Goal: Task Accomplishment & Management: Use online tool/utility

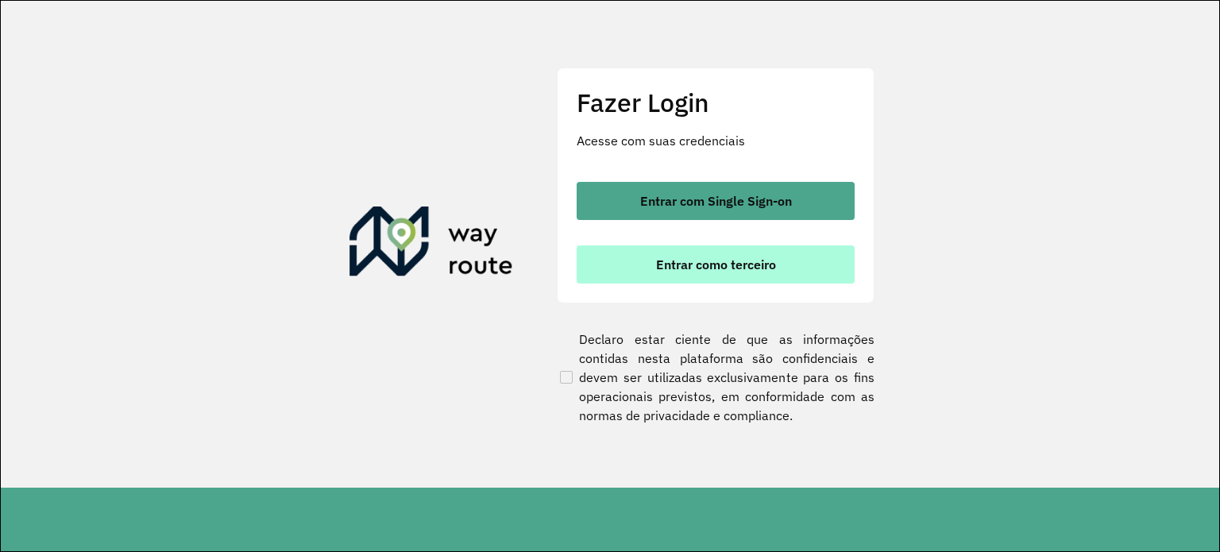
click at [674, 261] on span "Entrar como terceiro" at bounding box center [716, 264] width 120 height 13
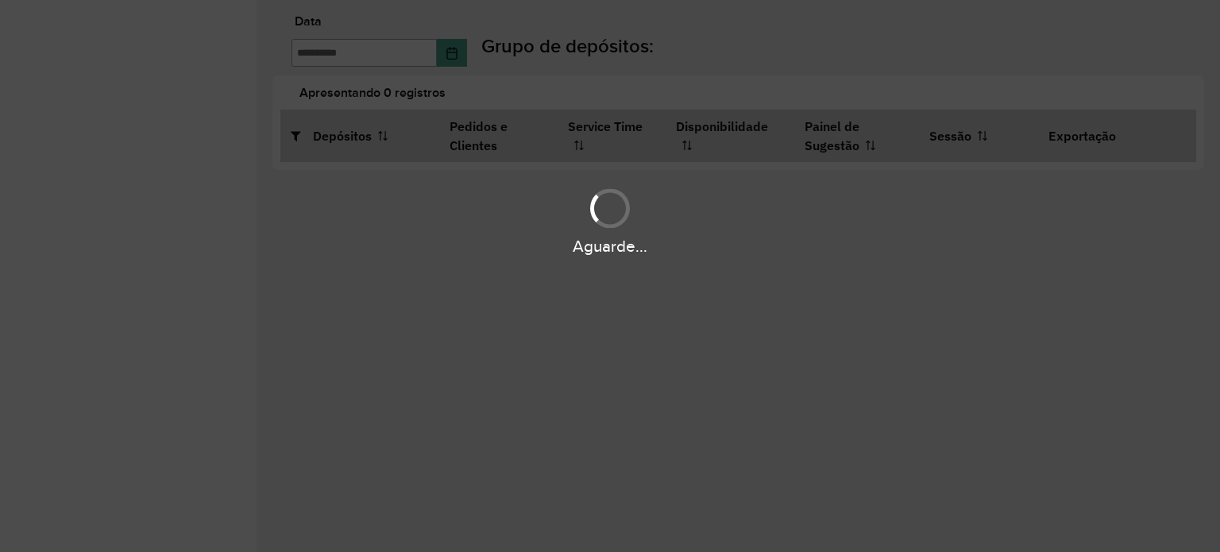
type input "**********"
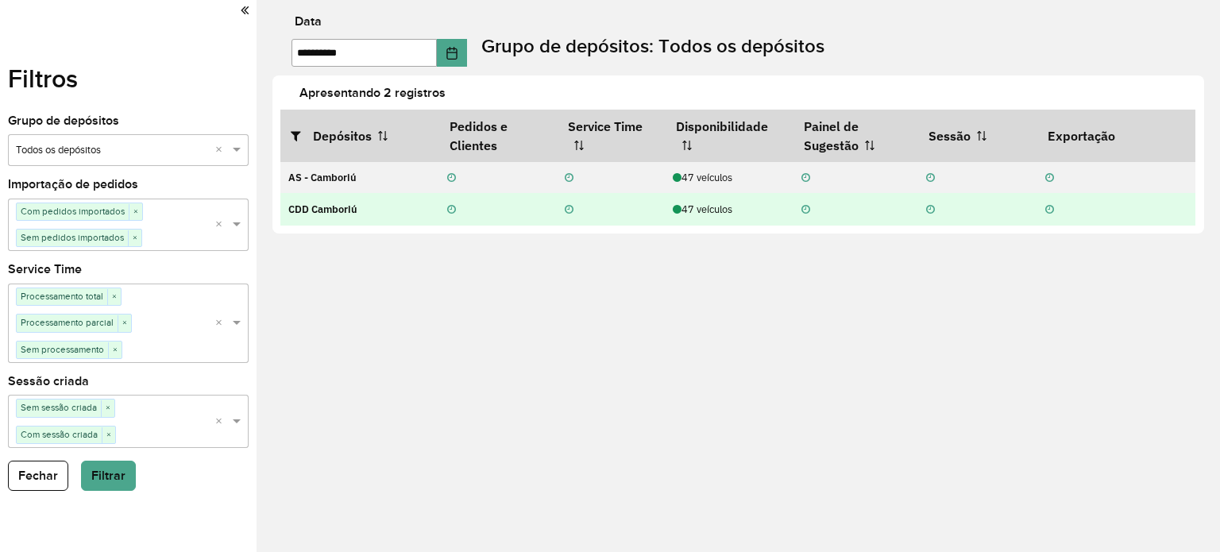
click at [708, 204] on div "47 veículos" at bounding box center [729, 209] width 112 height 15
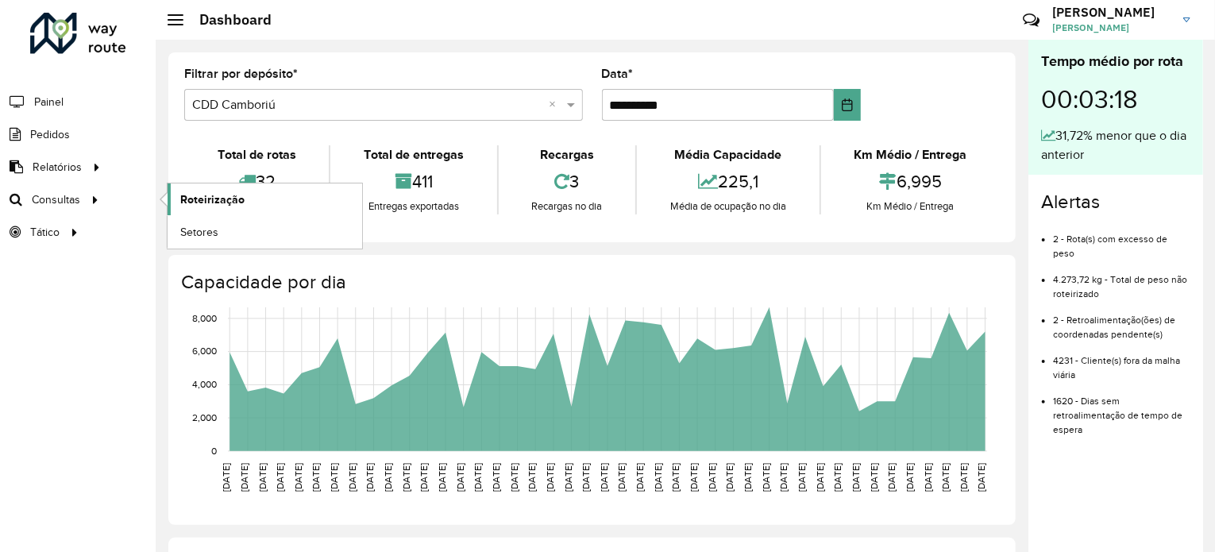
click at [199, 203] on span "Roteirização" at bounding box center [212, 199] width 64 height 17
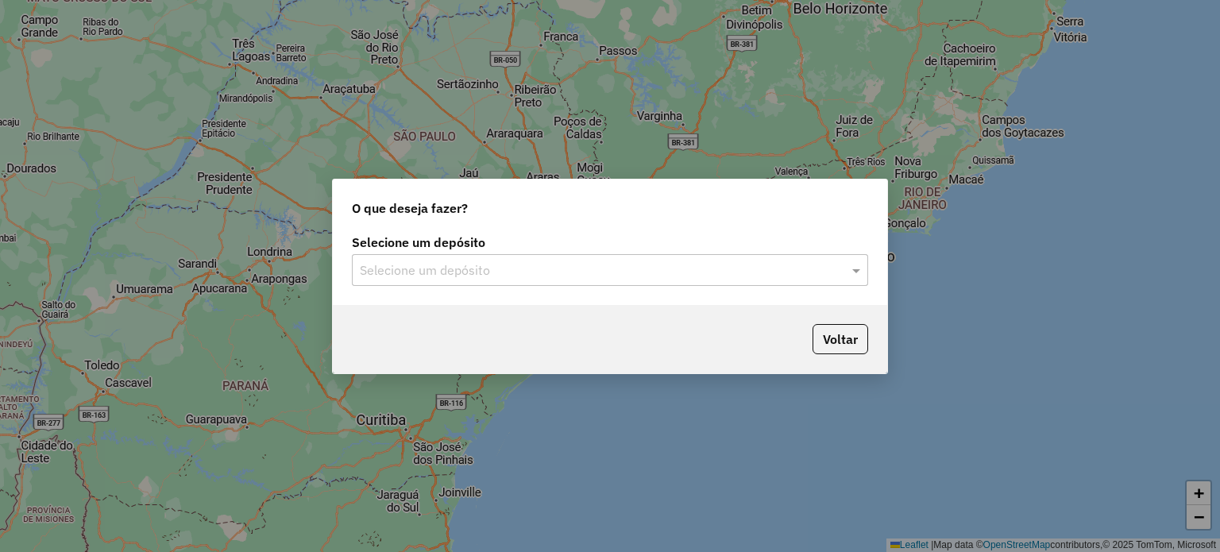
drag, startPoint x: 554, startPoint y: 298, endPoint x: 539, endPoint y: 273, distance: 28.9
click at [552, 297] on div "Selecione um depósito Selecione um depósito" at bounding box center [610, 267] width 555 height 75
click at [539, 273] on input "text" at bounding box center [594, 270] width 469 height 19
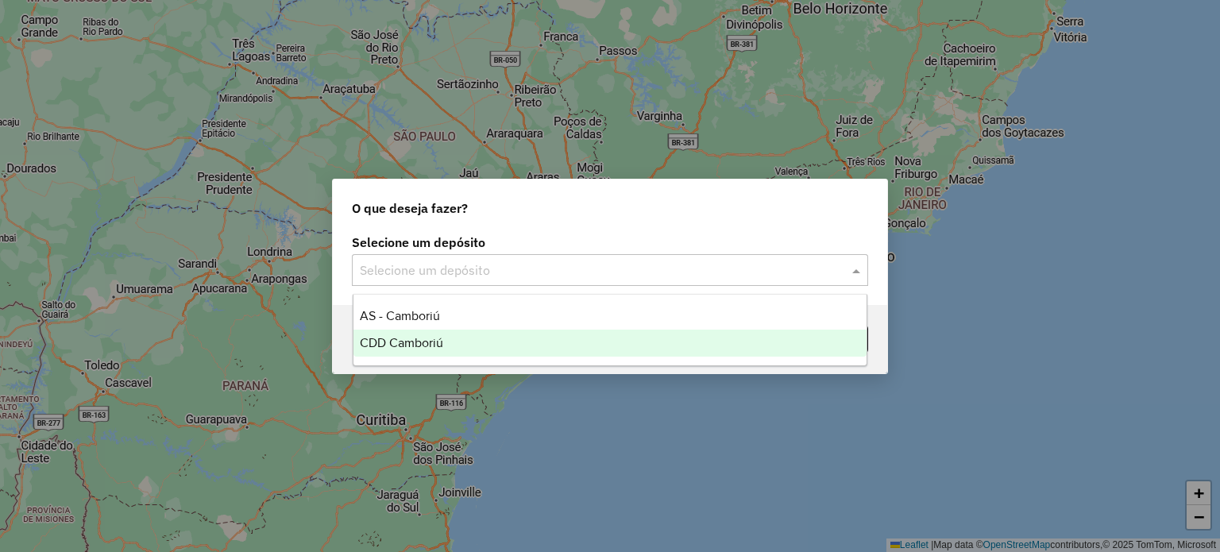
drag, startPoint x: 507, startPoint y: 339, endPoint x: 643, endPoint y: 337, distance: 135.9
click at [506, 339] on div "CDD Camboriú" at bounding box center [611, 343] width 514 height 27
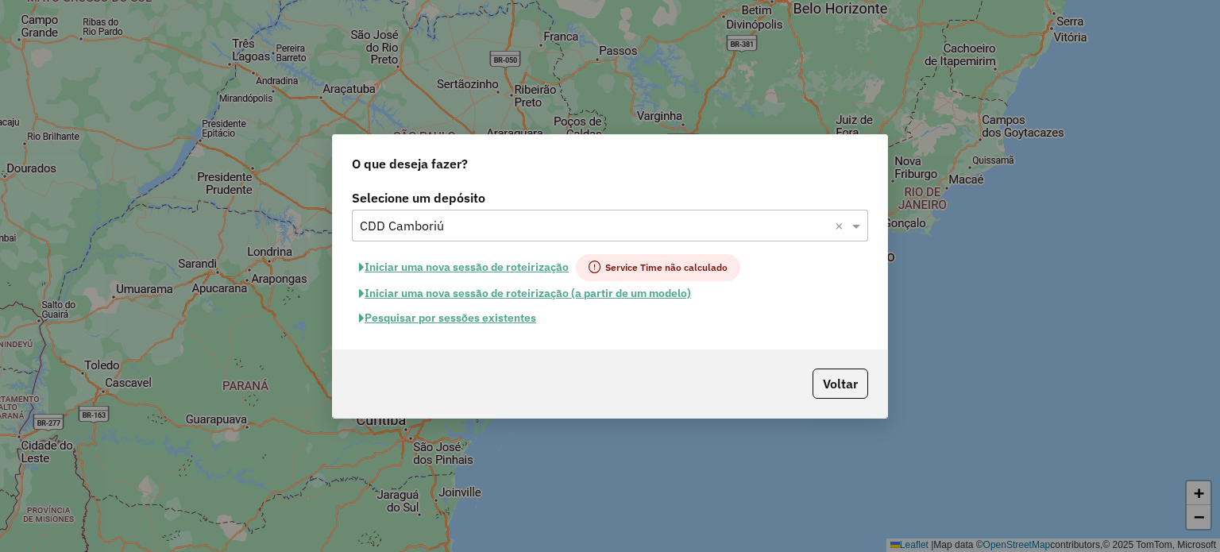
click at [518, 319] on button "Pesquisar por sessões existentes" at bounding box center [447, 318] width 191 height 25
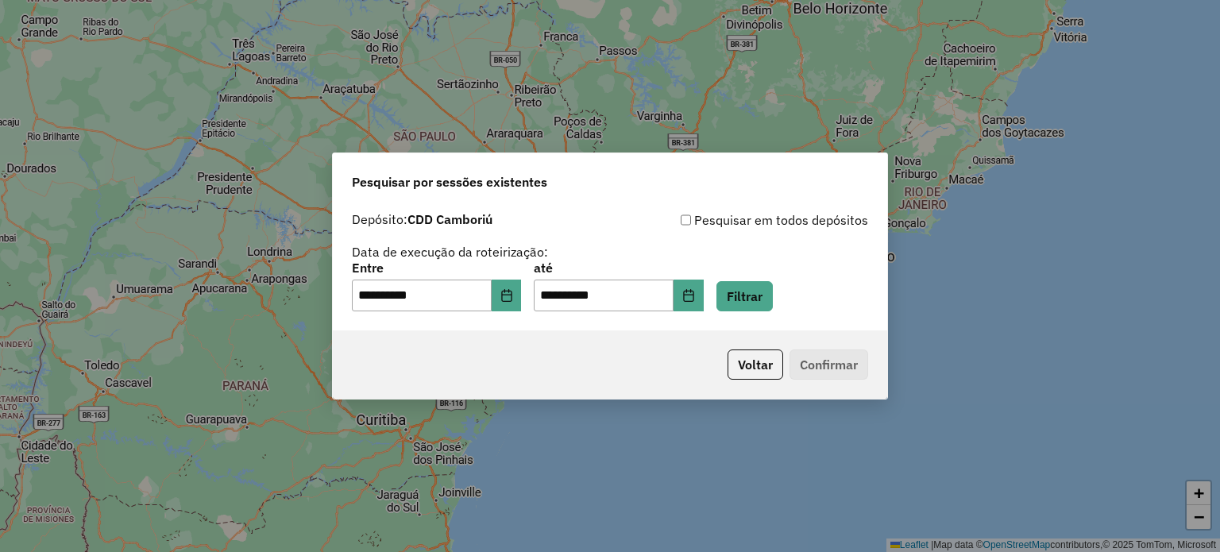
click at [777, 317] on div "**********" at bounding box center [610, 267] width 555 height 126
click at [773, 292] on button "Filtrar" at bounding box center [745, 296] width 56 height 30
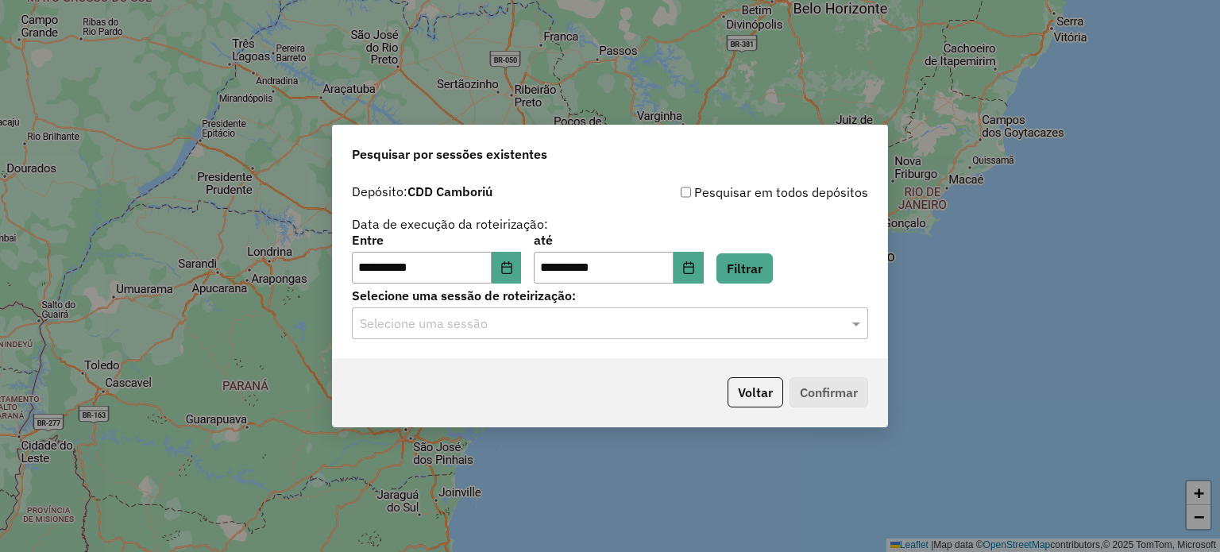
click at [592, 342] on div "**********" at bounding box center [610, 267] width 555 height 182
drag, startPoint x: 571, startPoint y: 323, endPoint x: 560, endPoint y: 323, distance: 11.1
click at [570, 323] on input "text" at bounding box center [594, 324] width 469 height 19
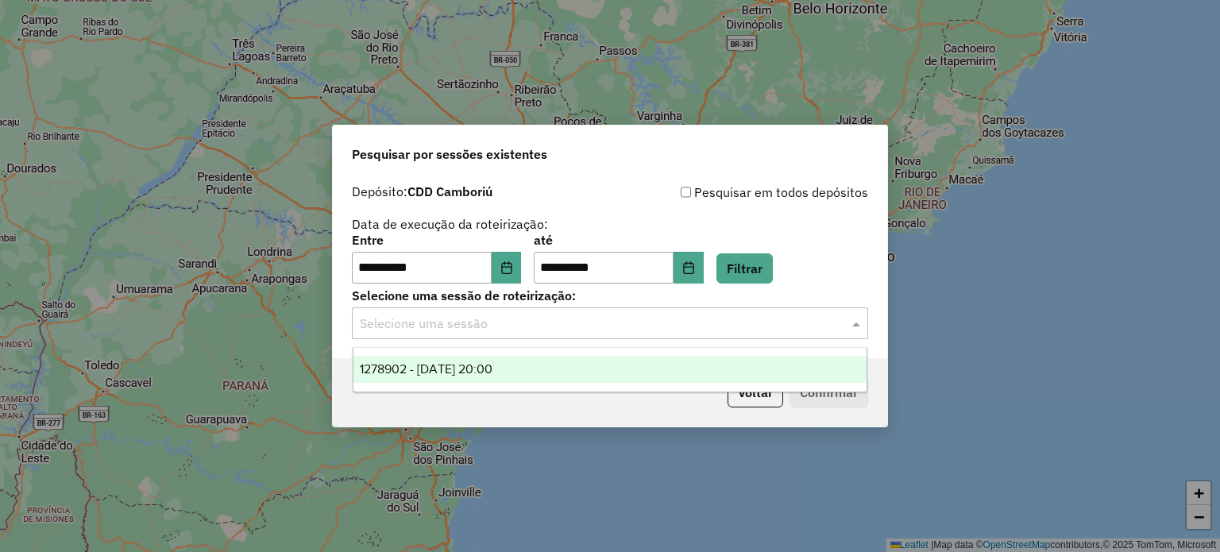
click at [406, 377] on div "1278902 - 19/09/2025 20:00" at bounding box center [611, 369] width 514 height 27
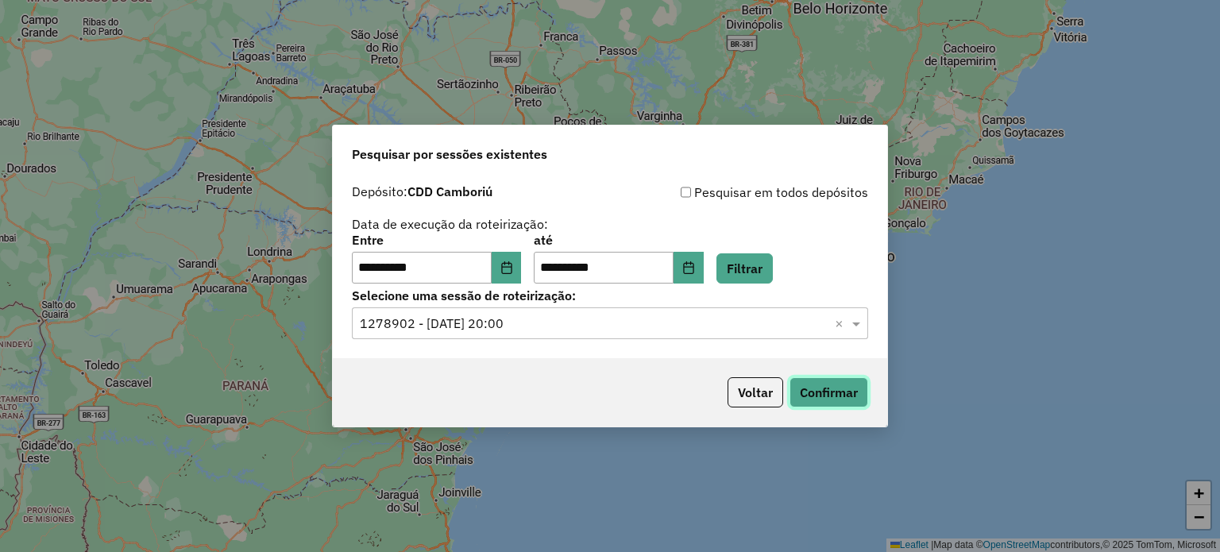
click at [844, 398] on button "Confirmar" at bounding box center [829, 392] width 79 height 30
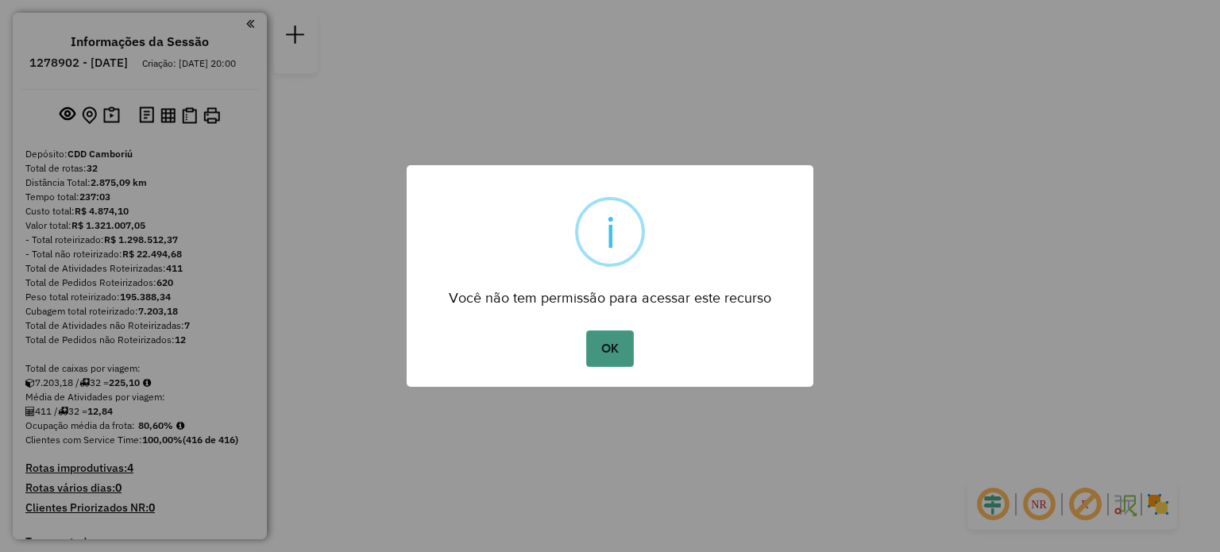
click at [618, 352] on button "OK" at bounding box center [609, 348] width 47 height 37
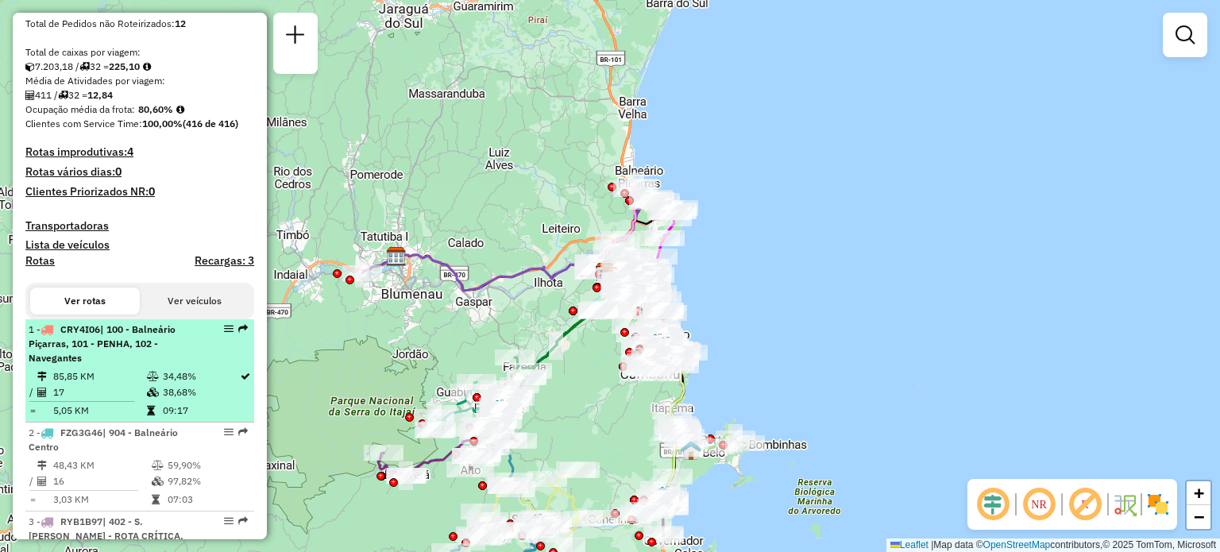
scroll to position [318, 0]
click at [122, 381] on td "85,85 KM" at bounding box center [99, 375] width 94 height 16
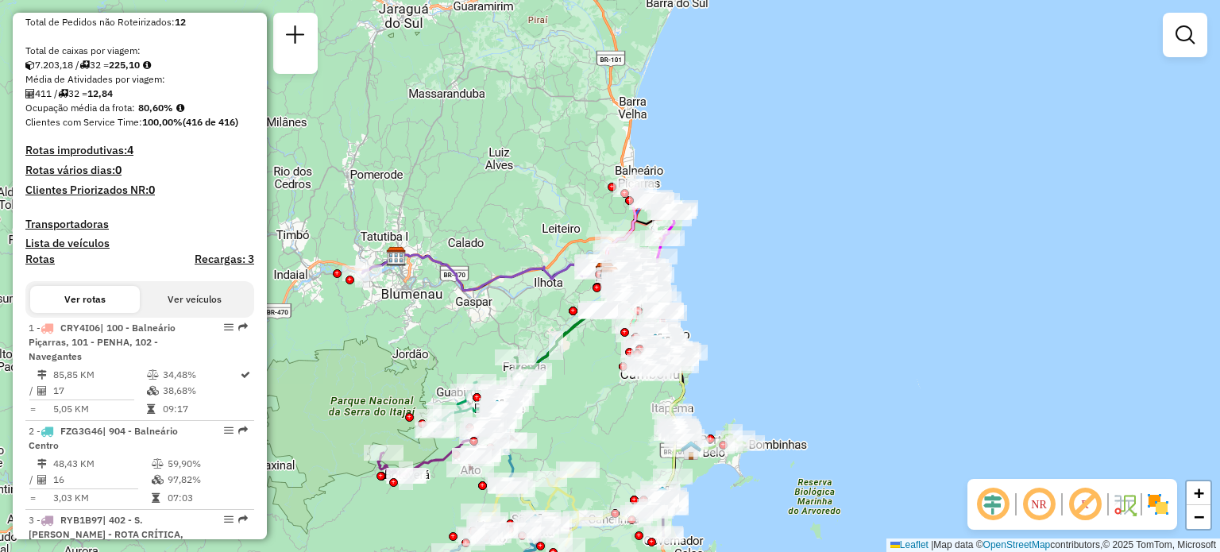
select select "**********"
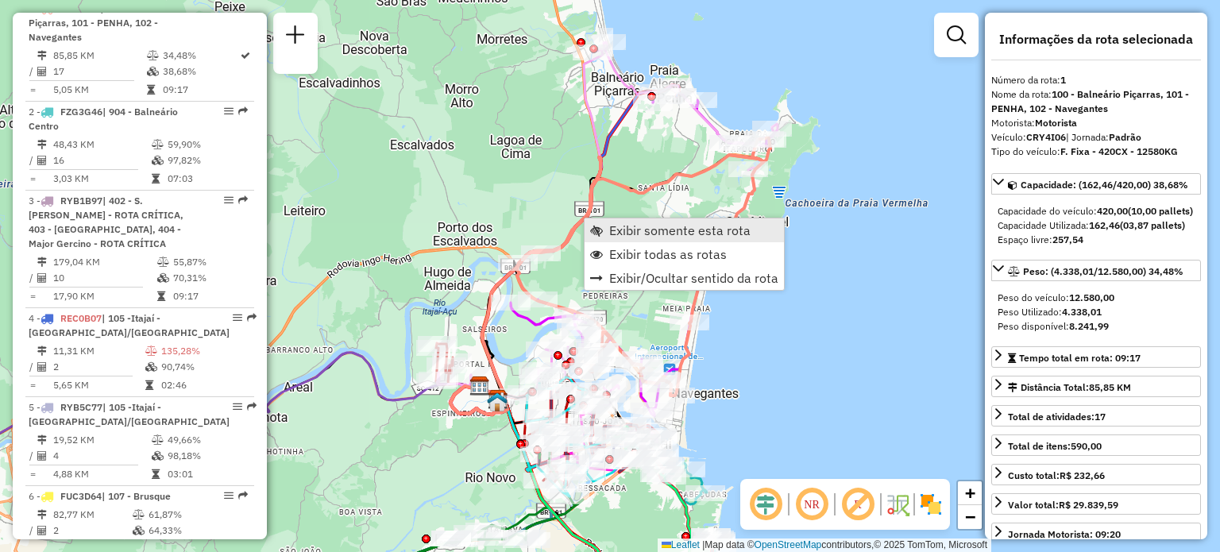
click at [605, 225] on link "Exibir somente esta rota" at bounding box center [684, 230] width 199 height 24
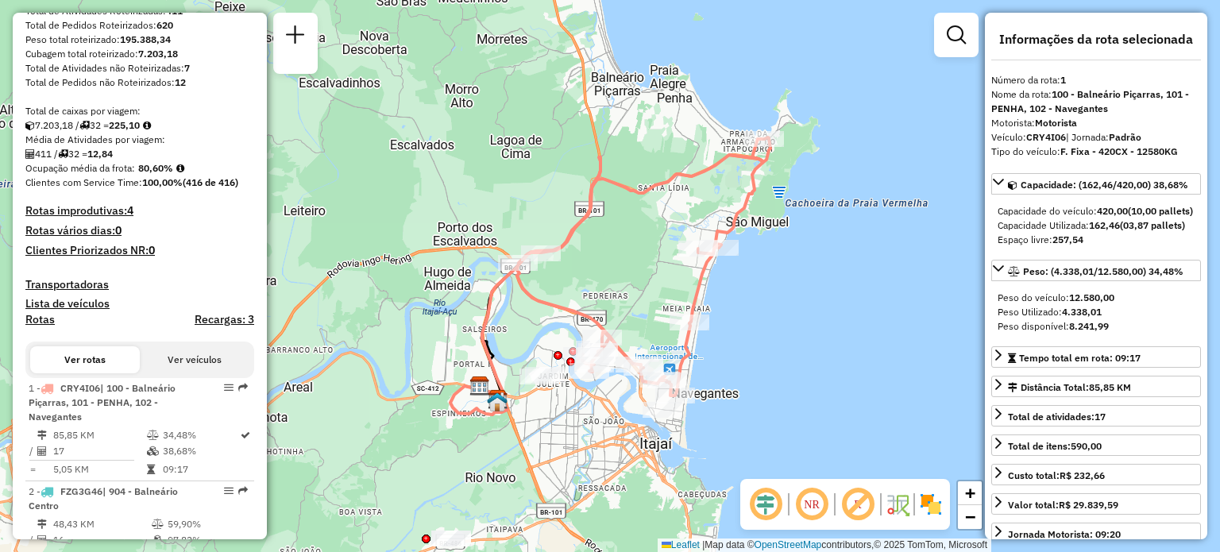
scroll to position [319, 0]
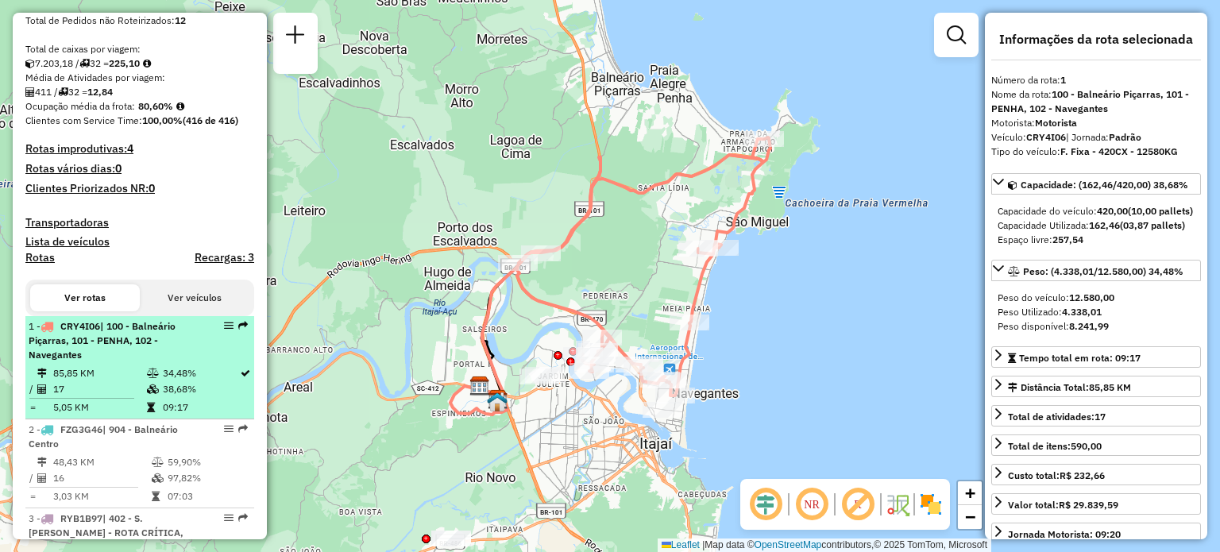
click at [110, 355] on span "| 100 - Balneário Piçarras, 101 - PENHA, 102 - Navegantes" at bounding box center [102, 340] width 147 height 41
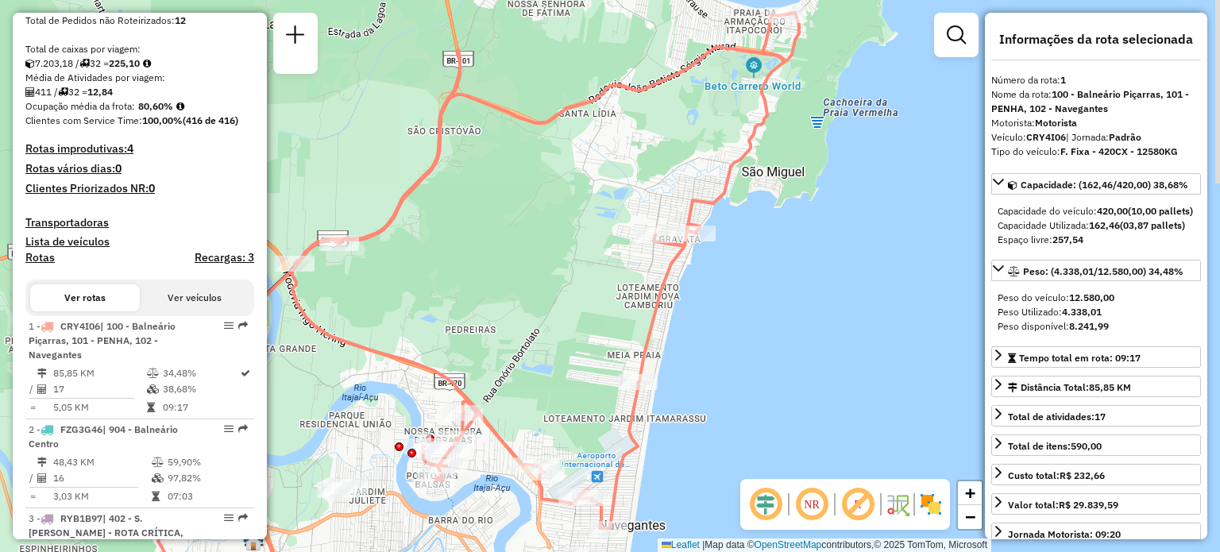
drag, startPoint x: 693, startPoint y: 330, endPoint x: 574, endPoint y: 382, distance: 129.1
click at [574, 382] on div "Janela de atendimento Grade de atendimento Capacidade Transportadoras Veículos …" at bounding box center [610, 276] width 1220 height 552
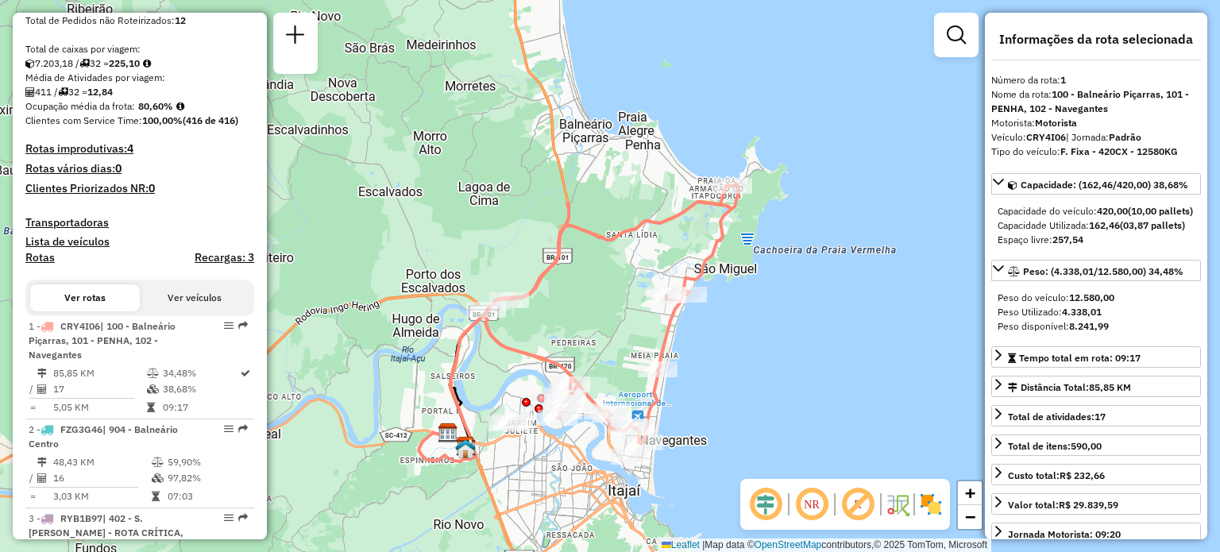
drag, startPoint x: 572, startPoint y: 253, endPoint x: 623, endPoint y: 295, distance: 65.5
click at [623, 295] on div "Janela de atendimento Grade de atendimento Capacidade Transportadoras Veículos …" at bounding box center [610, 276] width 1220 height 552
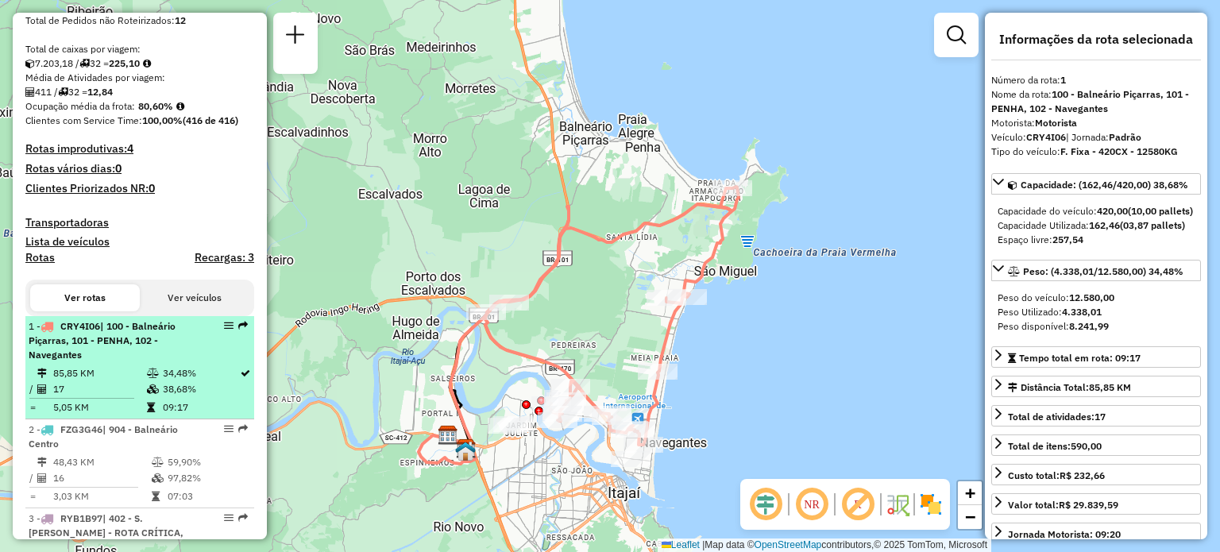
scroll to position [399, 0]
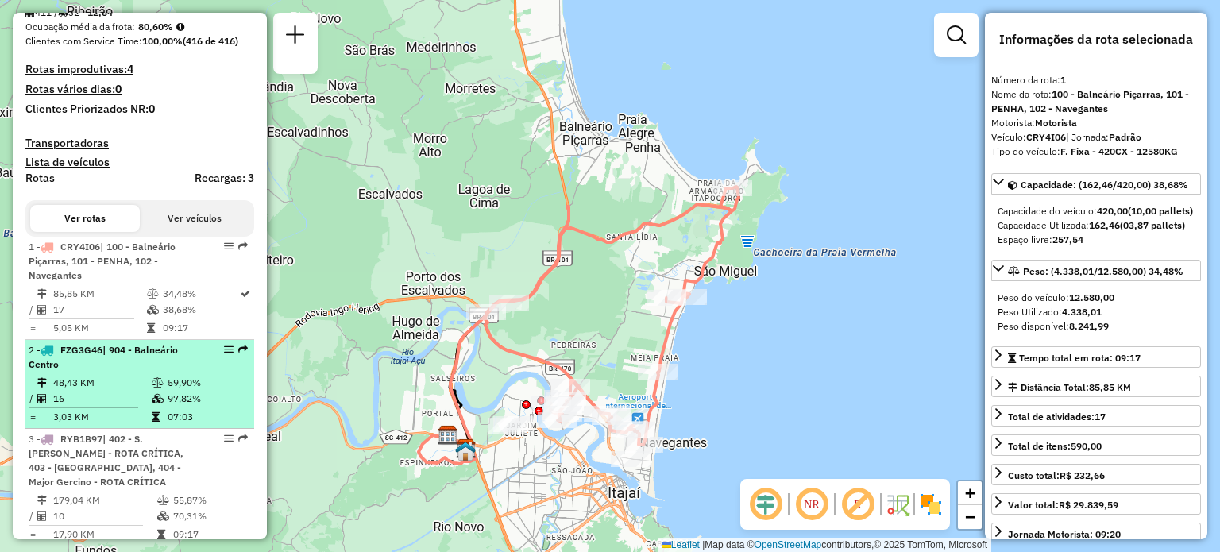
click at [126, 372] on div "2 - FZG3G46 | 904 - Balneário Centro" at bounding box center [113, 357] width 168 height 29
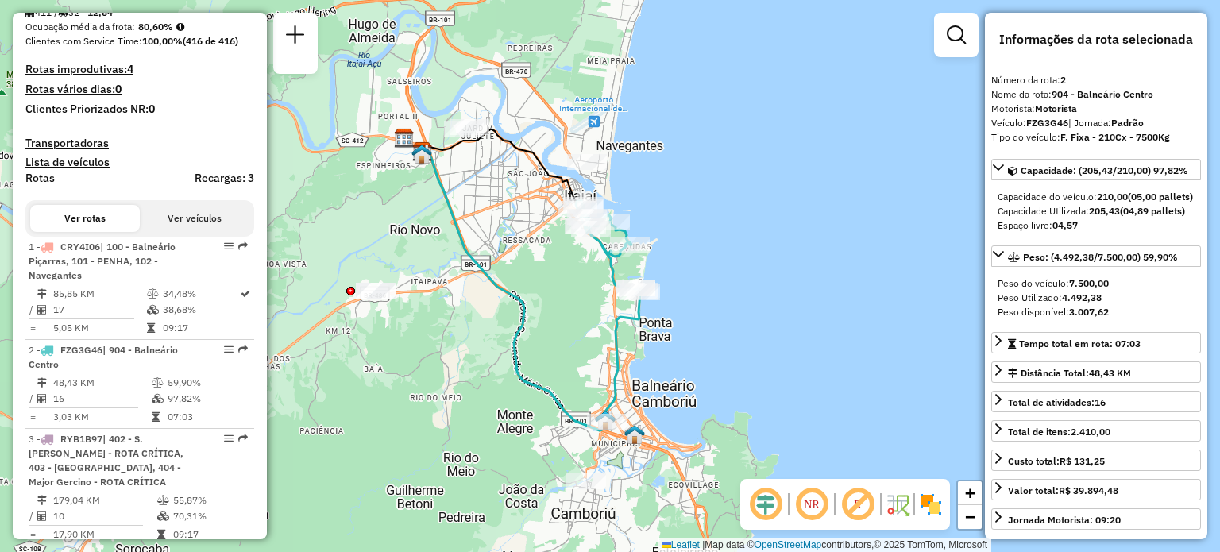
drag, startPoint x: 653, startPoint y: 281, endPoint x: 574, endPoint y: 285, distance: 78.7
click at [574, 285] on div "Janela de atendimento Grade de atendimento Capacidade Transportadoras Veículos …" at bounding box center [610, 276] width 1220 height 552
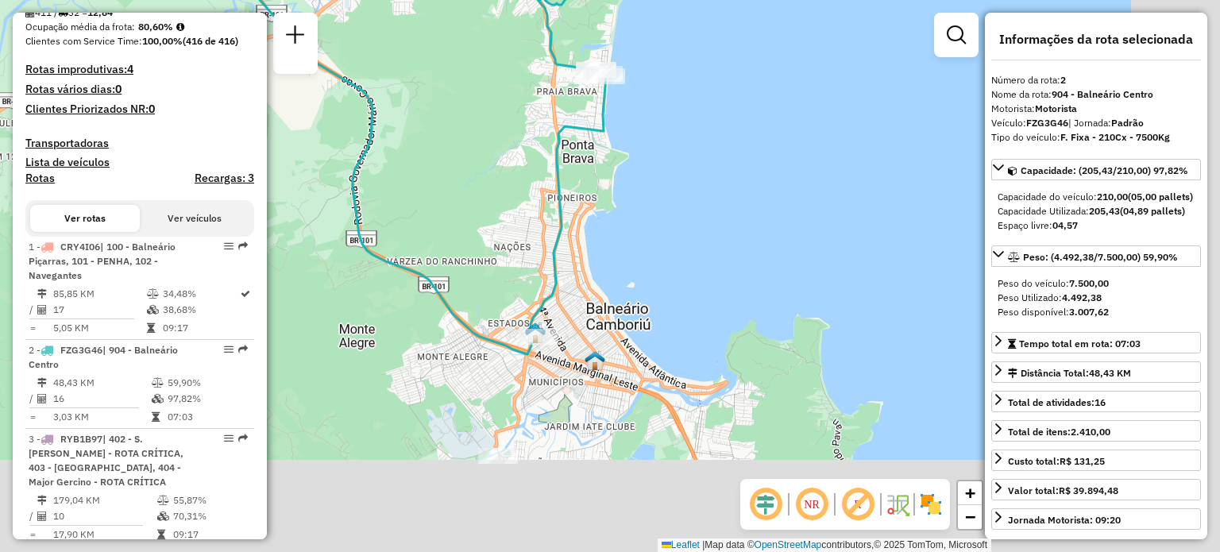
drag, startPoint x: 498, startPoint y: 198, endPoint x: 490, endPoint y: 183, distance: 17.1
click at [490, 183] on div "Janela de atendimento Grade de atendimento Capacidade Transportadoras Veículos …" at bounding box center [610, 276] width 1220 height 552
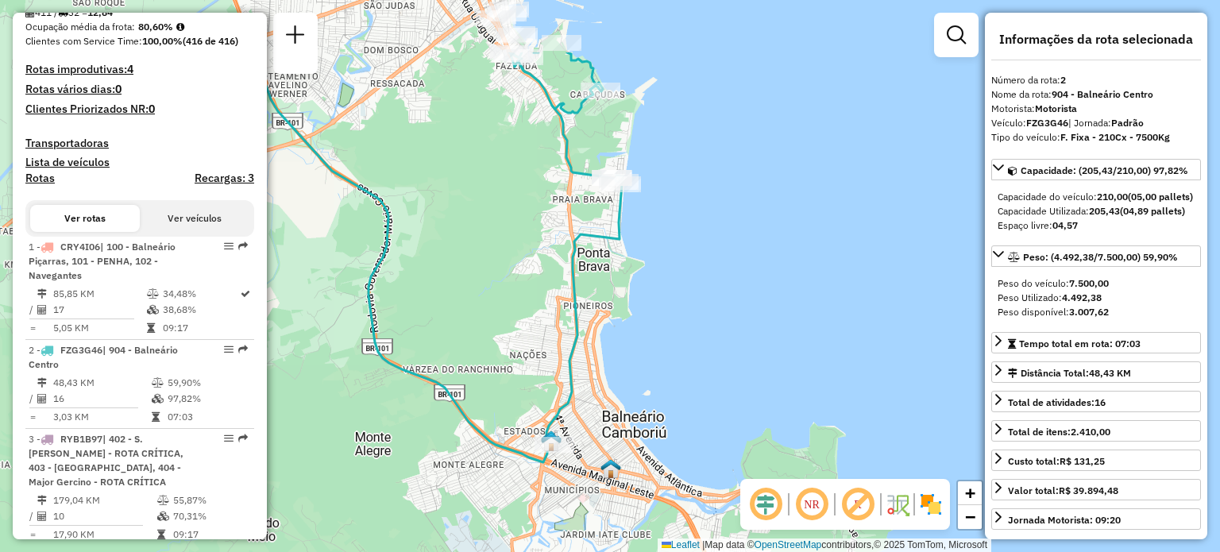
drag, startPoint x: 466, startPoint y: 225, endPoint x: 474, endPoint y: 318, distance: 93.3
click at [474, 318] on div "Janela de atendimento Grade de atendimento Capacidade Transportadoras Veículos …" at bounding box center [610, 276] width 1220 height 552
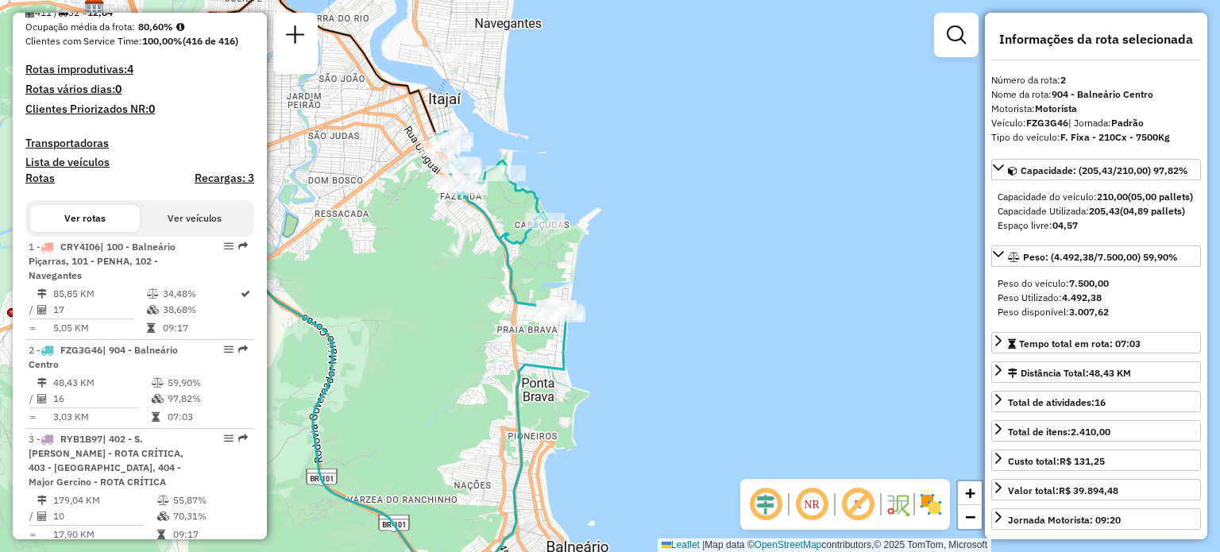
drag, startPoint x: 655, startPoint y: 175, endPoint x: 637, endPoint y: 155, distance: 27.0
click at [637, 155] on div "Janela de atendimento Grade de atendimento Capacidade Transportadoras Veículos …" at bounding box center [610, 276] width 1220 height 552
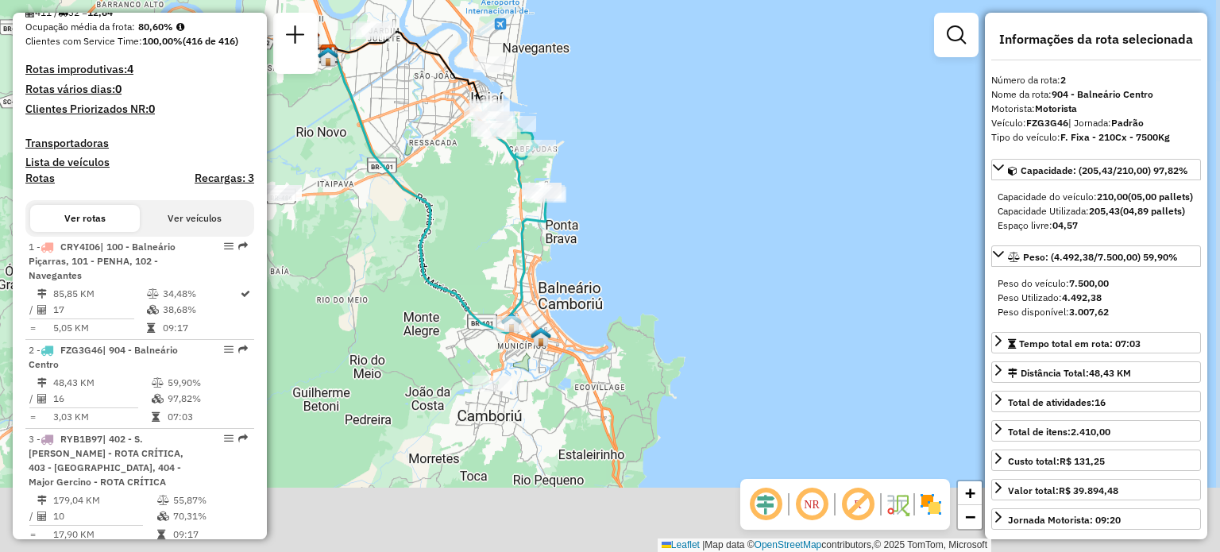
click at [472, 260] on div "Janela de atendimento Grade de atendimento Capacidade Transportadoras Veículos …" at bounding box center [610, 276] width 1220 height 552
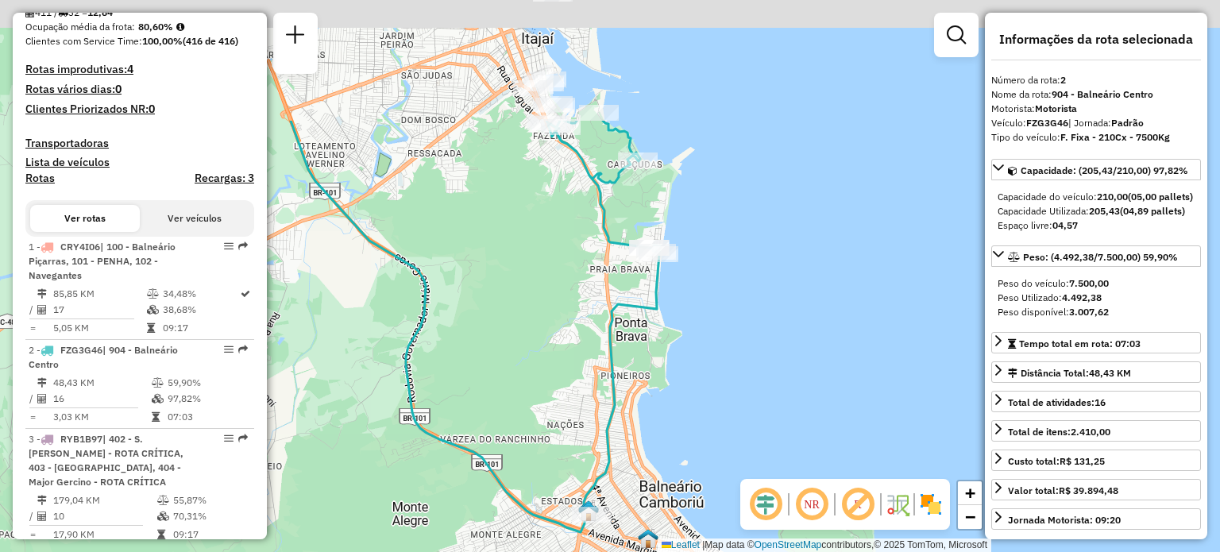
drag, startPoint x: 430, startPoint y: 185, endPoint x: 535, endPoint y: 396, distance: 235.2
click at [535, 396] on div "Janela de atendimento Grade de atendimento Capacidade Transportadoras Veículos …" at bounding box center [610, 276] width 1220 height 552
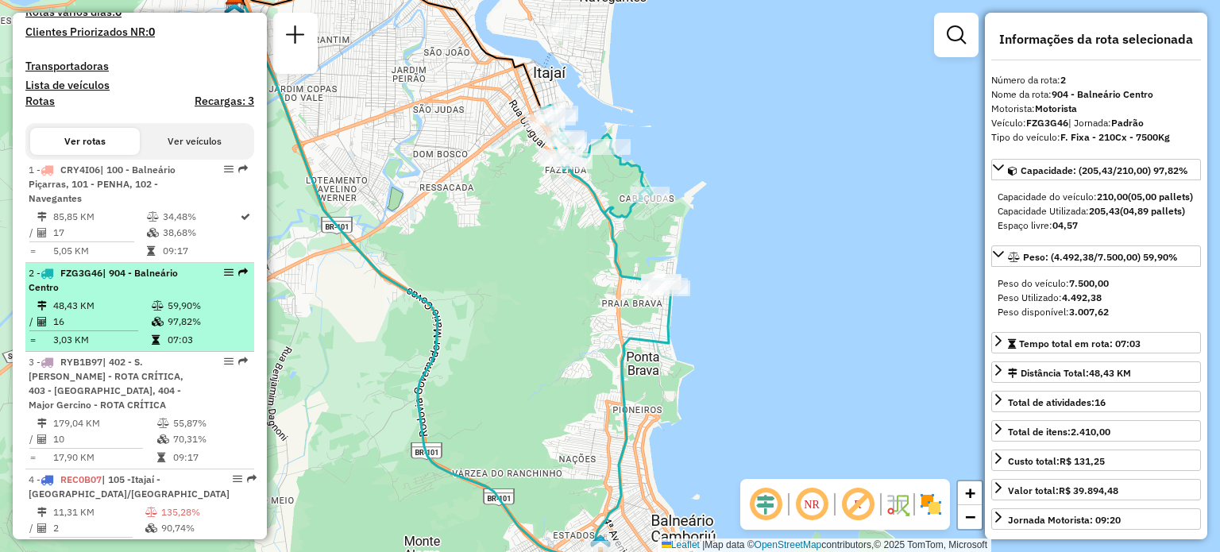
scroll to position [478, 0]
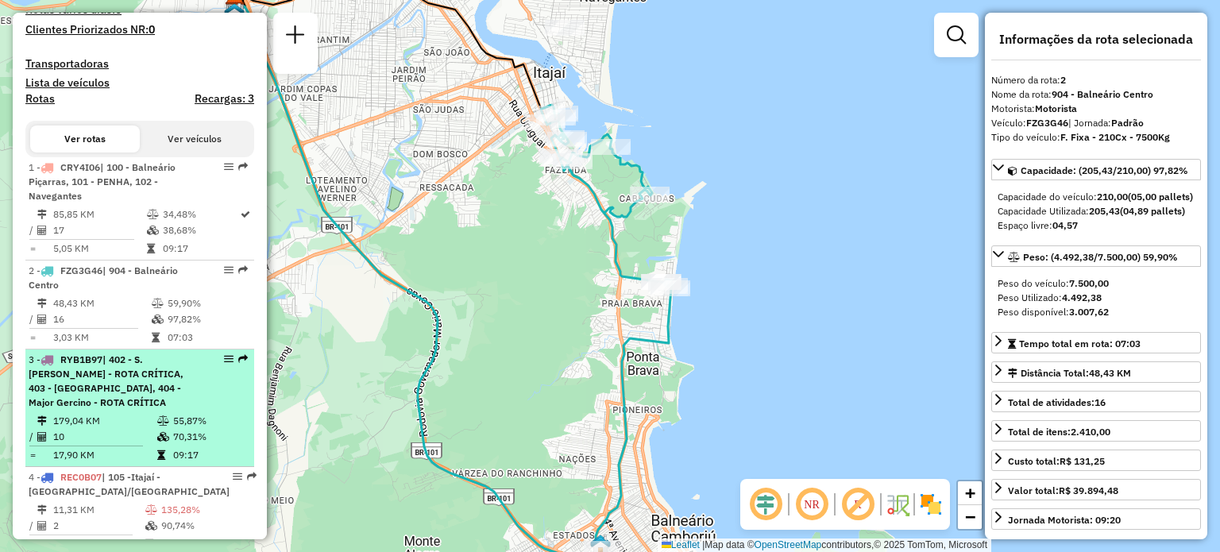
click at [157, 391] on span "| 402 - S. João Batista - ROTA CRÍTICA, 403 - Nova Trento, 404 - Major Gercino …" at bounding box center [106, 381] width 155 height 55
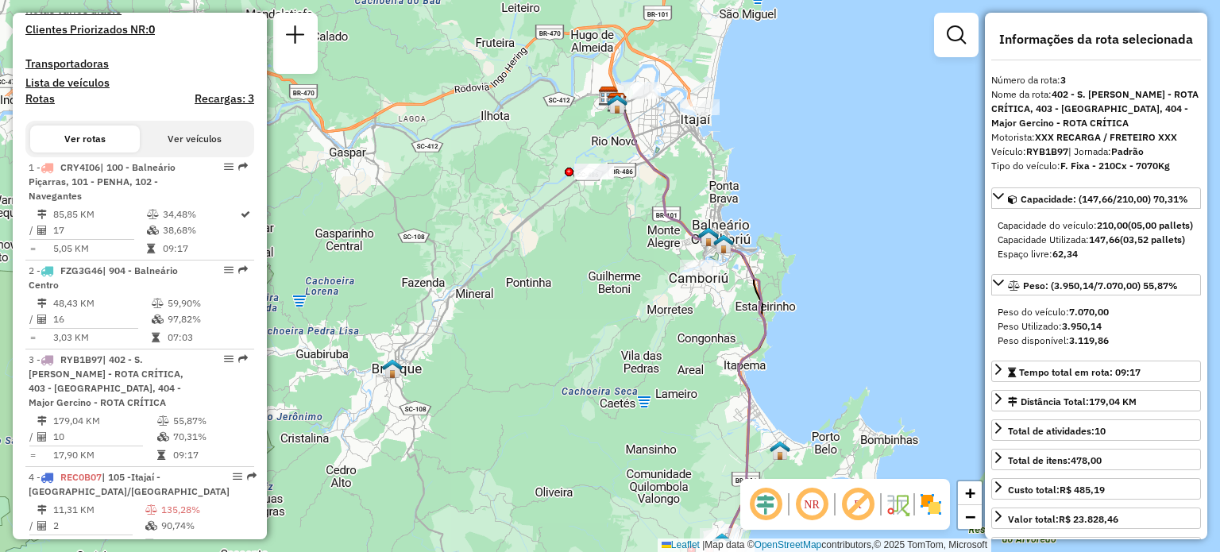
click at [921, 508] on img at bounding box center [930, 504] width 25 height 25
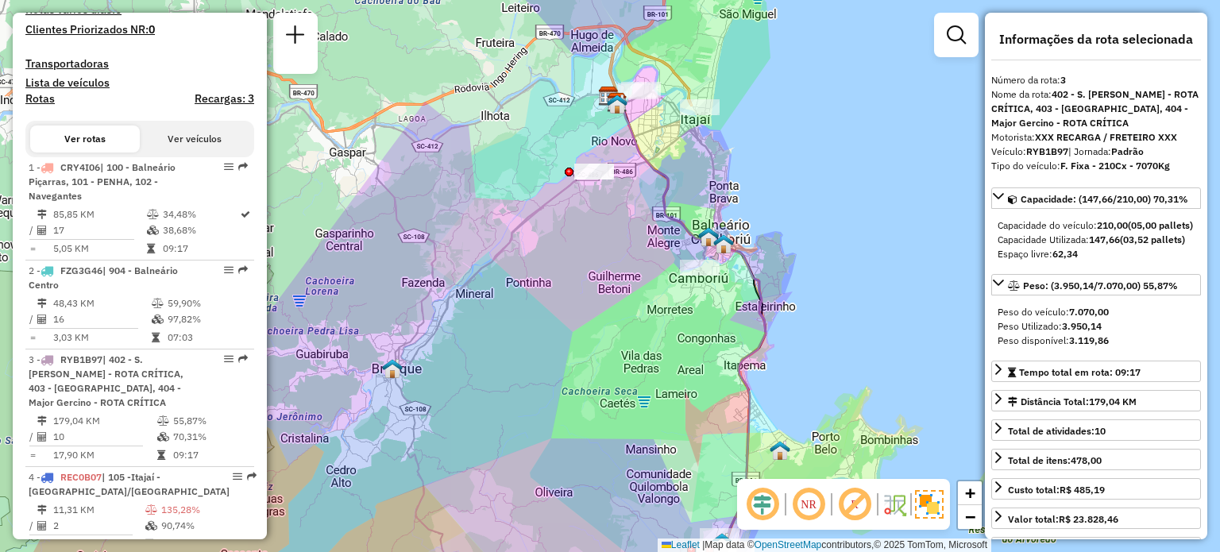
click at [810, 504] on em at bounding box center [809, 504] width 38 height 38
click at [848, 501] on em at bounding box center [855, 504] width 38 height 38
click at [848, 498] on em at bounding box center [855, 504] width 38 height 38
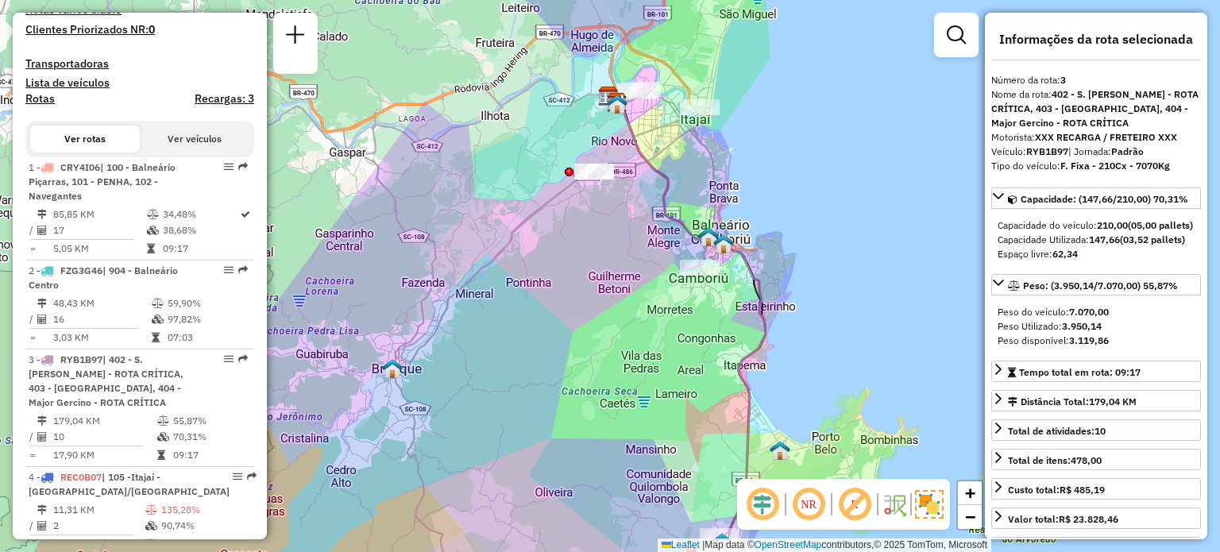
click at [850, 500] on em at bounding box center [855, 504] width 38 height 38
click at [757, 506] on em at bounding box center [763, 504] width 38 height 38
click at [759, 505] on em at bounding box center [763, 504] width 38 height 38
click at [893, 505] on img at bounding box center [894, 504] width 25 height 25
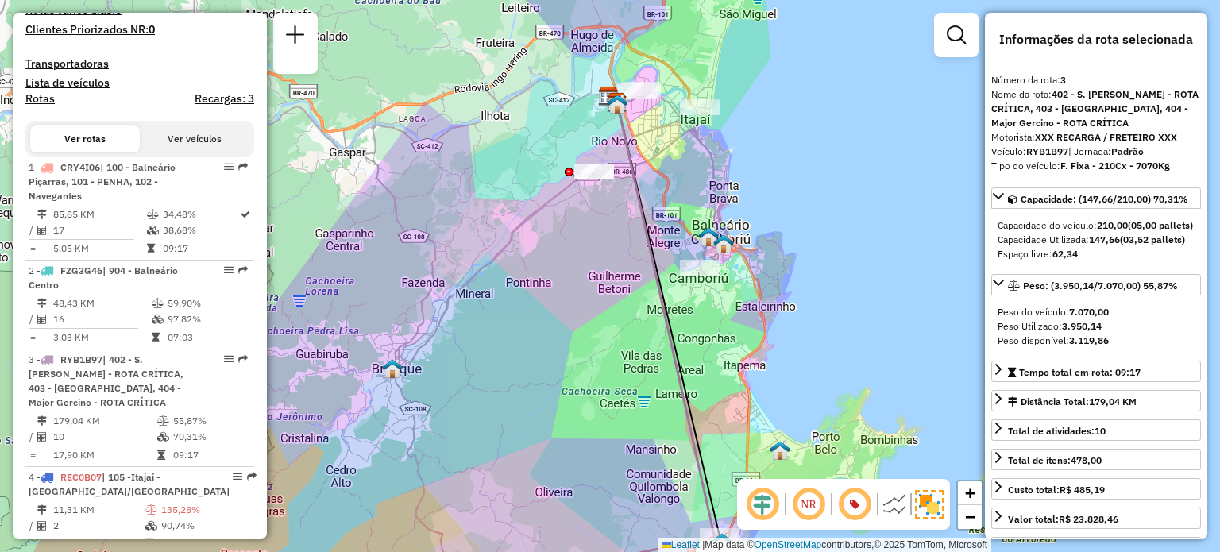
click at [895, 505] on img at bounding box center [894, 504] width 25 height 25
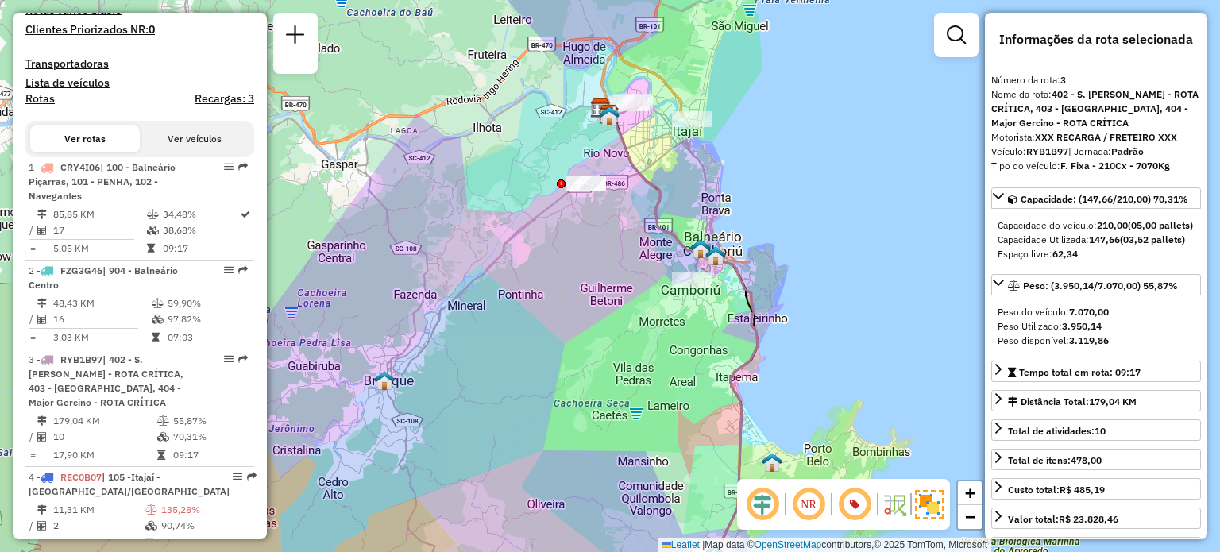
drag, startPoint x: 580, startPoint y: 261, endPoint x: 445, endPoint y: 364, distance: 169.5
click at [445, 364] on div "Janela de atendimento Grade de atendimento Capacidade Transportadoras Veículos …" at bounding box center [610, 276] width 1220 height 552
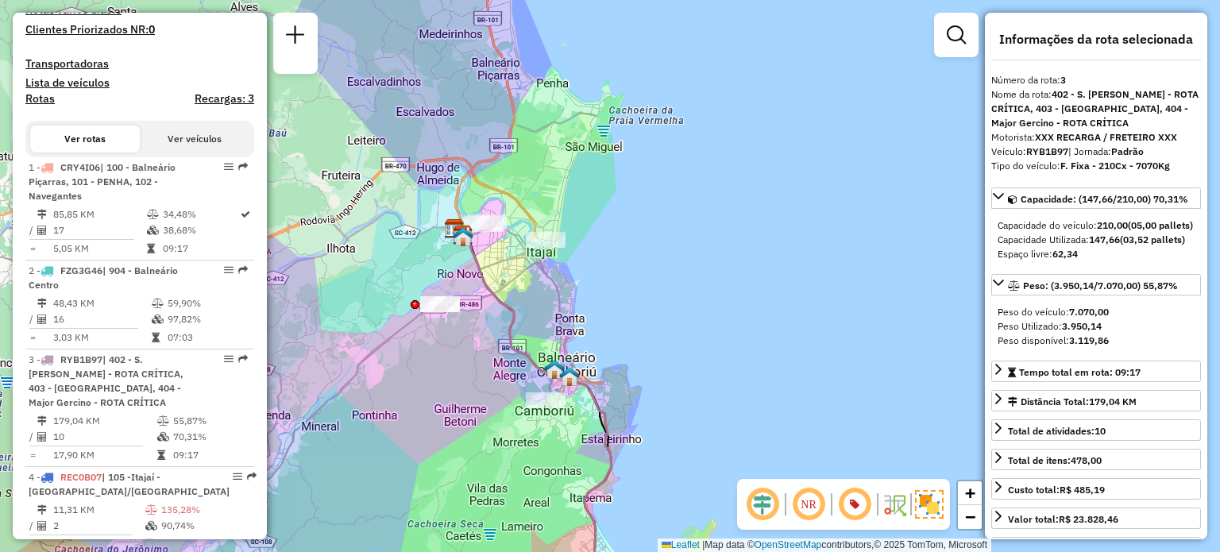
click at [767, 498] on em at bounding box center [763, 504] width 38 height 38
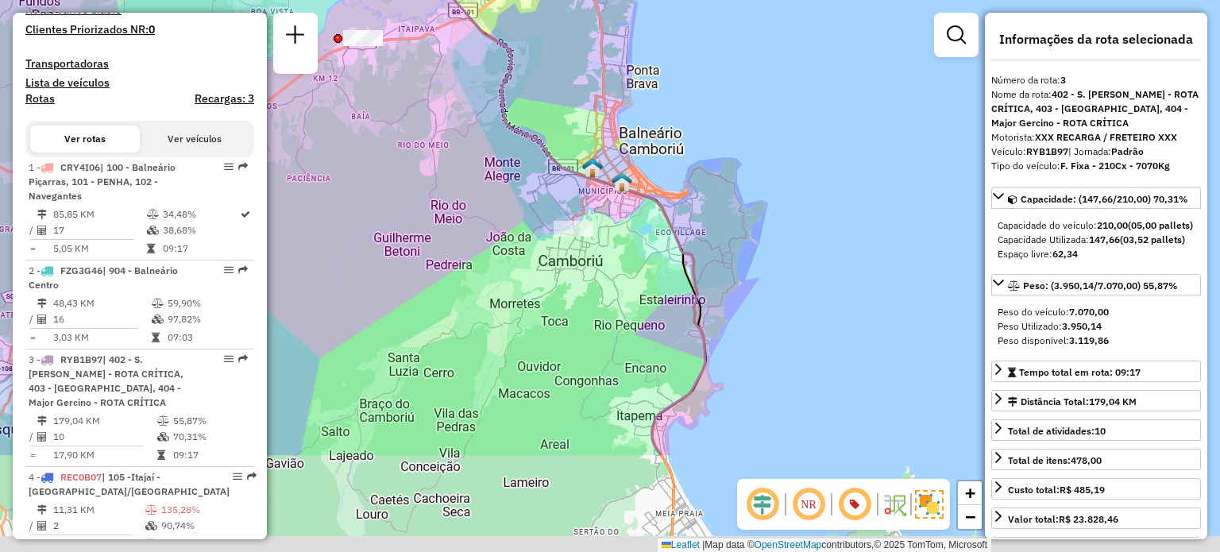
drag, startPoint x: 489, startPoint y: 435, endPoint x: 440, endPoint y: 262, distance: 179.3
click at [440, 262] on div "Janela de atendimento Grade de atendimento Capacidade Transportadoras Veículos …" at bounding box center [610, 276] width 1220 height 552
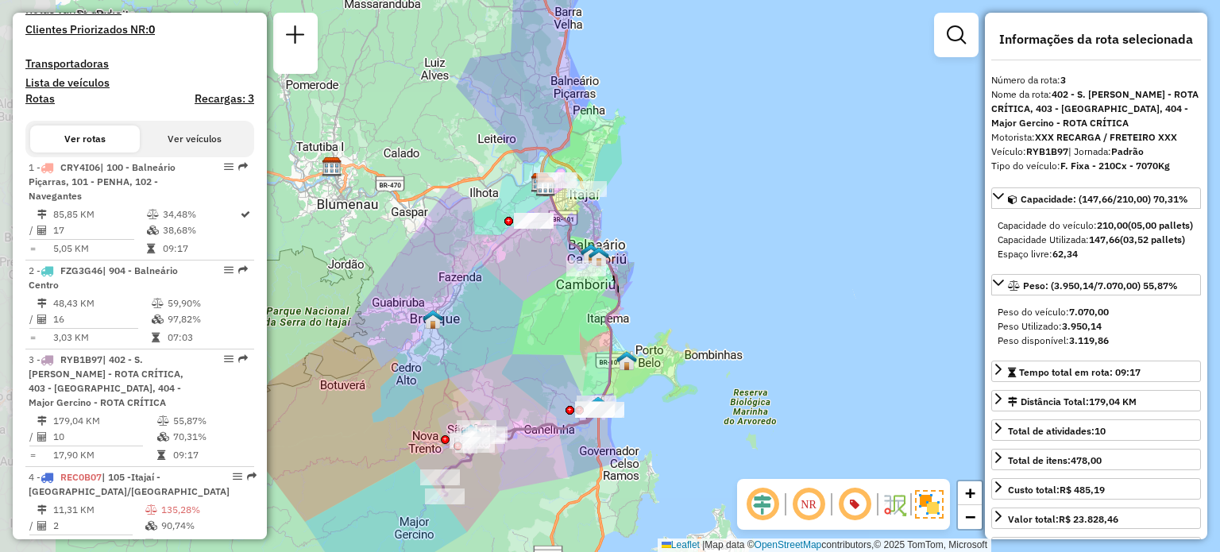
drag, startPoint x: 452, startPoint y: 271, endPoint x: 547, endPoint y: 285, distance: 95.6
click at [547, 285] on div "Janela de atendimento Grade de atendimento Capacidade Transportadoras Veículos …" at bounding box center [610, 276] width 1220 height 552
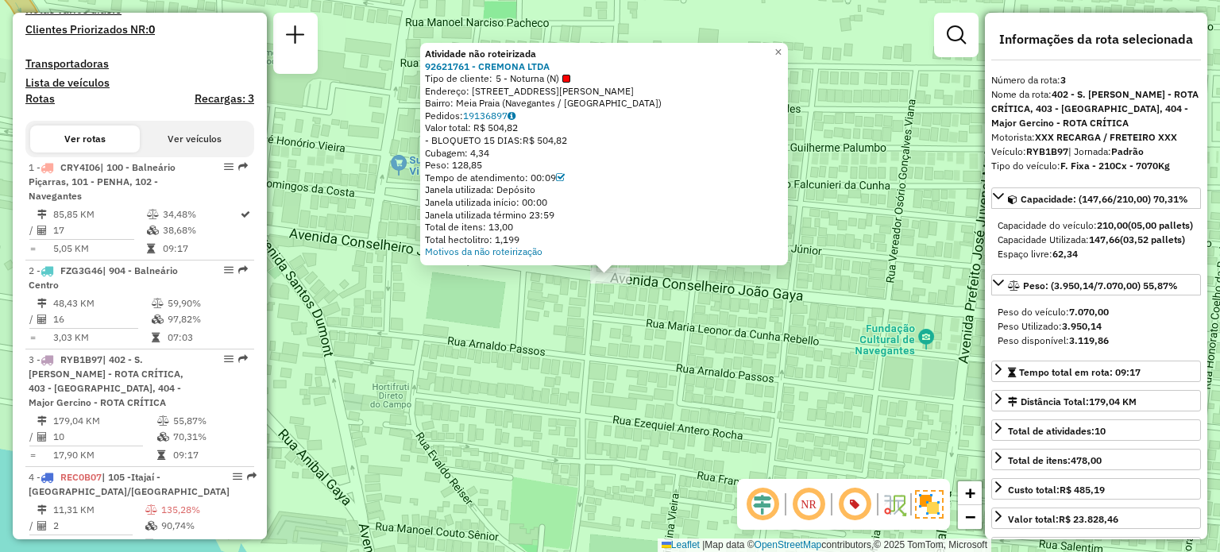
click at [709, 349] on div "Atividade não roteirizada 92621761 - CREMONA LTDA Tipo de cliente: 5 - Noturna …" at bounding box center [610, 276] width 1220 height 552
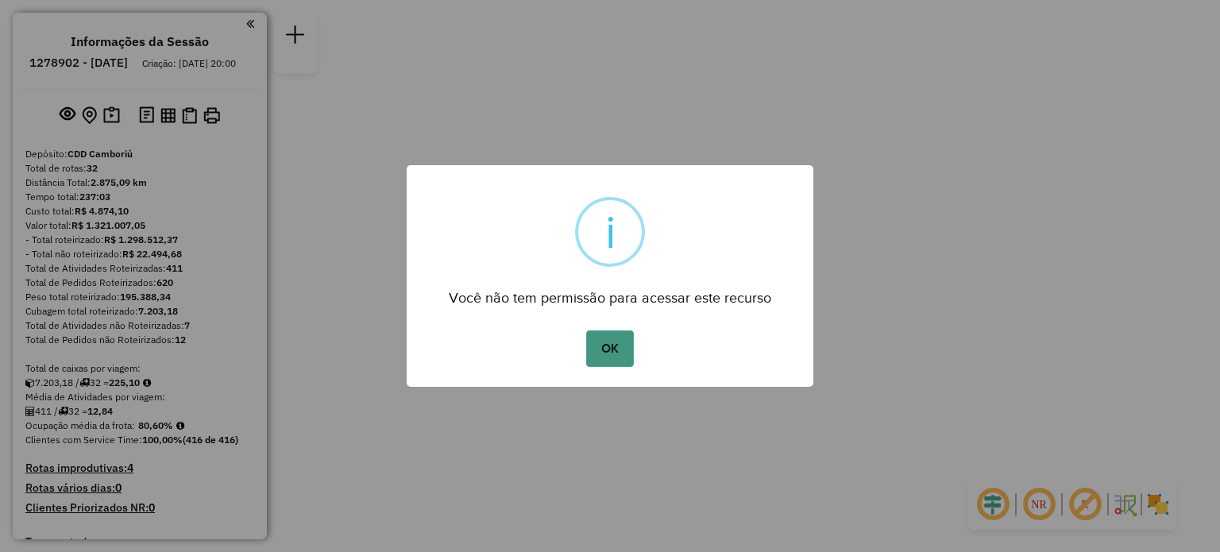
click at [607, 357] on button "OK" at bounding box center [609, 348] width 47 height 37
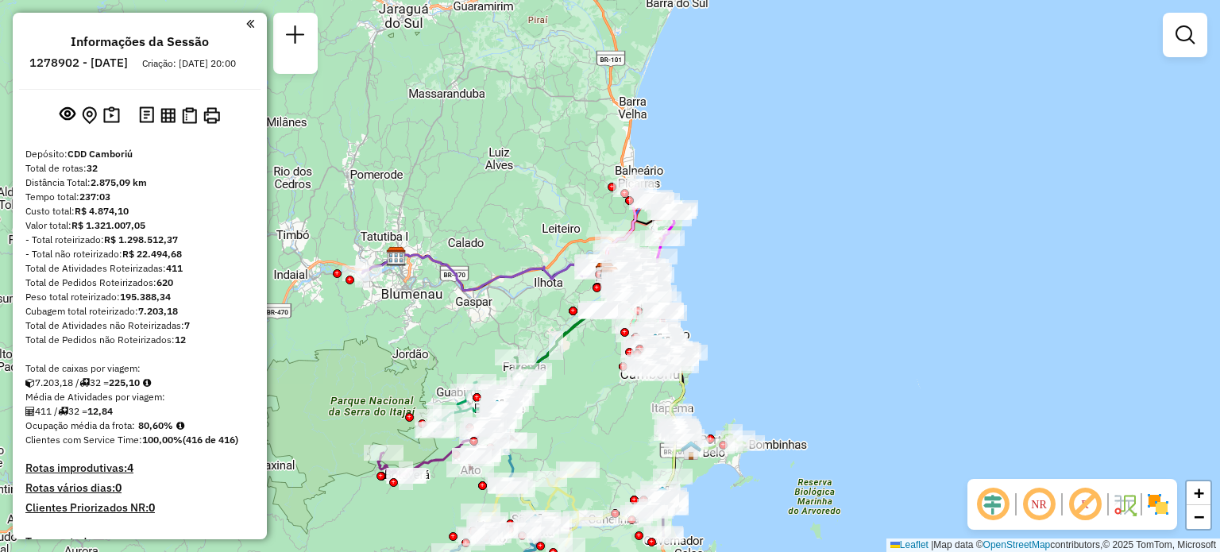
scroll to position [238, 0]
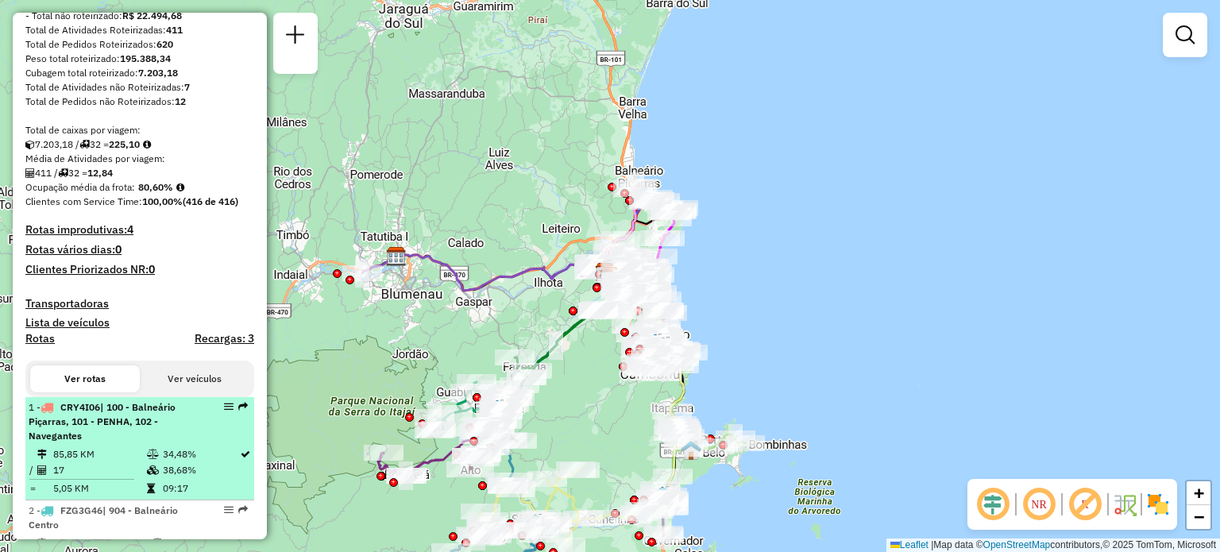
click at [114, 443] on div "1 - CRY4I06 | 100 - Balneário Piçarras, 101 - PENHA, 102 - Navegantes" at bounding box center [113, 421] width 168 height 43
select select "**********"
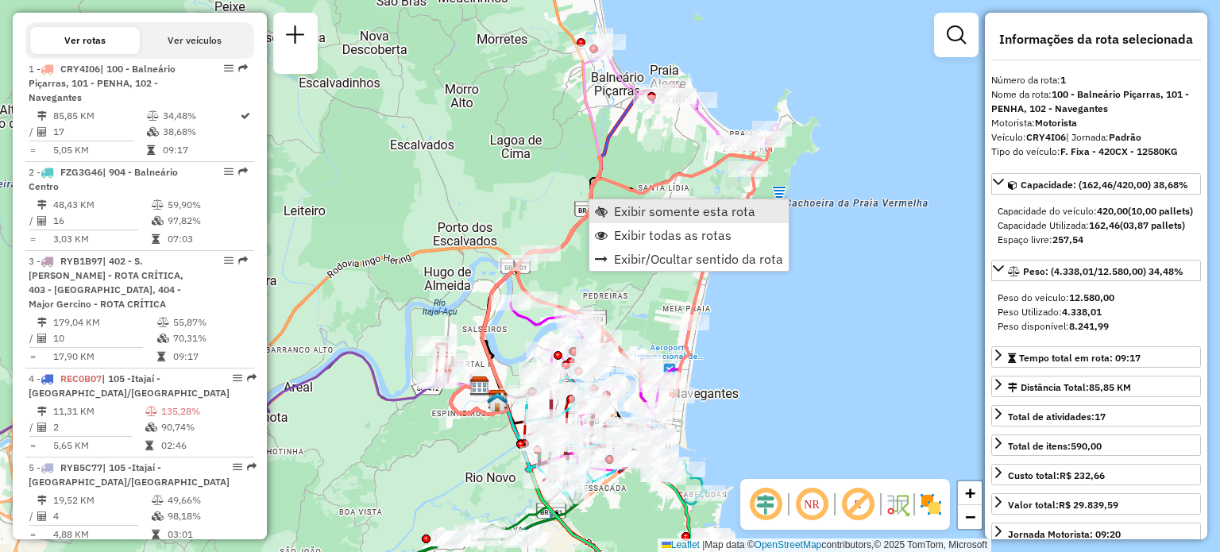
scroll to position [637, 0]
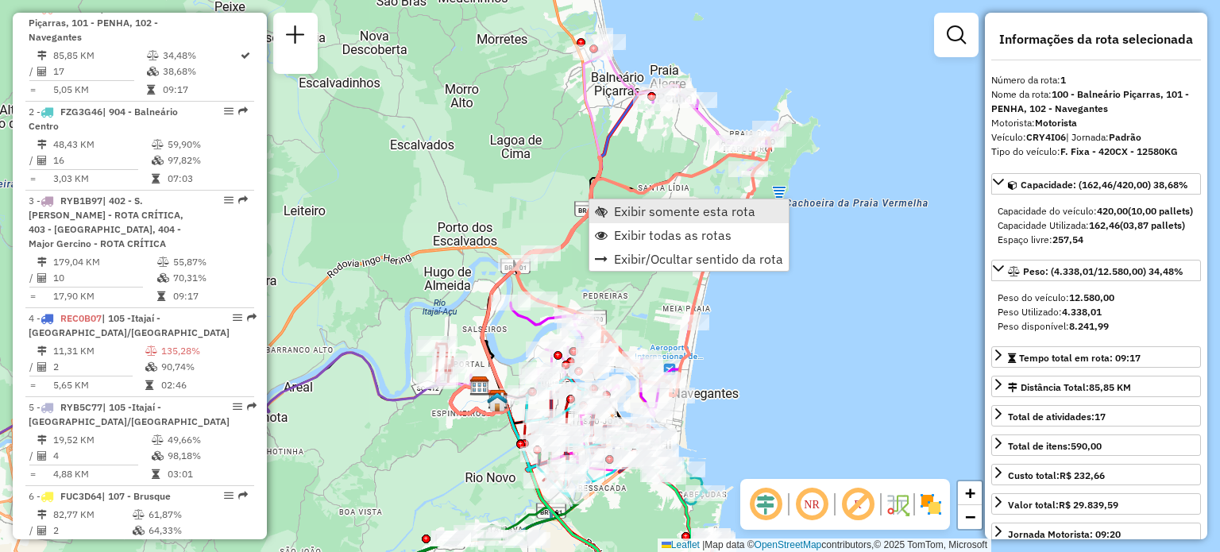
click at [613, 209] on link "Exibir somente esta rota" at bounding box center [688, 211] width 199 height 24
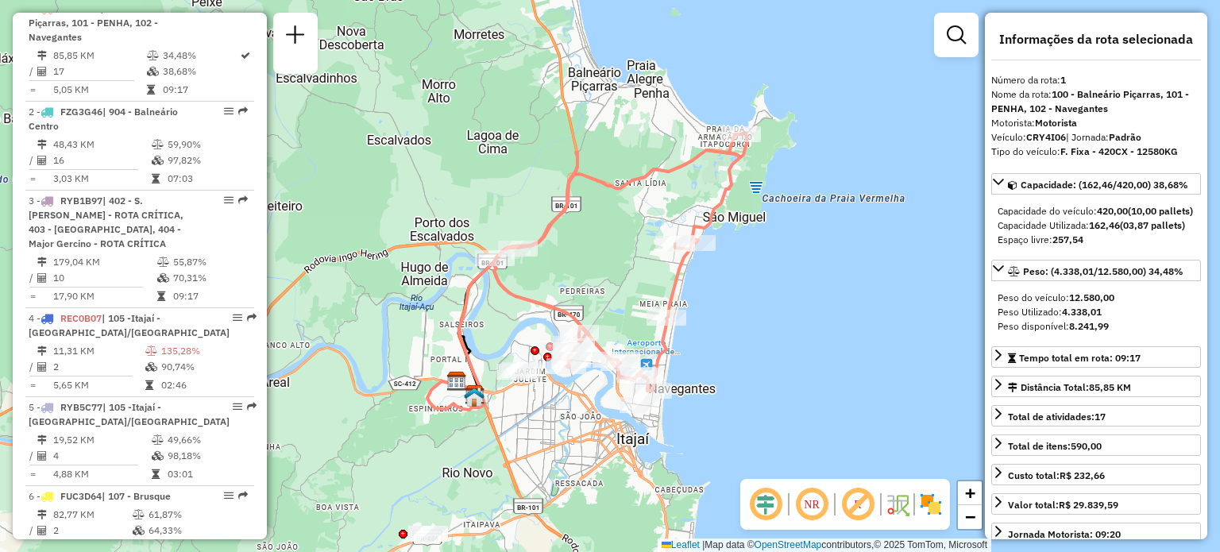
drag, startPoint x: 627, startPoint y: 273, endPoint x: 604, endPoint y: 269, distance: 23.5
click at [604, 269] on div "Janela de atendimento Grade de atendimento Capacidade Transportadoras Veículos …" at bounding box center [610, 276] width 1220 height 552
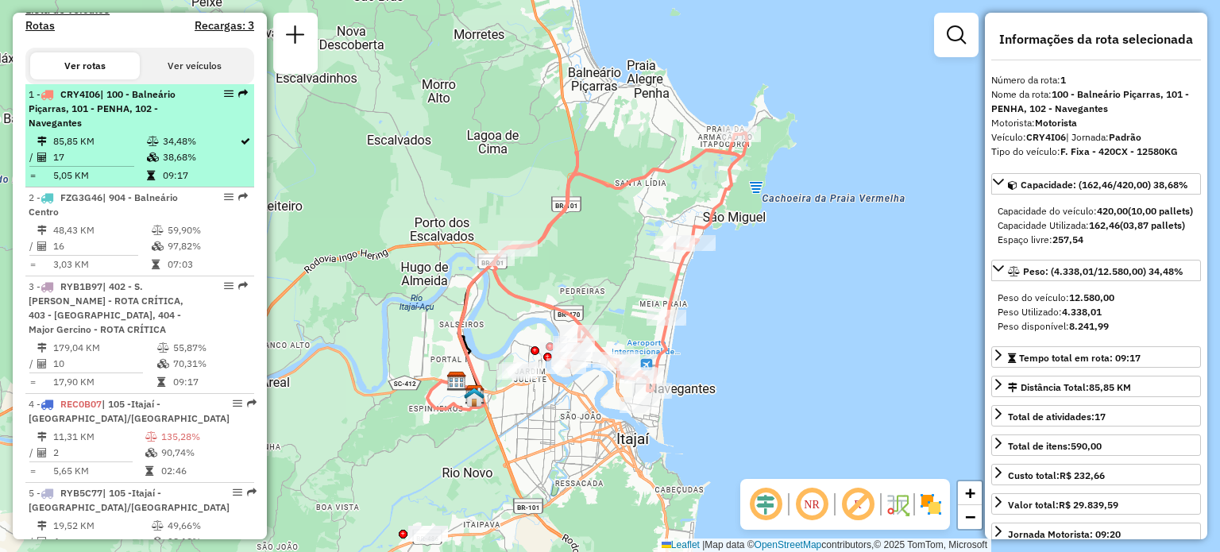
scroll to position [478, 0]
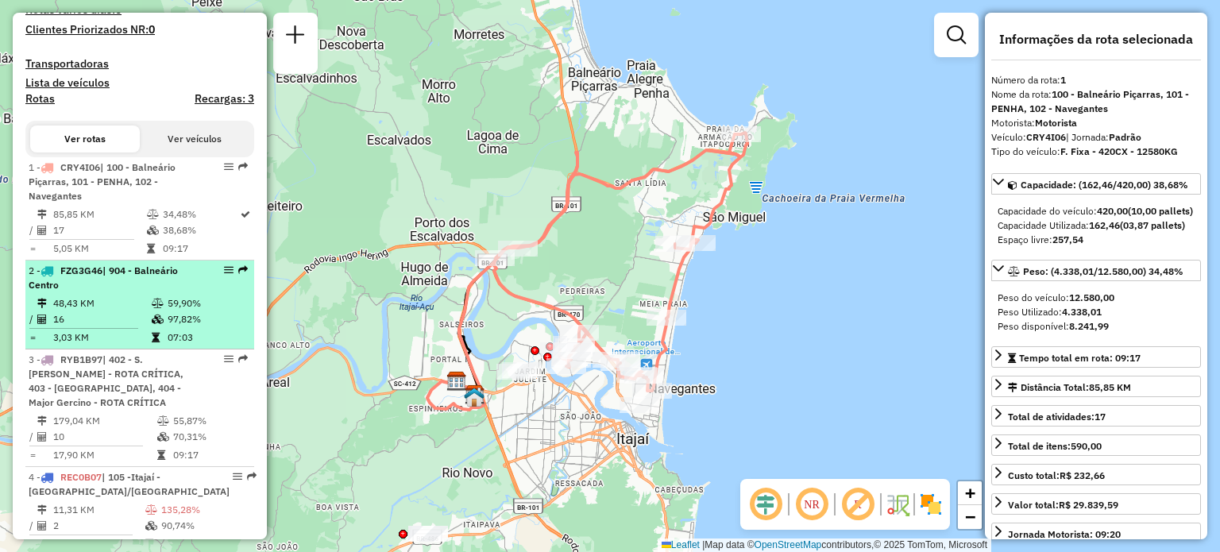
click at [136, 290] on div "2 - FZG3G46 | 904 - Balneário Centro" at bounding box center [113, 278] width 168 height 29
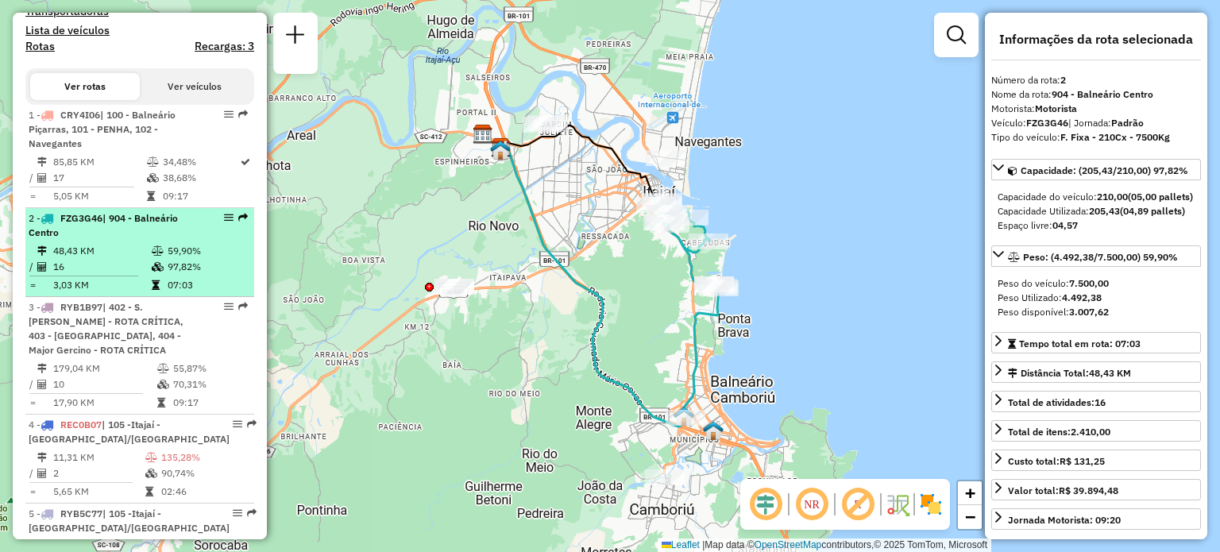
scroll to position [558, 0]
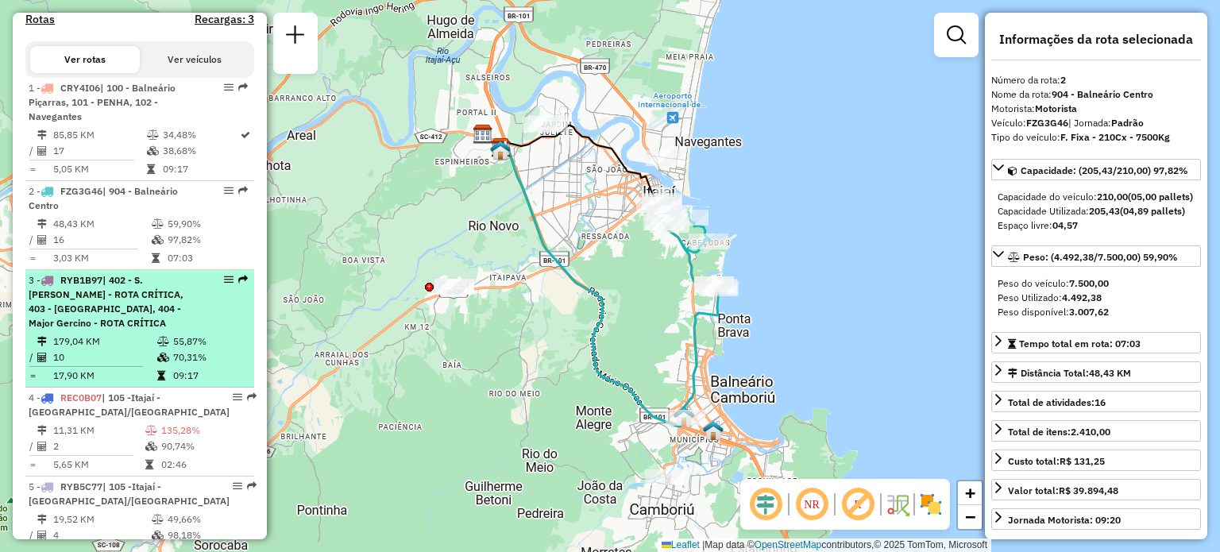
click at [129, 320] on span "| 402 - S. João Batista - ROTA CRÍTICA, 403 - Nova Trento, 404 - Major Gercino …" at bounding box center [106, 301] width 155 height 55
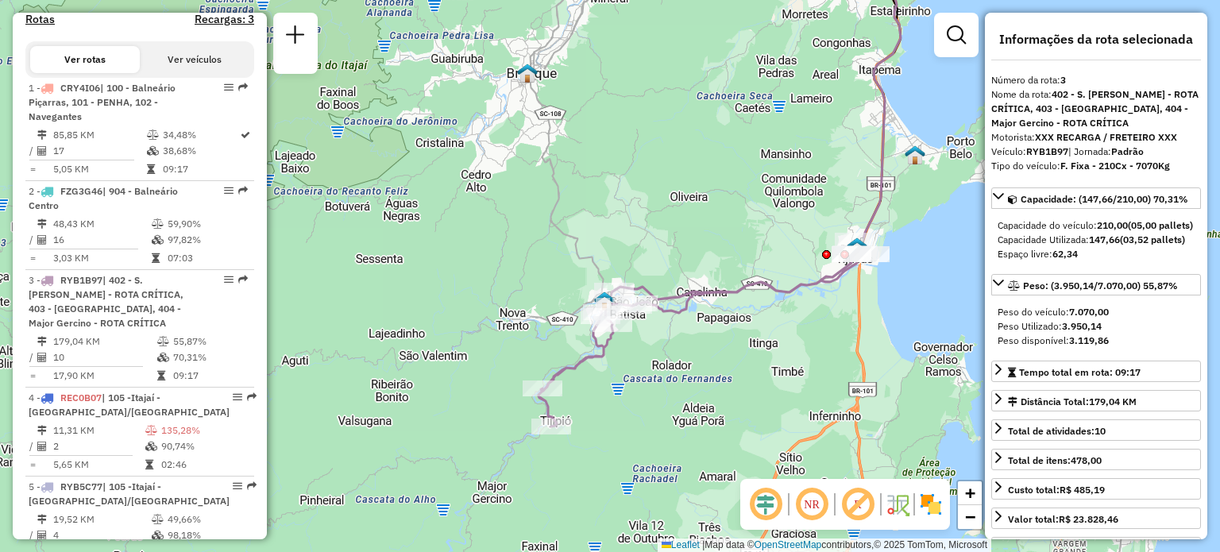
drag, startPoint x: 439, startPoint y: 342, endPoint x: 601, endPoint y: 239, distance: 192.2
click at [601, 239] on div "Janela de atendimento Grade de atendimento Capacidade Transportadoras Veículos …" at bounding box center [610, 276] width 1220 height 552
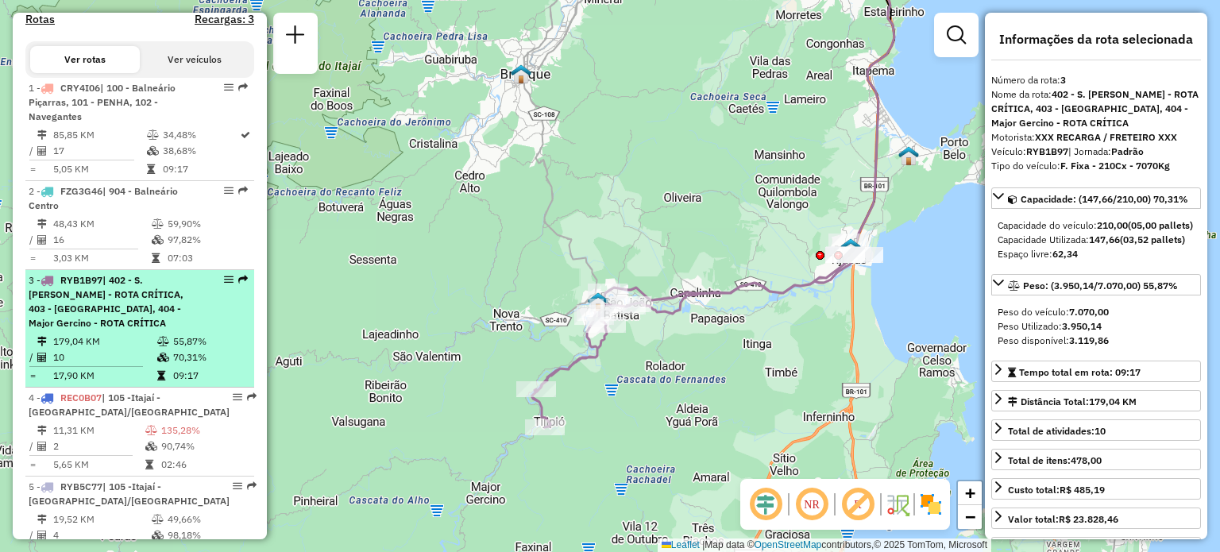
click at [178, 310] on span "| 402 - S. João Batista - ROTA CRÍTICA, 403 - Nova Trento, 404 - Major Gercino …" at bounding box center [106, 301] width 155 height 55
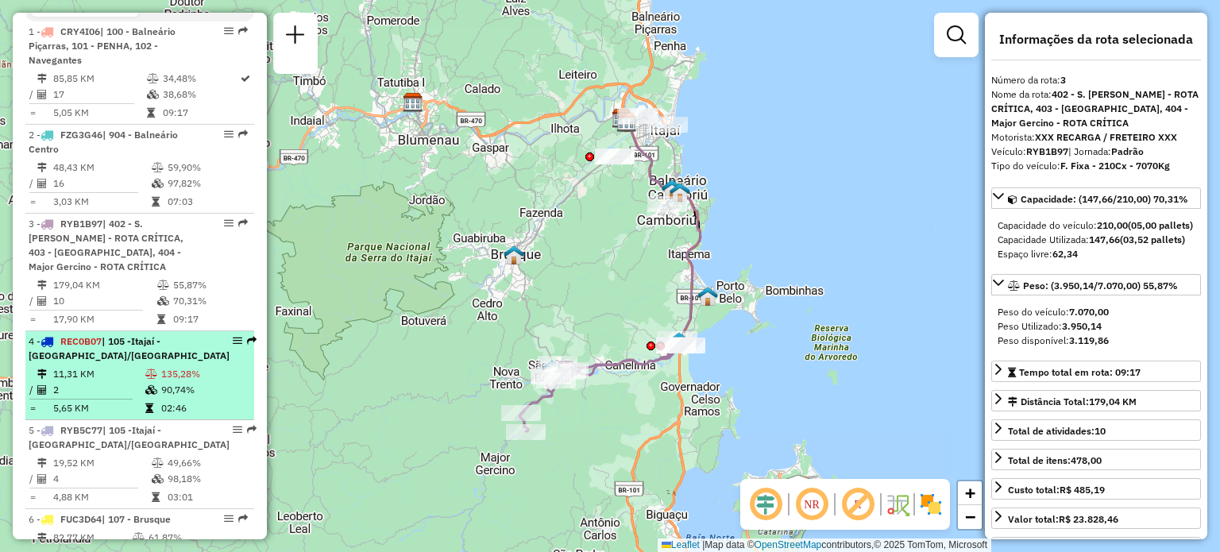
scroll to position [637, 0]
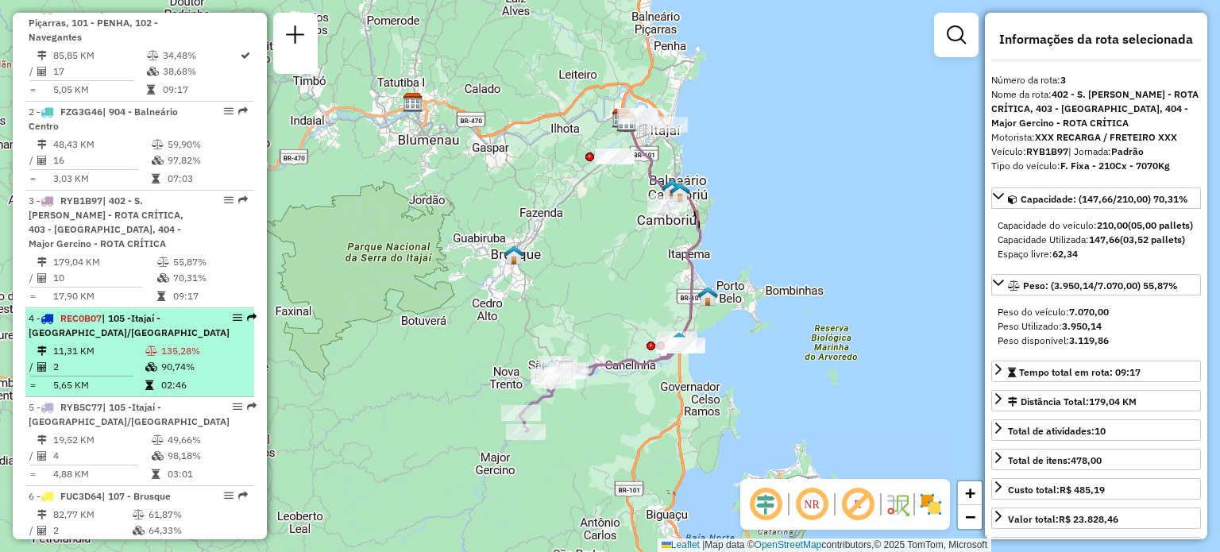
click at [143, 330] on span "| 105 -Itajaí - São Vicente/Ressacada" at bounding box center [129, 325] width 201 height 26
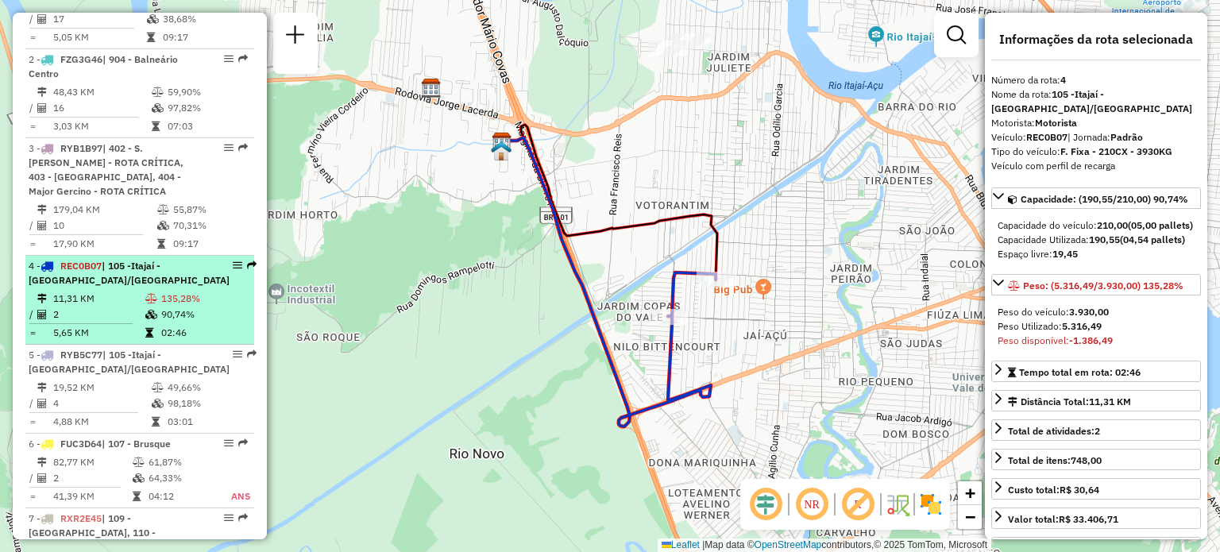
scroll to position [717, 0]
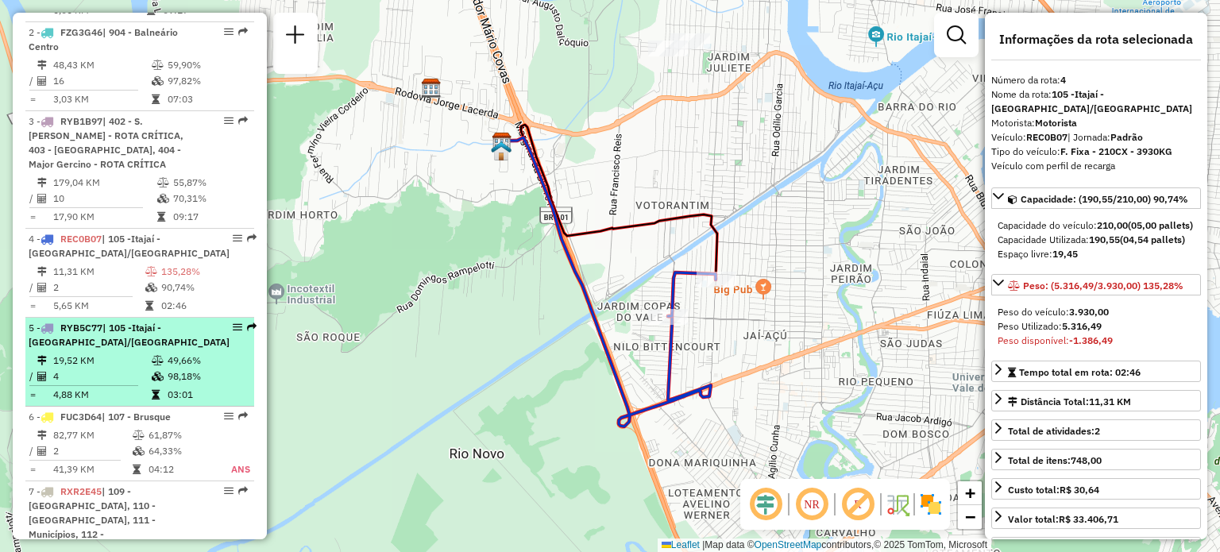
click at [127, 338] on span "| 105 -Itajaí - São Vicente/Ressacada" at bounding box center [129, 335] width 201 height 26
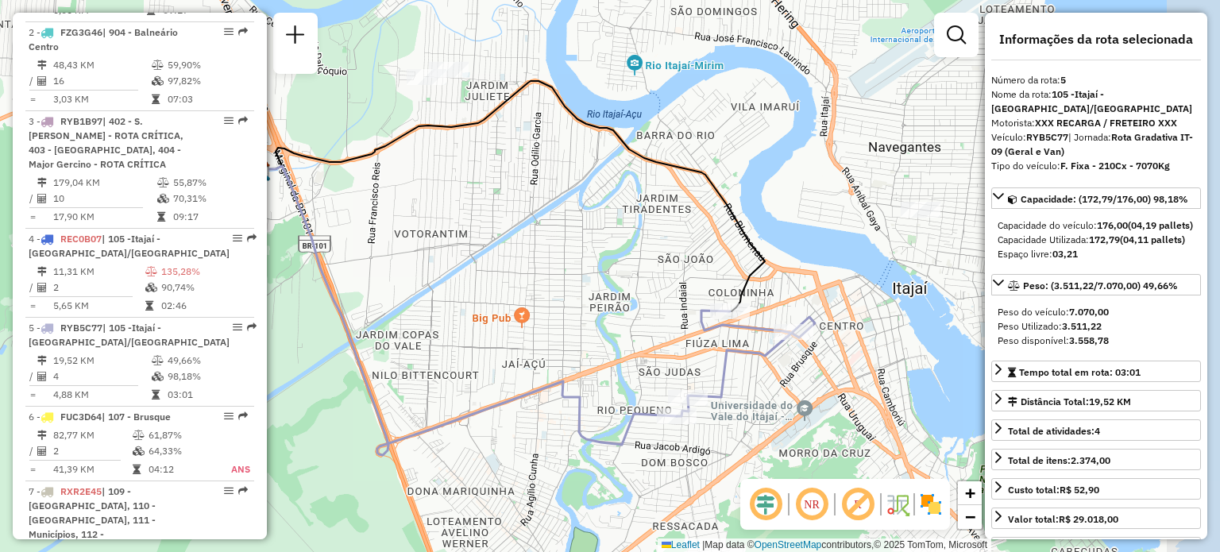
drag, startPoint x: 607, startPoint y: 318, endPoint x: 541, endPoint y: 311, distance: 66.3
click at [541, 311] on div "Janela de atendimento Grade de atendimento Capacidade Transportadoras Veículos …" at bounding box center [610, 276] width 1220 height 552
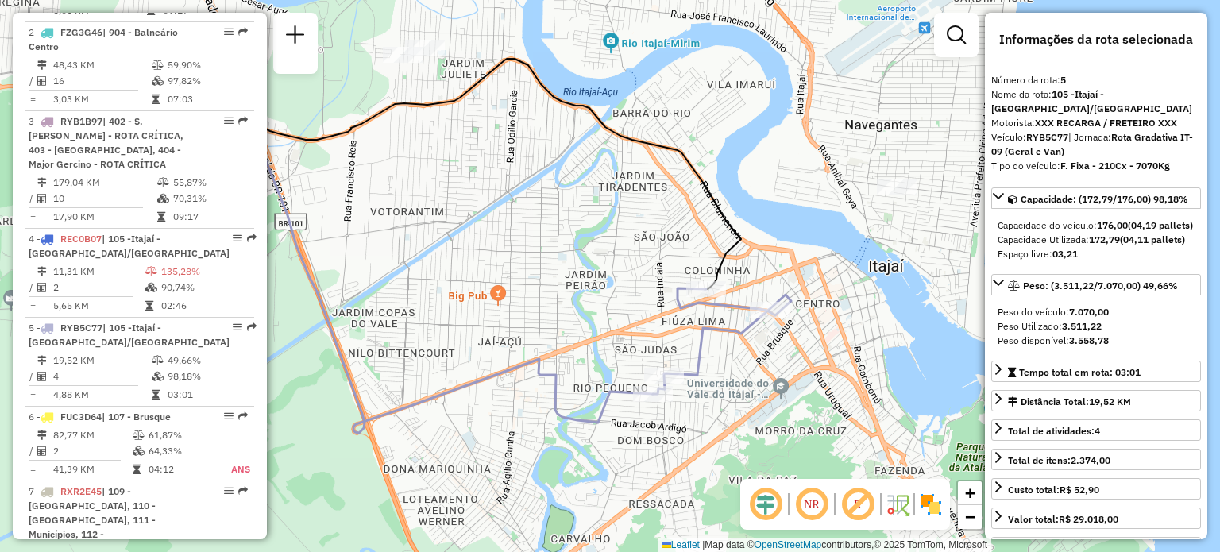
drag, startPoint x: 576, startPoint y: 263, endPoint x: 552, endPoint y: 241, distance: 32.6
click at [552, 241] on div "Janela de atendimento Grade de atendimento Capacidade Transportadoras Veículos …" at bounding box center [610, 276] width 1220 height 552
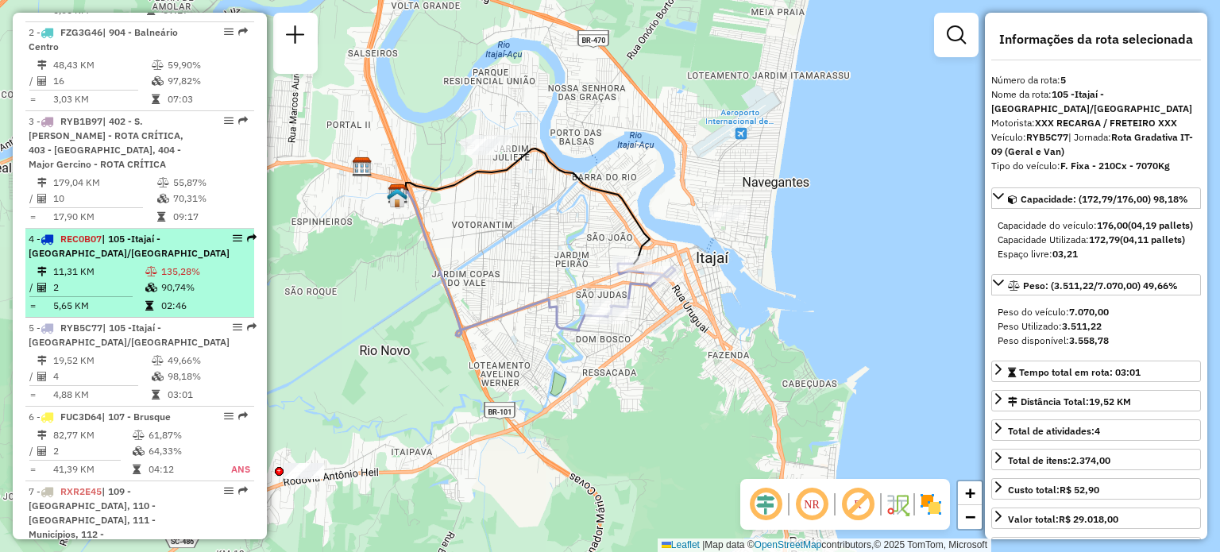
scroll to position [796, 0]
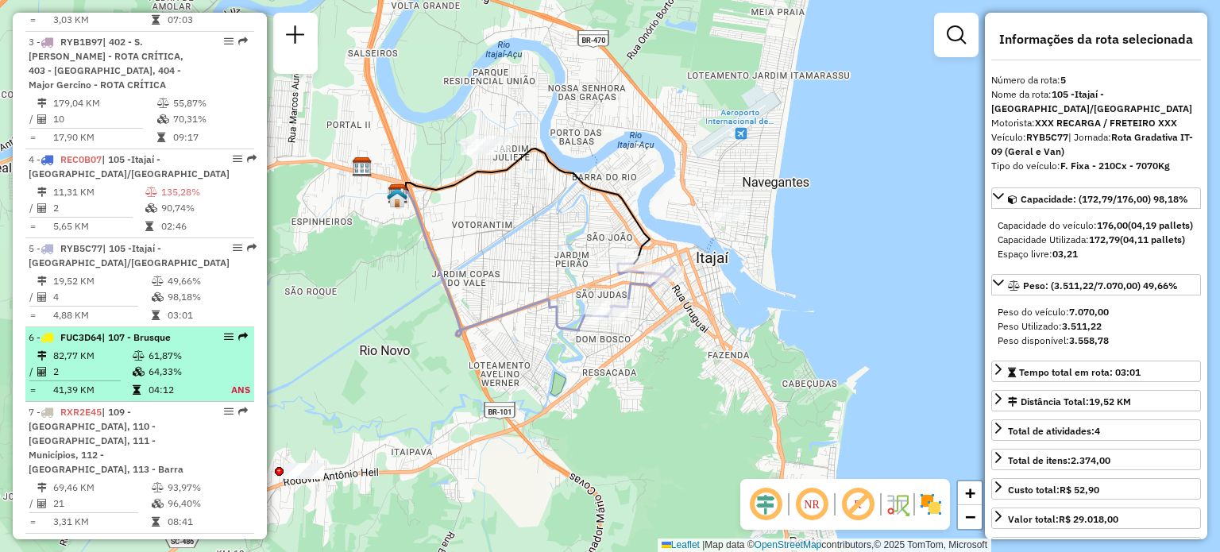
click at [142, 361] on icon at bounding box center [139, 356] width 12 height 10
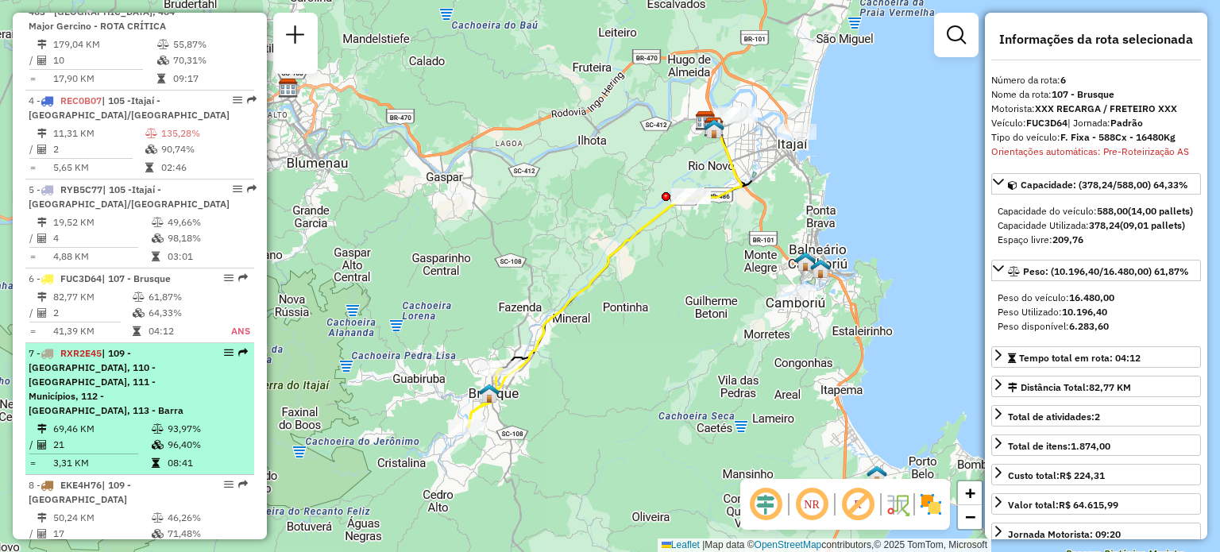
scroll to position [875, 0]
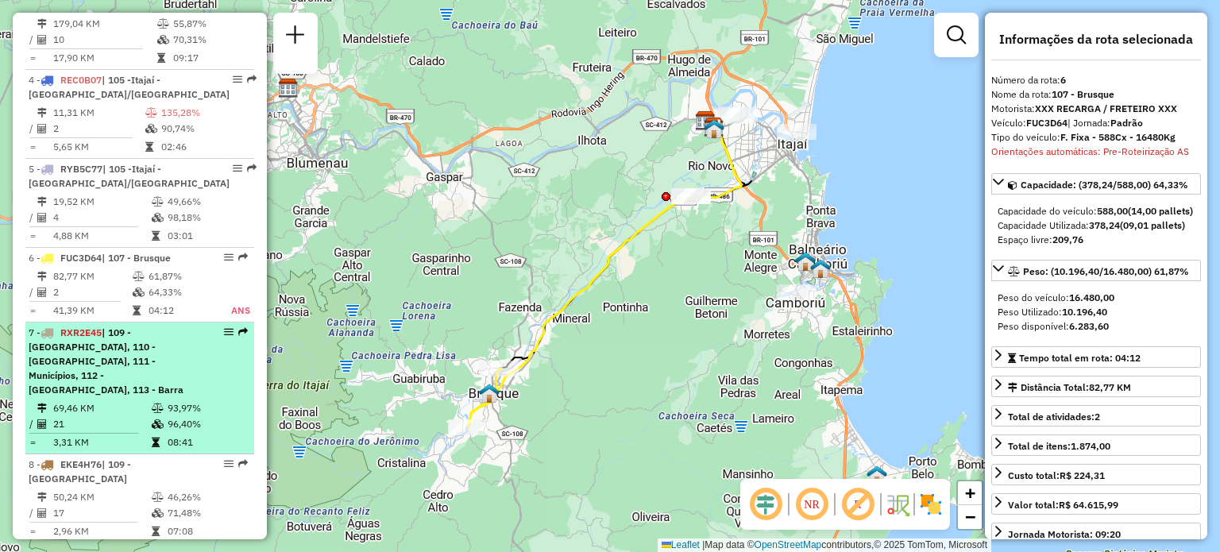
click at [129, 350] on span "| 109 - Monte Alegre, 110 - Camboriú, 111 - Municípios, 112 - Nova Esperança, 1…" at bounding box center [106, 361] width 155 height 69
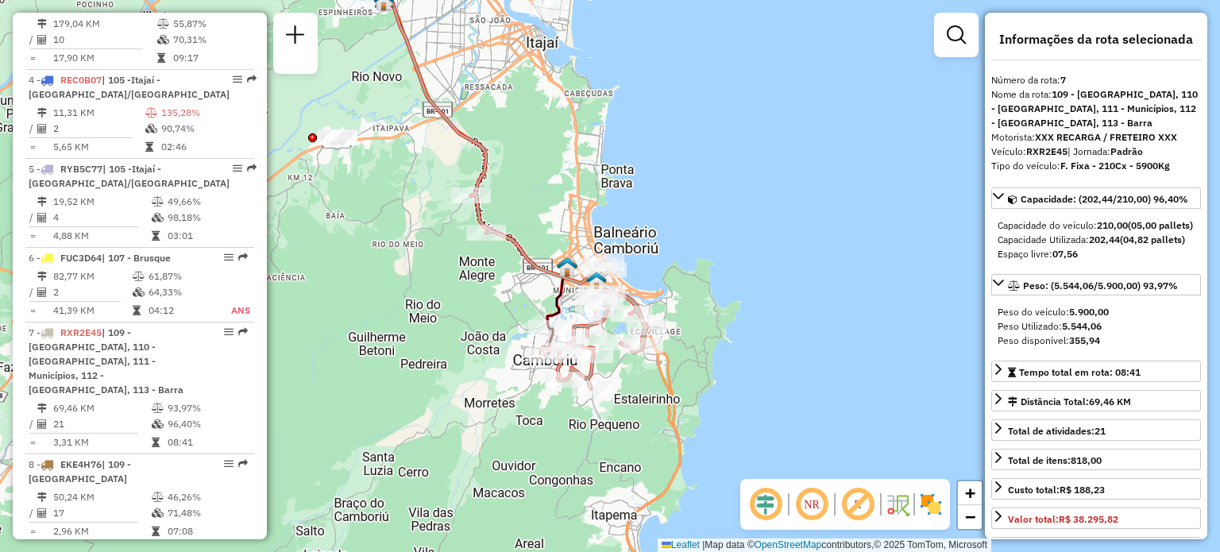
drag, startPoint x: 565, startPoint y: 396, endPoint x: 442, endPoint y: 291, distance: 161.7
click at [443, 291] on div "Janela de atendimento Grade de atendimento Capacidade Transportadoras Veículos …" at bounding box center [610, 276] width 1220 height 552
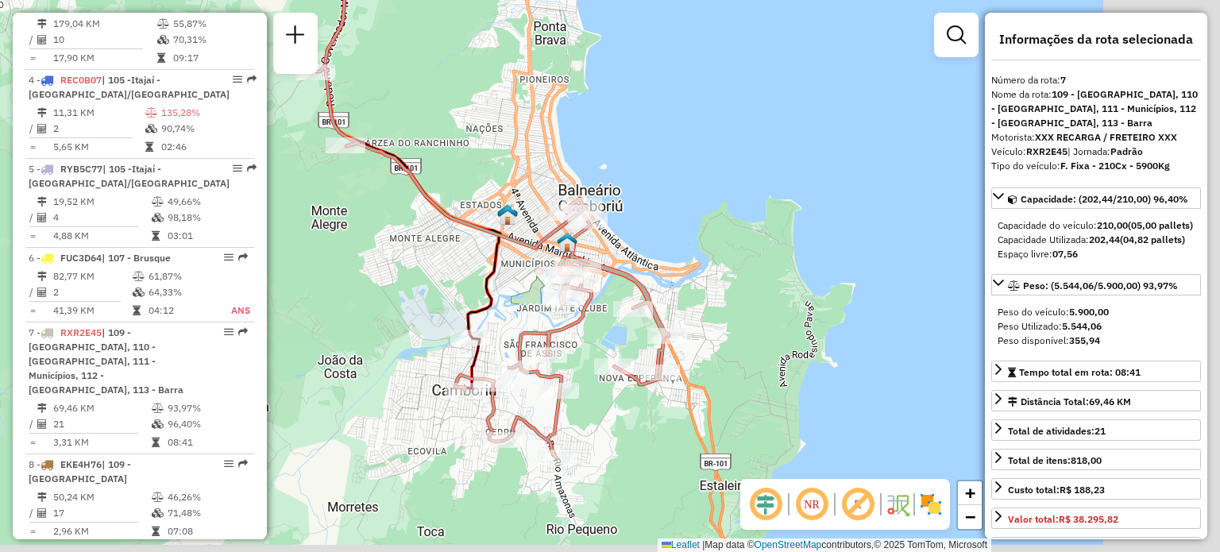
click at [405, 312] on div "Janela de atendimento Grade de atendimento Capacidade Transportadoras Veículos …" at bounding box center [610, 276] width 1220 height 552
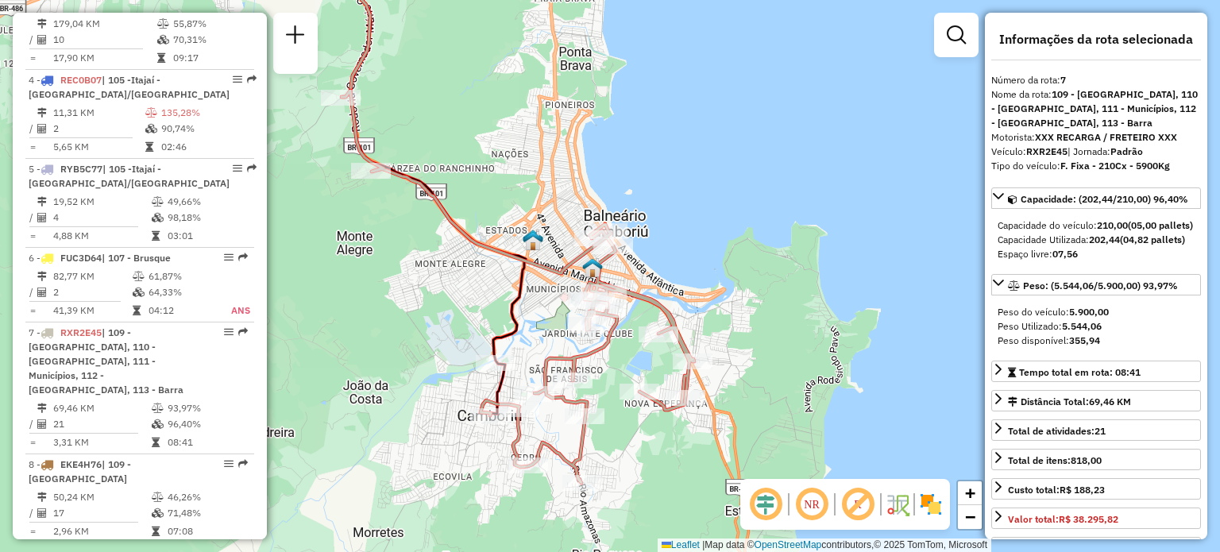
drag, startPoint x: 407, startPoint y: 295, endPoint x: 445, endPoint y: 332, distance: 53.4
click at [445, 331] on div "Janela de atendimento Grade de atendimento Capacidade Transportadoras Veículos …" at bounding box center [610, 276] width 1220 height 552
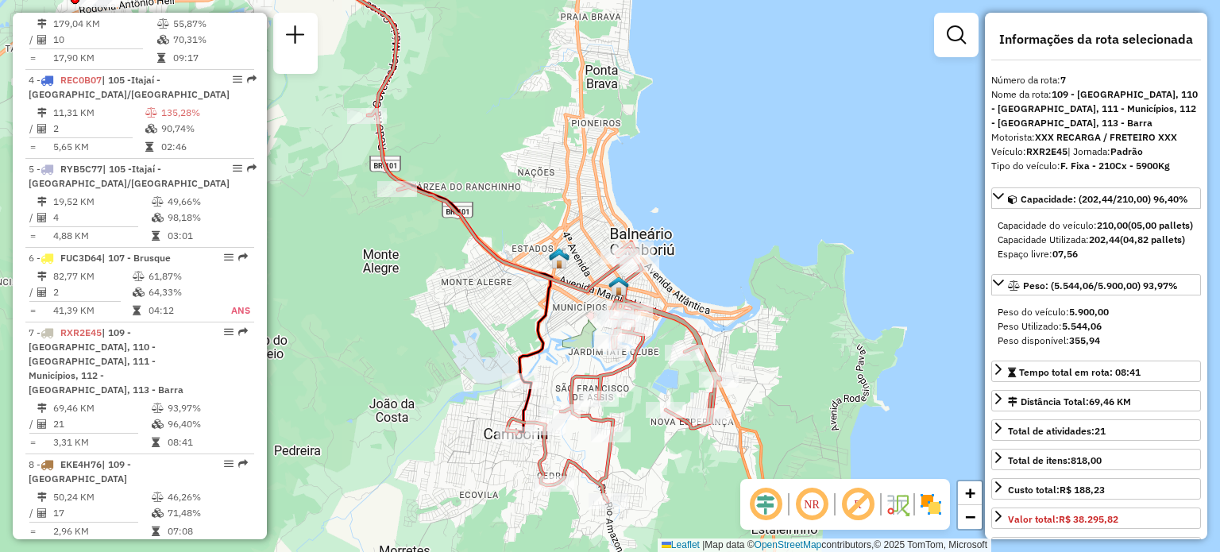
drag, startPoint x: 426, startPoint y: 309, endPoint x: 439, endPoint y: 316, distance: 15.3
click at [439, 316] on div "Janela de atendimento Grade de atendimento Capacidade Transportadoras Veículos …" at bounding box center [610, 276] width 1220 height 552
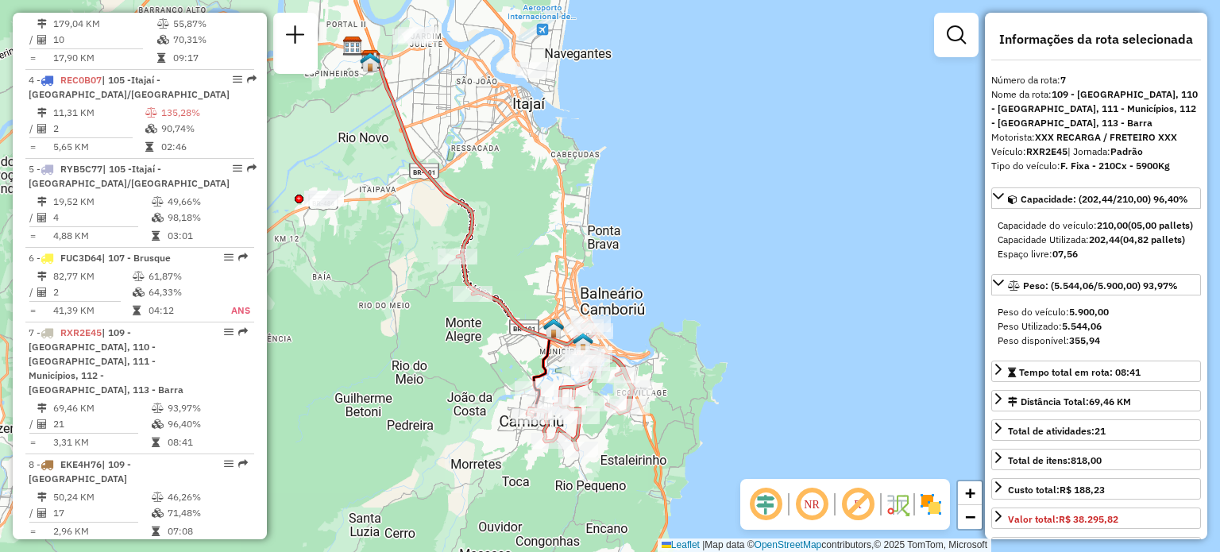
drag, startPoint x: 493, startPoint y: 180, endPoint x: 553, endPoint y: 224, distance: 73.9
click at [553, 224] on div "Janela de atendimento Grade de atendimento Capacidade Transportadoras Veículos …" at bounding box center [610, 276] width 1220 height 552
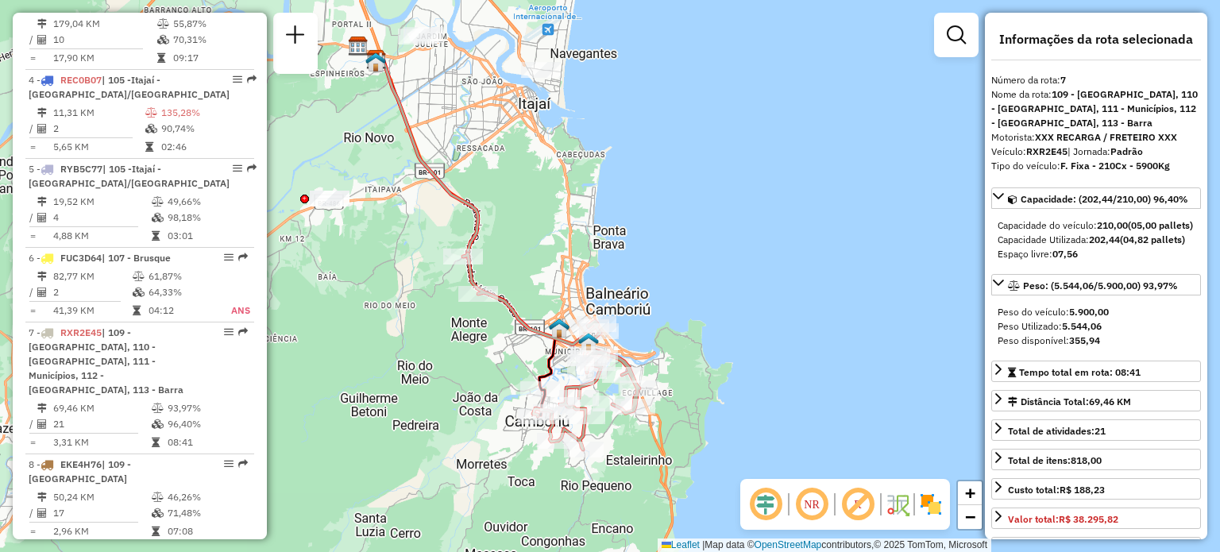
drag, startPoint x: 933, startPoint y: 495, endPoint x: 918, endPoint y: 460, distance: 37.8
click at [933, 495] on img at bounding box center [930, 504] width 25 height 25
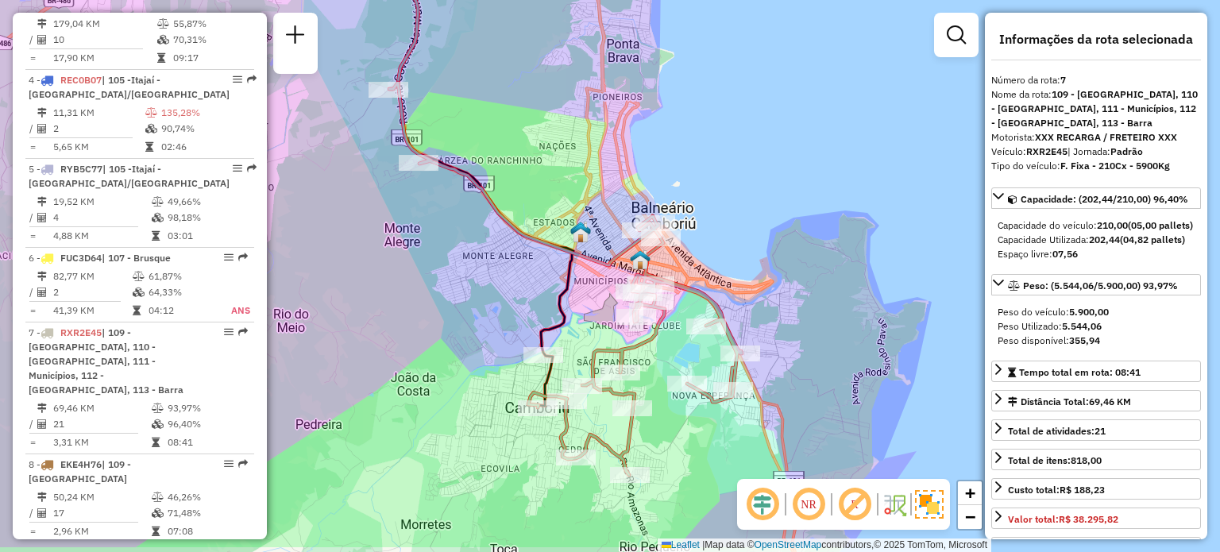
drag, startPoint x: 802, startPoint y: 276, endPoint x: 828, endPoint y: 214, distance: 67.7
click at [828, 214] on div "Janela de atendimento Grade de atendimento Capacidade Transportadoras Veículos …" at bounding box center [610, 276] width 1220 height 552
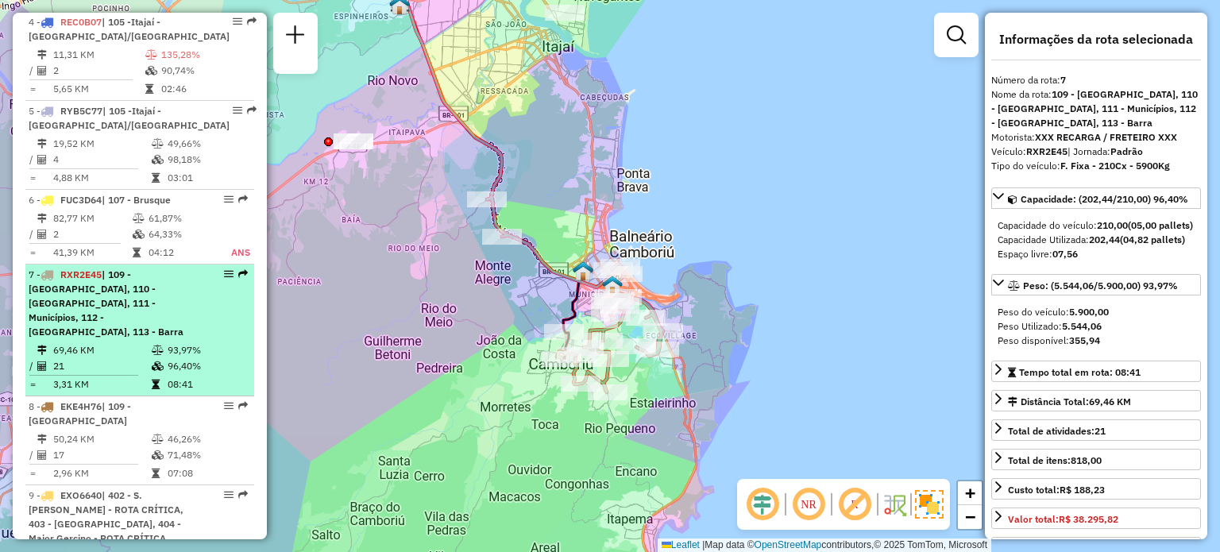
scroll to position [955, 0]
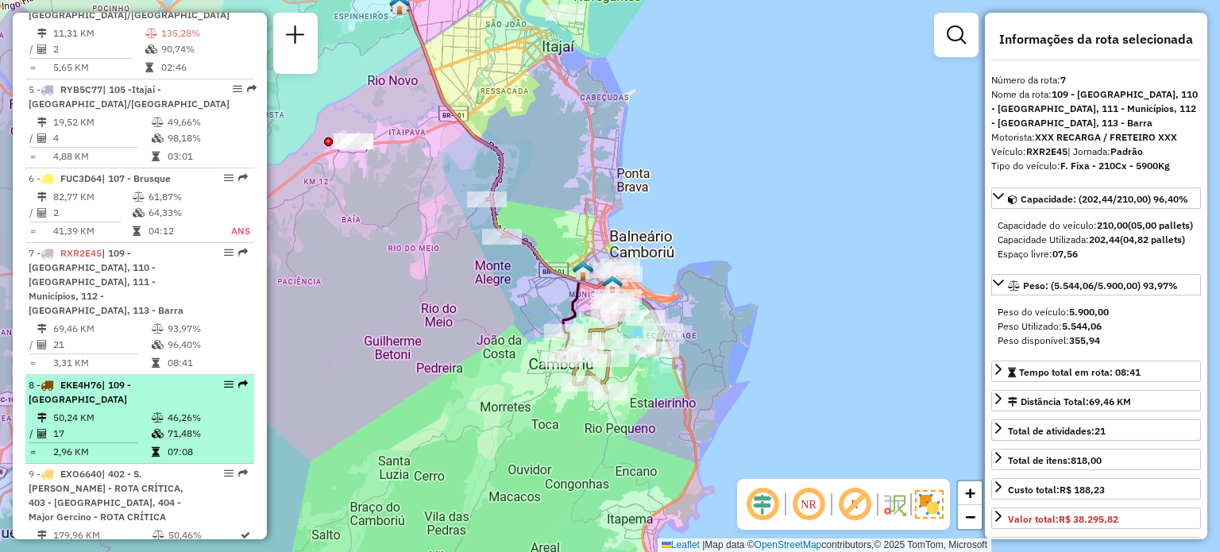
click at [122, 394] on div "8 - EKE4H76 | 109 - Monte Alegre" at bounding box center [113, 392] width 168 height 29
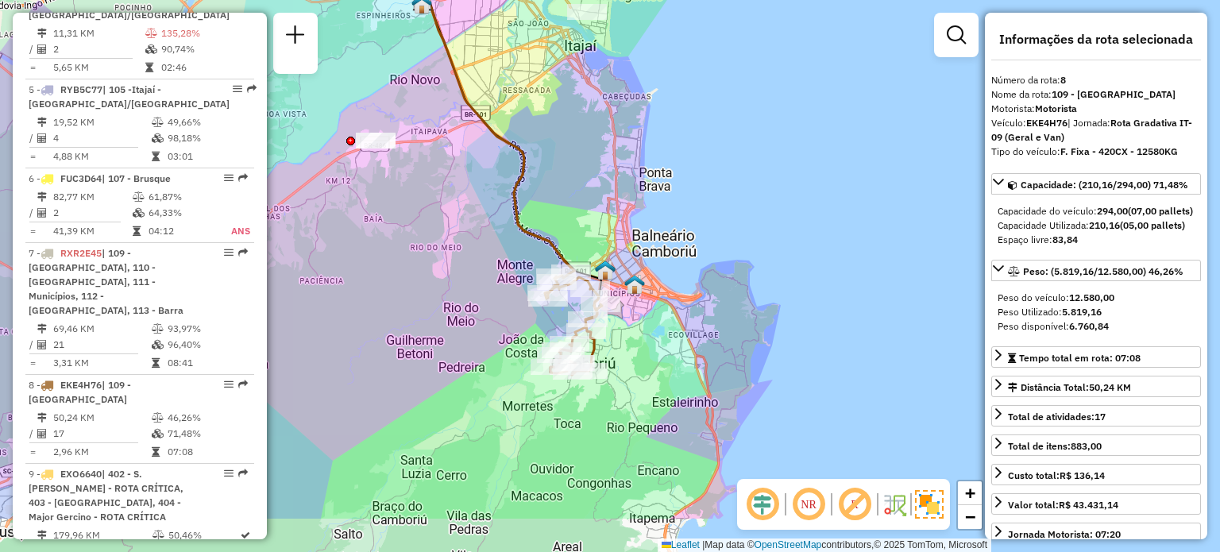
drag, startPoint x: 571, startPoint y: 375, endPoint x: 442, endPoint y: 268, distance: 167.5
click at [442, 268] on div "Janela de atendimento Grade de atendimento Capacidade Transportadoras Veículos …" at bounding box center [610, 276] width 1220 height 552
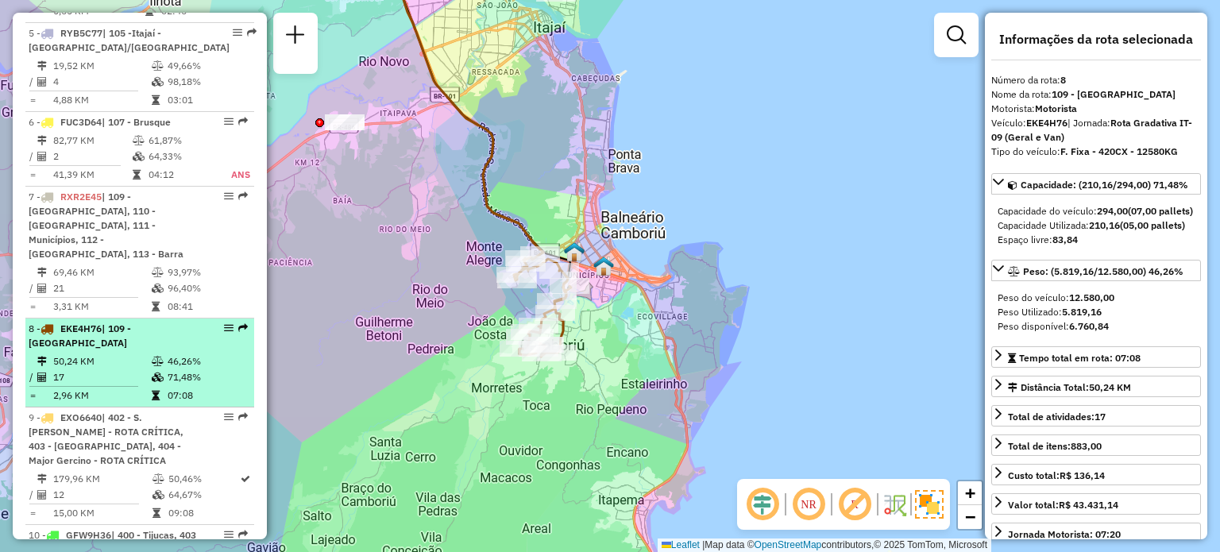
scroll to position [1034, 0]
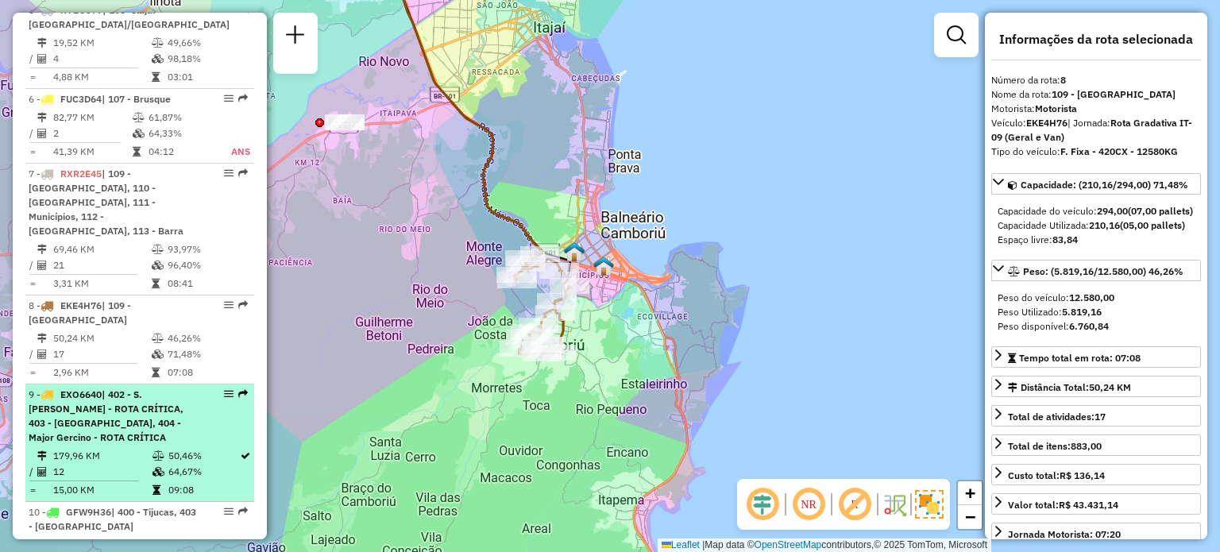
click at [140, 426] on span "| 402 - S. João Batista - ROTA CRÍTICA, 403 - Nova Trento, 404 - Major Gercino …" at bounding box center [106, 415] width 155 height 55
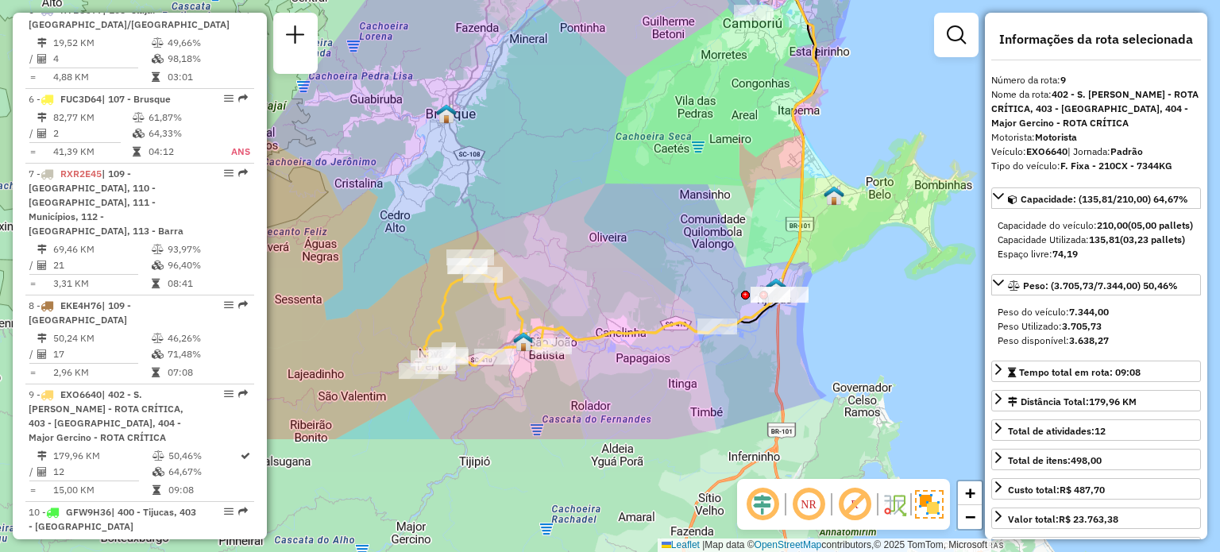
drag, startPoint x: 575, startPoint y: 314, endPoint x: 585, endPoint y: 164, distance: 149.7
click at [585, 164] on div "Janela de atendimento Grade de atendimento Capacidade Transportadoras Veículos …" at bounding box center [610, 276] width 1220 height 552
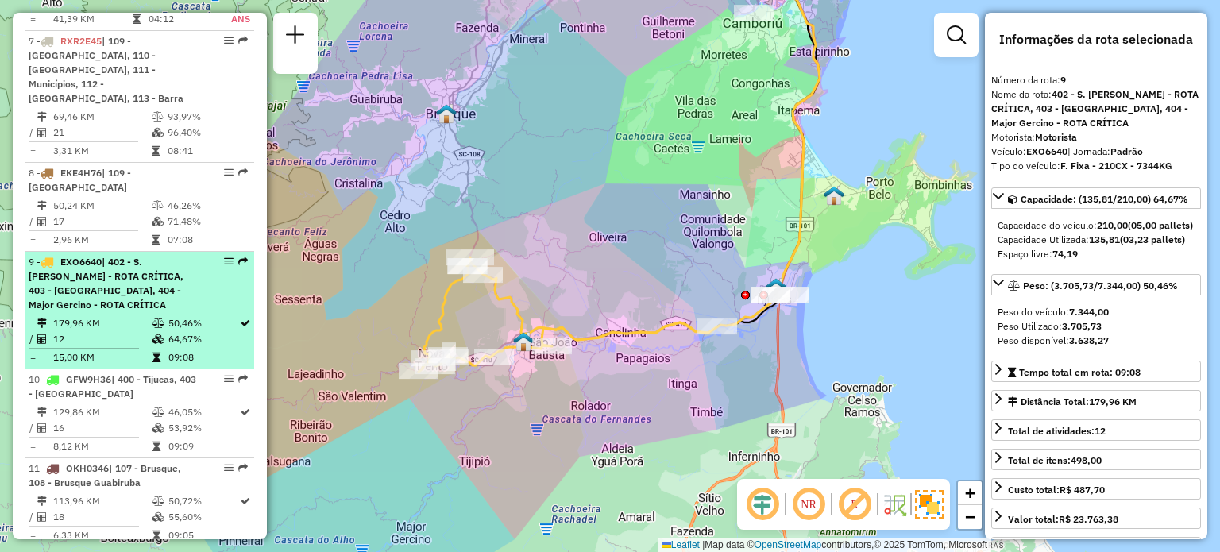
scroll to position [1193, 0]
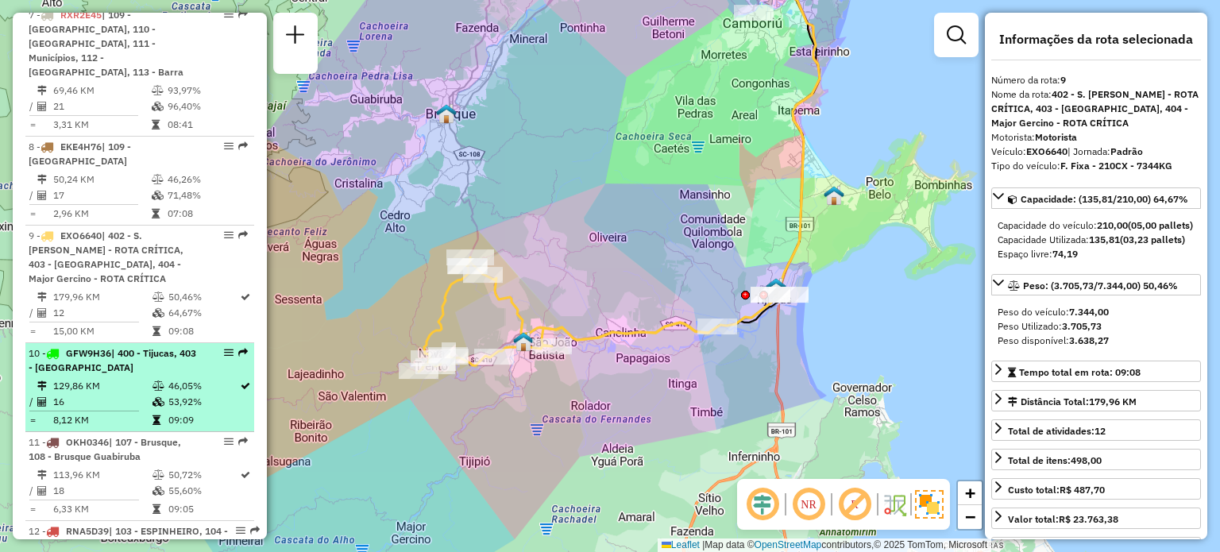
click at [110, 348] on span "GFW9H36" at bounding box center [88, 353] width 45 height 12
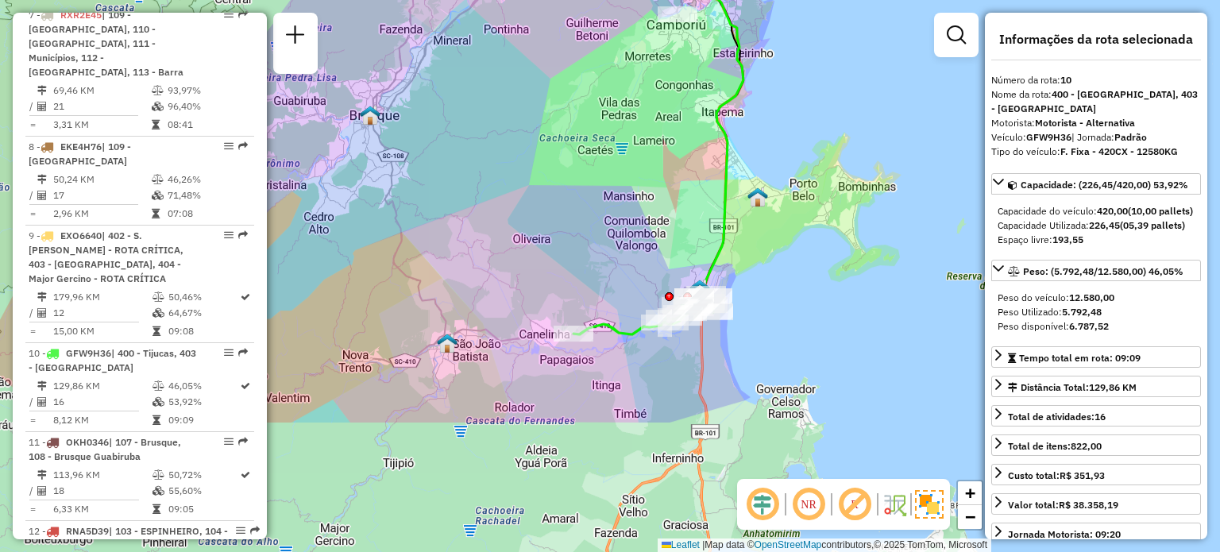
drag, startPoint x: 473, startPoint y: 364, endPoint x: 522, endPoint y: 172, distance: 197.7
click at [522, 172] on div "Janela de atendimento Grade de atendimento Capacidade Transportadoras Veículos …" at bounding box center [610, 276] width 1220 height 552
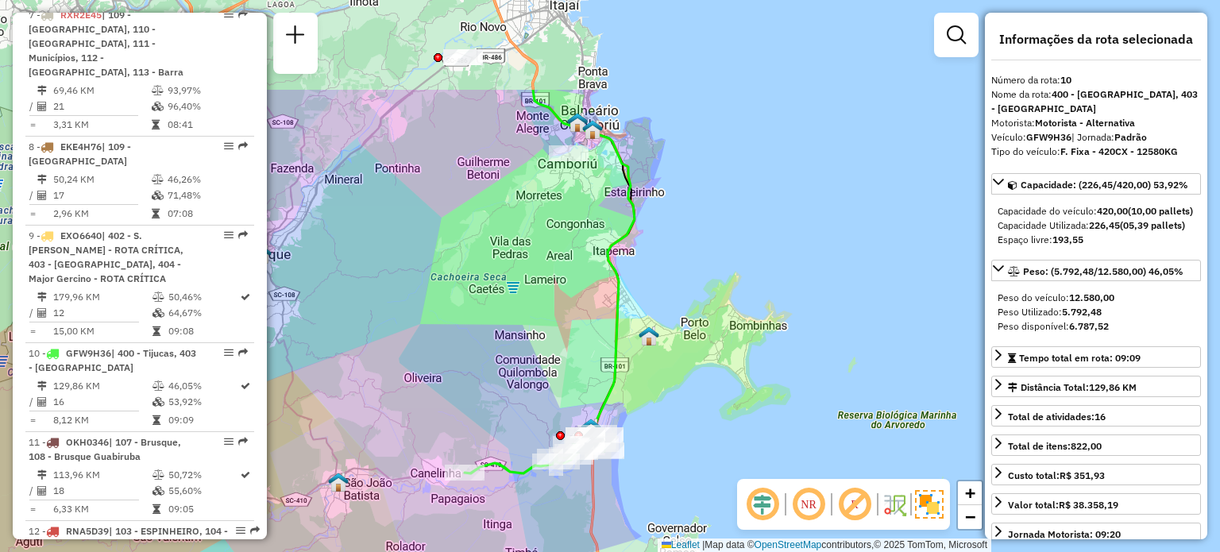
drag, startPoint x: 539, startPoint y: 148, endPoint x: 439, endPoint y: 292, distance: 176.3
click at [439, 292] on div "Janela de atendimento Grade de atendimento Capacidade Transportadoras Veículos …" at bounding box center [610, 276] width 1220 height 552
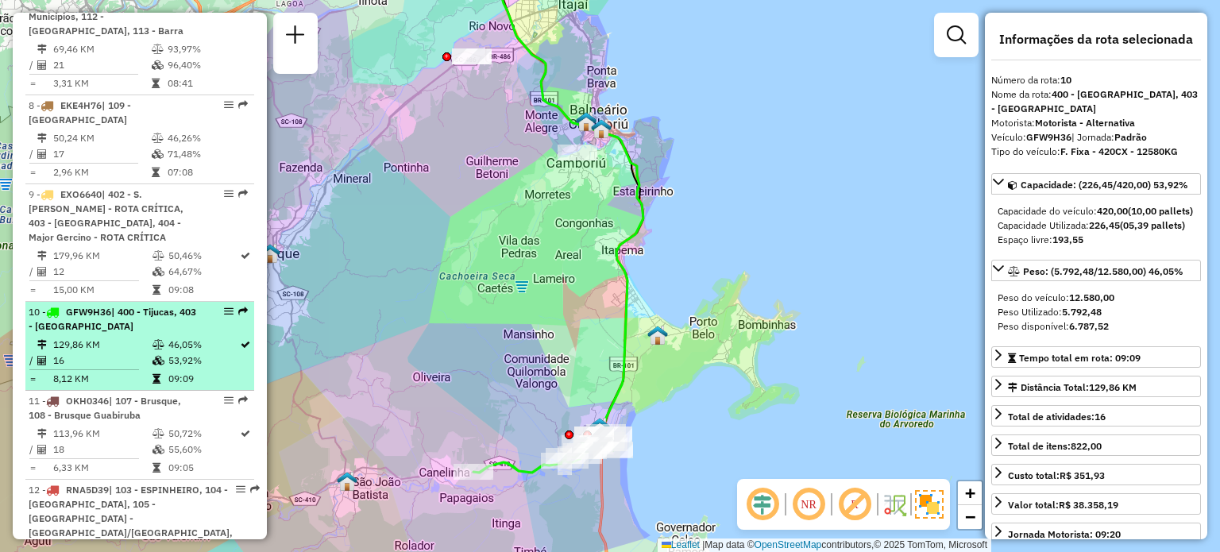
scroll to position [1273, 0]
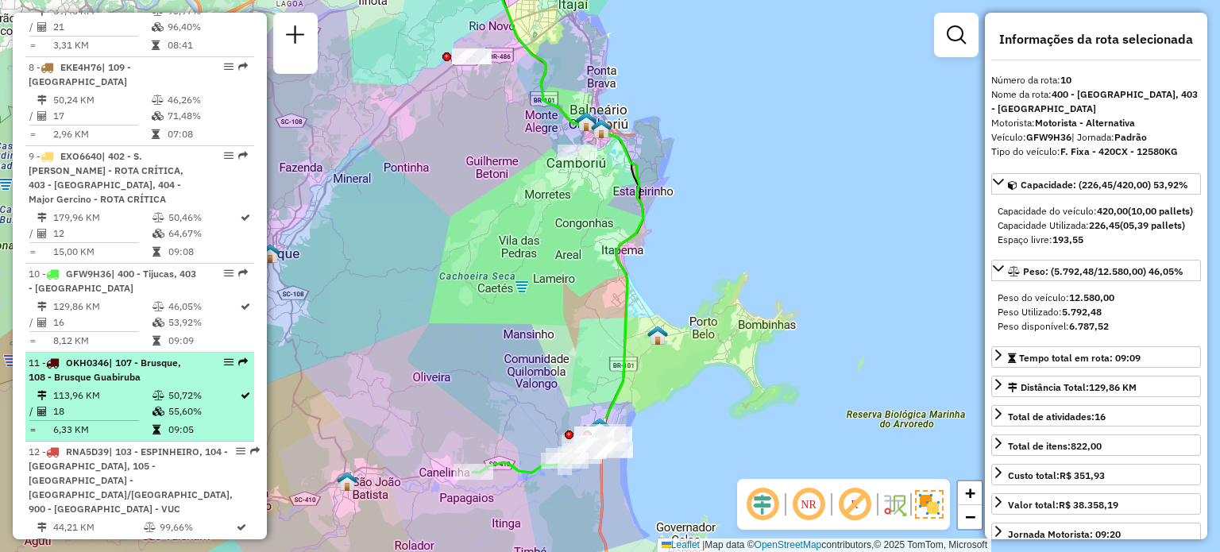
click at [110, 388] on td "113,96 KM" at bounding box center [101, 396] width 99 height 16
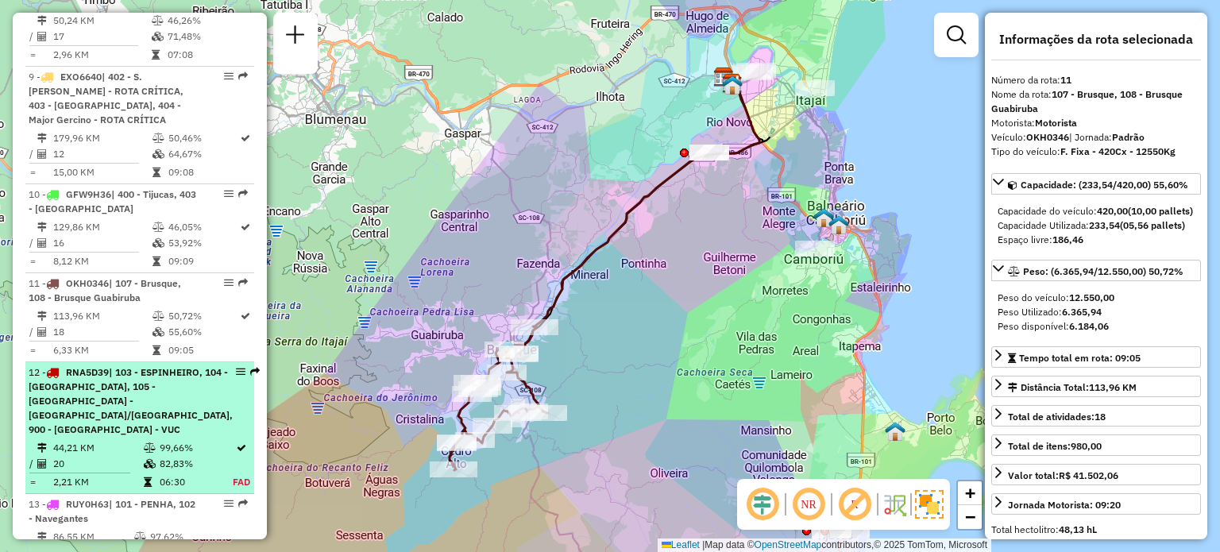
click at [135, 377] on div "12 - RNA5D39 | 103 - ESPINHEIRO, 104 - Cordeiros, 105 -Itajaí - São Vicente/Res…" at bounding box center [131, 400] width 204 height 71
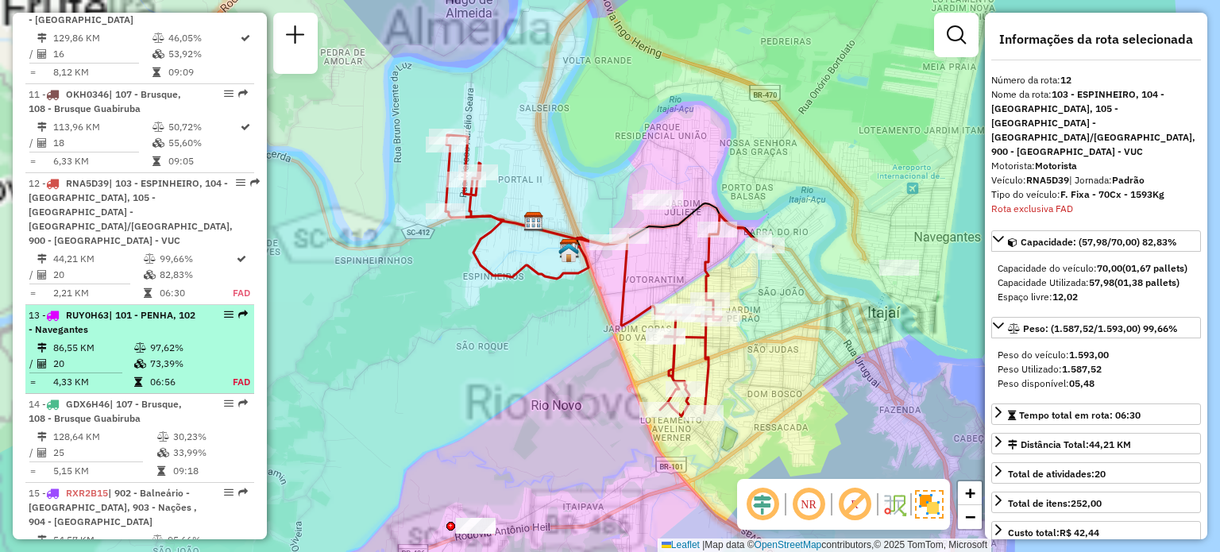
scroll to position [1699, 0]
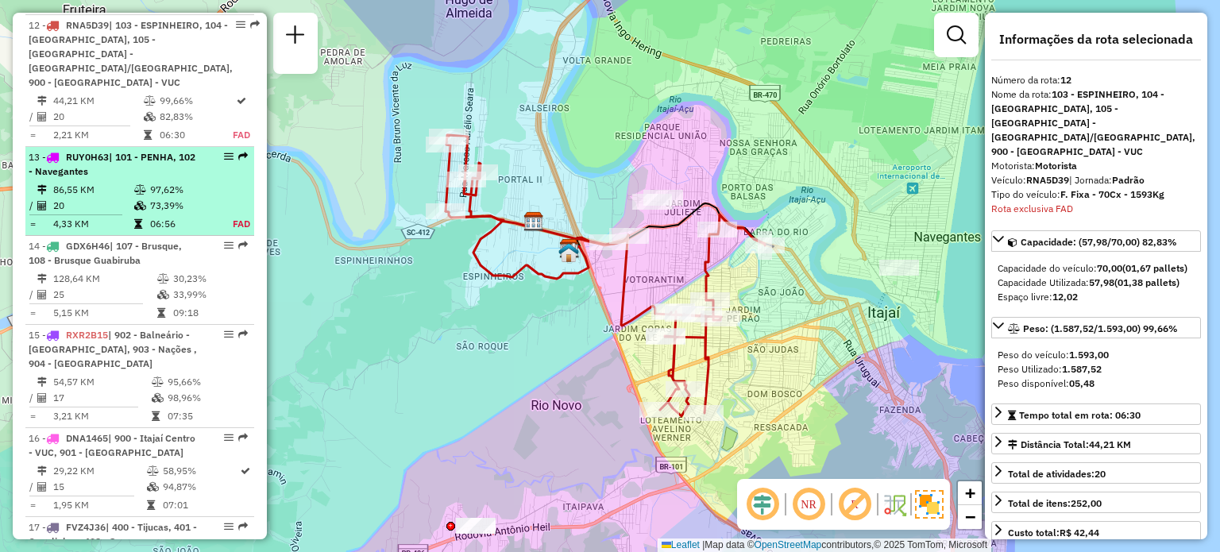
click at [126, 150] on div "13 - RUY0H63 | 101 - PENHA, 102 - Navegantes" at bounding box center [113, 164] width 168 height 29
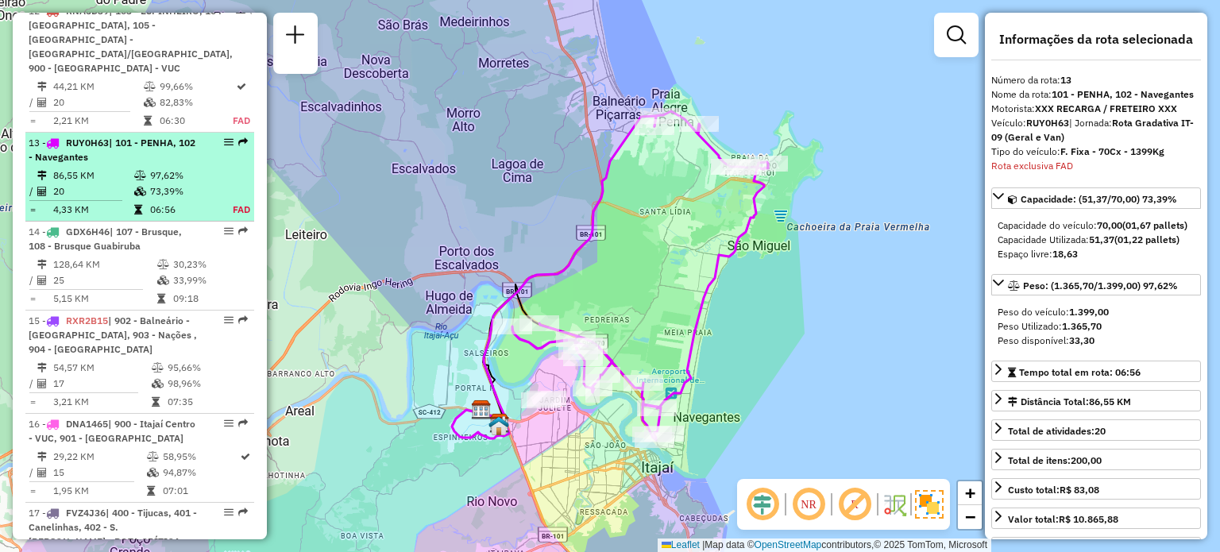
scroll to position [1737, 0]
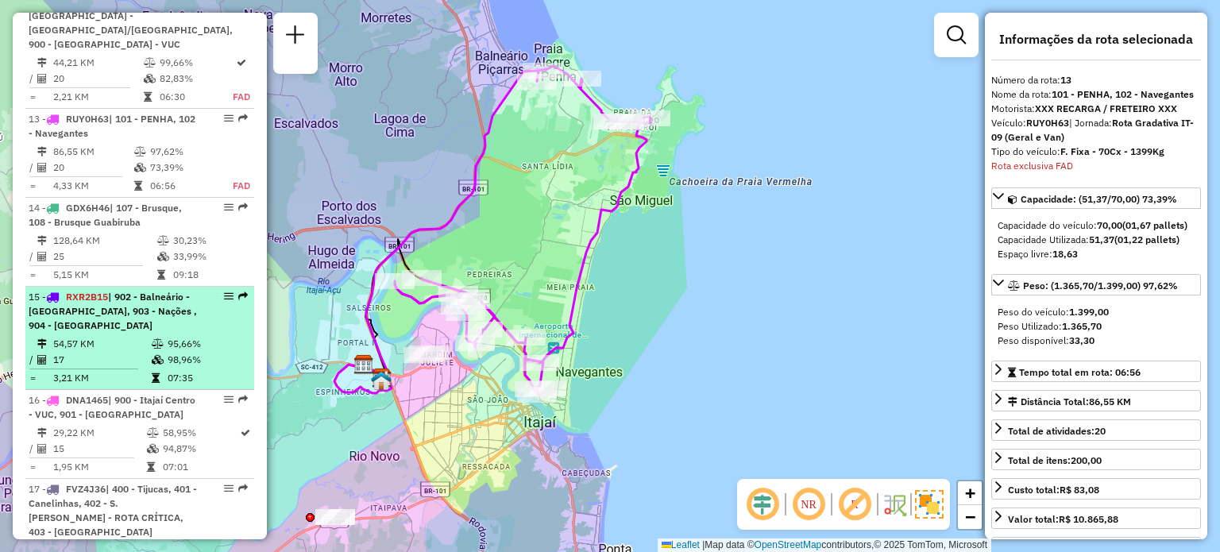
click at [89, 290] on div "15 - RXR2B15 | 902 - Balneário - Barra Norte, 903 - Nações , 904 - Balneário Ce…" at bounding box center [113, 311] width 168 height 43
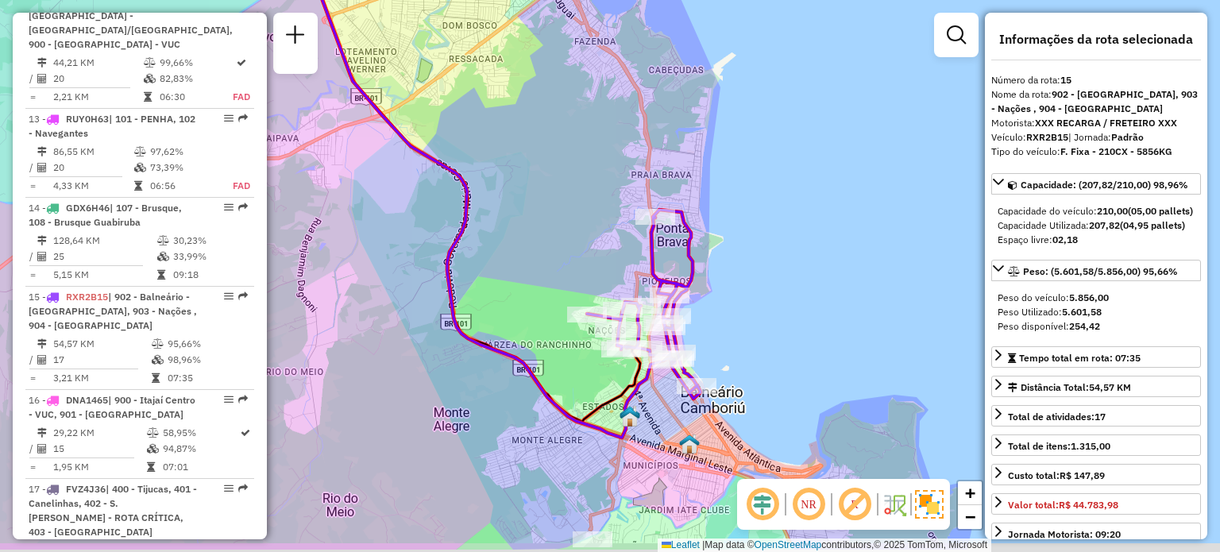
drag, startPoint x: 870, startPoint y: 396, endPoint x: 798, endPoint y: 320, distance: 104.5
click at [798, 320] on div "Janela de atendimento Grade de atendimento Capacidade Transportadoras Veículos …" at bounding box center [610, 276] width 1220 height 552
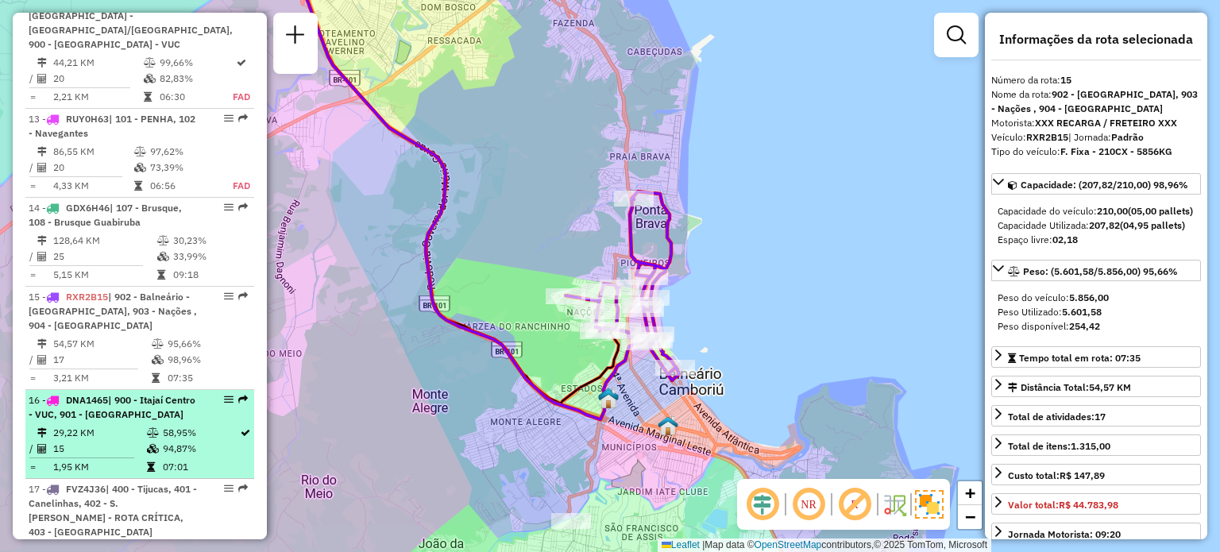
click at [121, 394] on span "| 900 - Itajaí Centro - VUC, 901 - Praia Brava" at bounding box center [112, 407] width 167 height 26
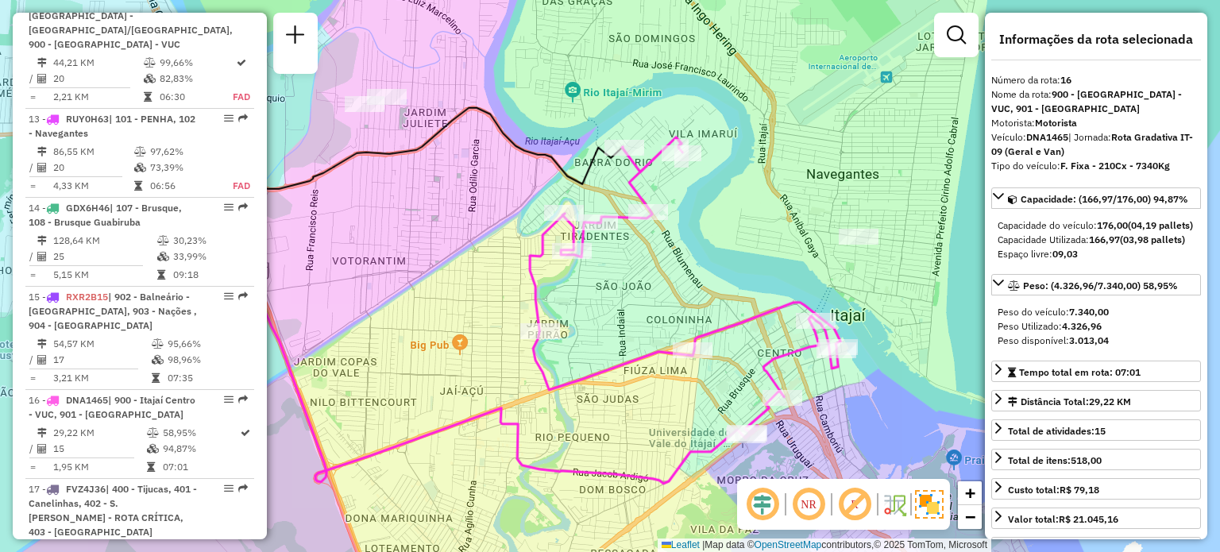
drag, startPoint x: 723, startPoint y: 284, endPoint x: 632, endPoint y: 304, distance: 93.5
click at [632, 304] on div "Janela de atendimento Grade de atendimento Capacidade Transportadoras Veículos …" at bounding box center [610, 276] width 1220 height 552
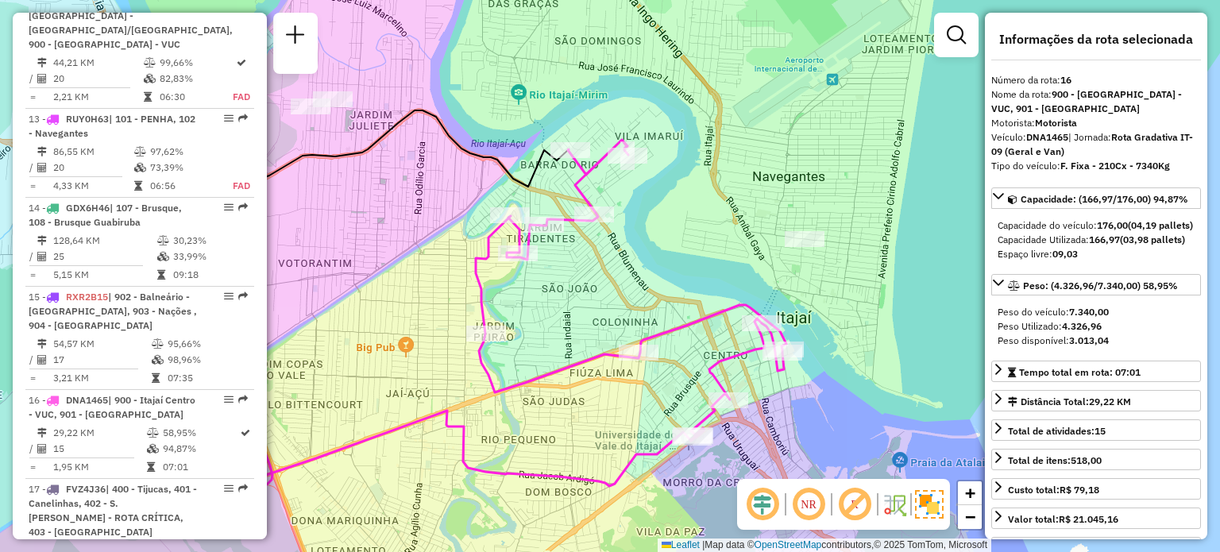
drag, startPoint x: 628, startPoint y: 311, endPoint x: 575, endPoint y: 313, distance: 53.3
click at [575, 313] on div "Janela de atendimento Grade de atendimento Capacidade Transportadoras Veículos …" at bounding box center [610, 276] width 1220 height 552
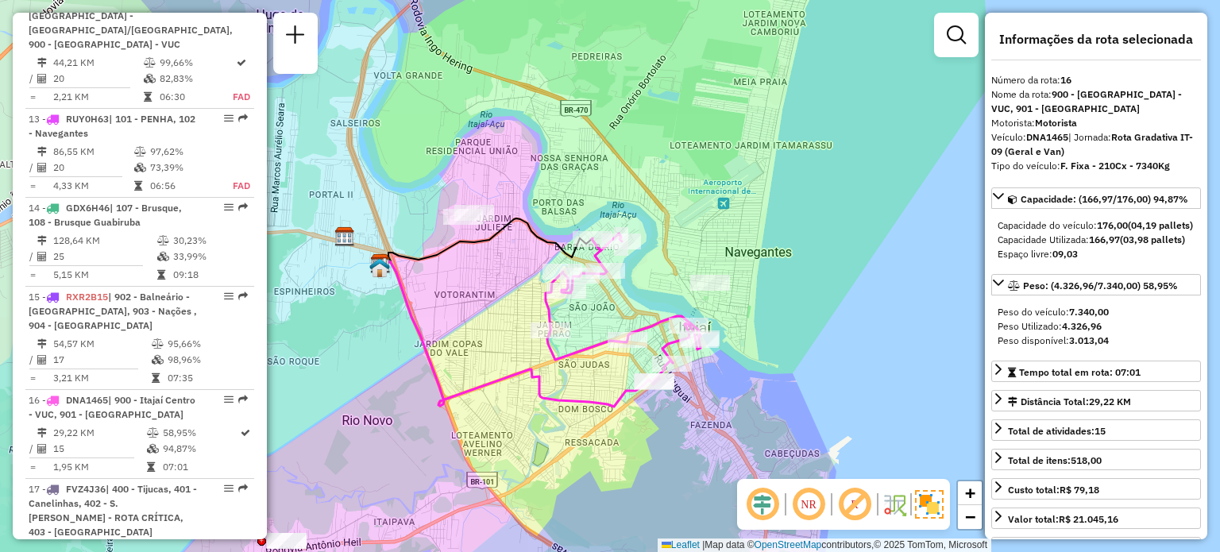
drag, startPoint x: 613, startPoint y: 294, endPoint x: 623, endPoint y: 296, distance: 9.8
click at [623, 296] on div "Janela de atendimento Grade de atendimento Capacidade Transportadoras Veículos …" at bounding box center [610, 276] width 1220 height 552
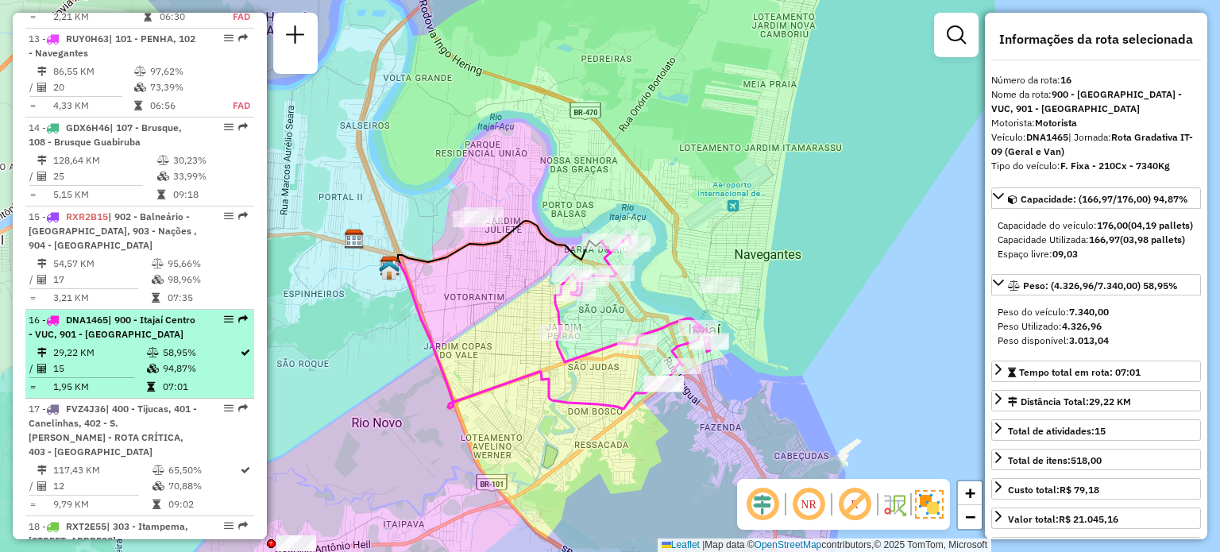
scroll to position [1896, 0]
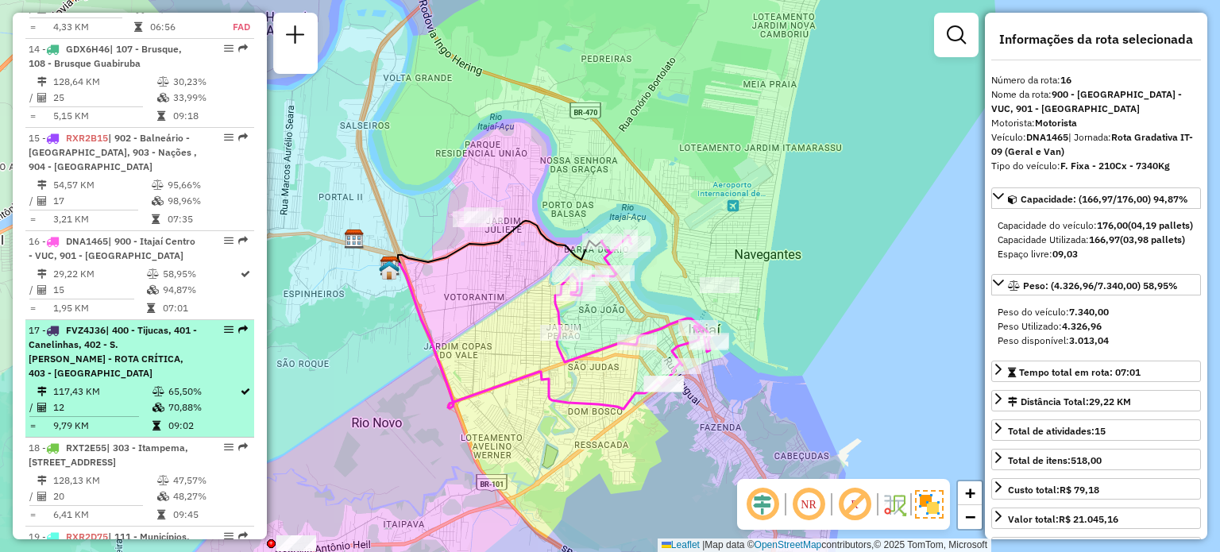
click at [114, 325] on span "| 400 - Tijucas, 401 - Canelinhas, 402 - S. João Batista - ROTA CRÍTICA, 403 - …" at bounding box center [113, 351] width 168 height 55
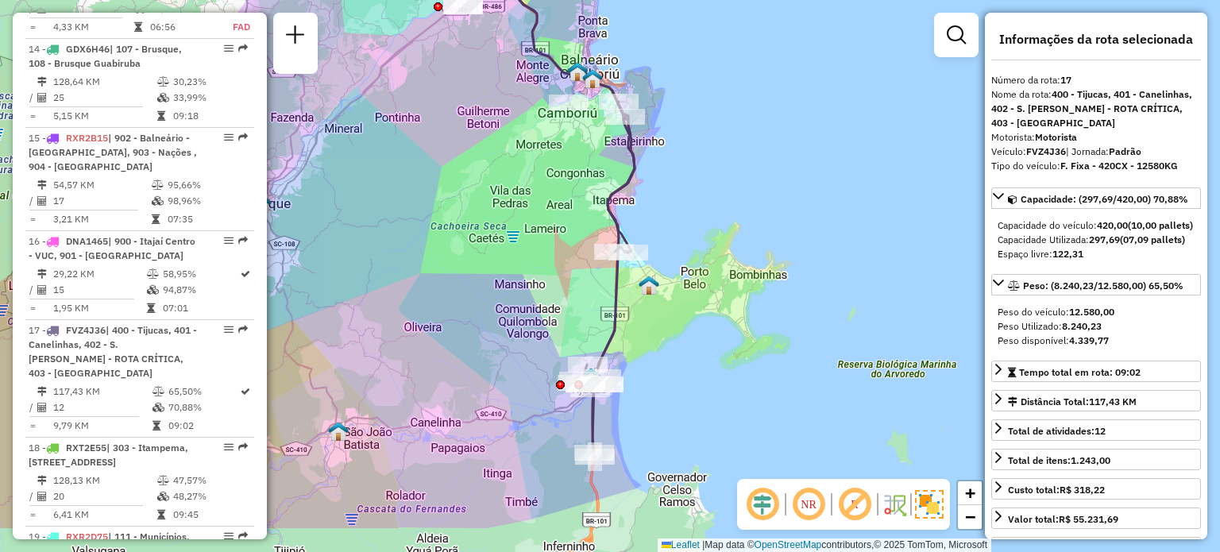
drag, startPoint x: 566, startPoint y: 300, endPoint x: 516, endPoint y: 193, distance: 118.0
click at [516, 193] on div "Janela de atendimento Grade de atendimento Capacidade Transportadoras Veículos …" at bounding box center [610, 276] width 1220 height 552
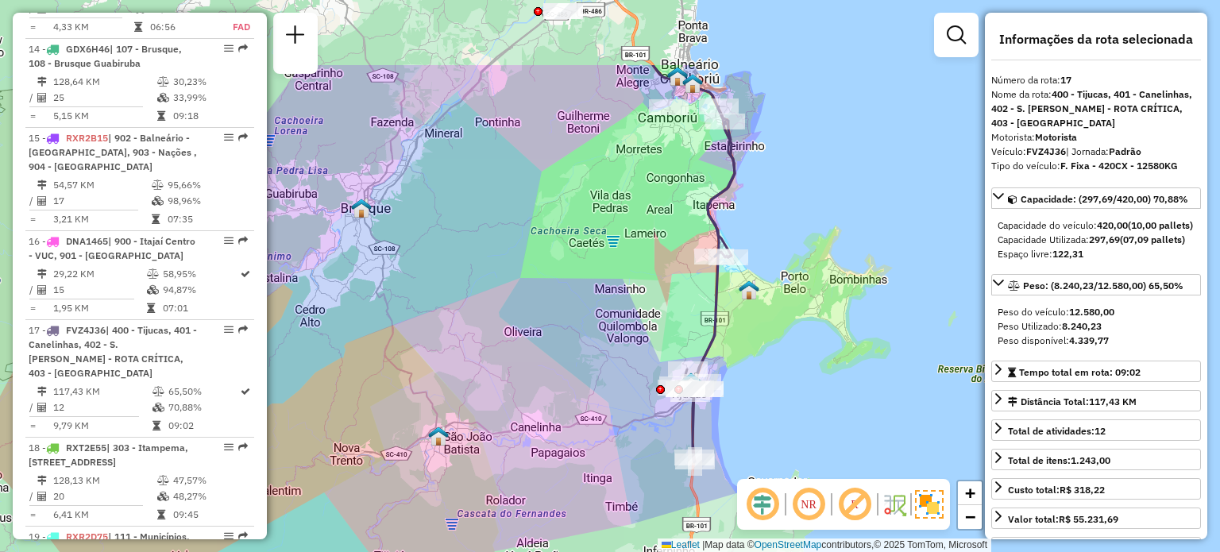
drag, startPoint x: 751, startPoint y: 199, endPoint x: 725, endPoint y: 350, distance: 152.4
click at [725, 350] on div "Janela de atendimento Grade de atendimento Capacidade Transportadoras Veículos …" at bounding box center [610, 276] width 1220 height 552
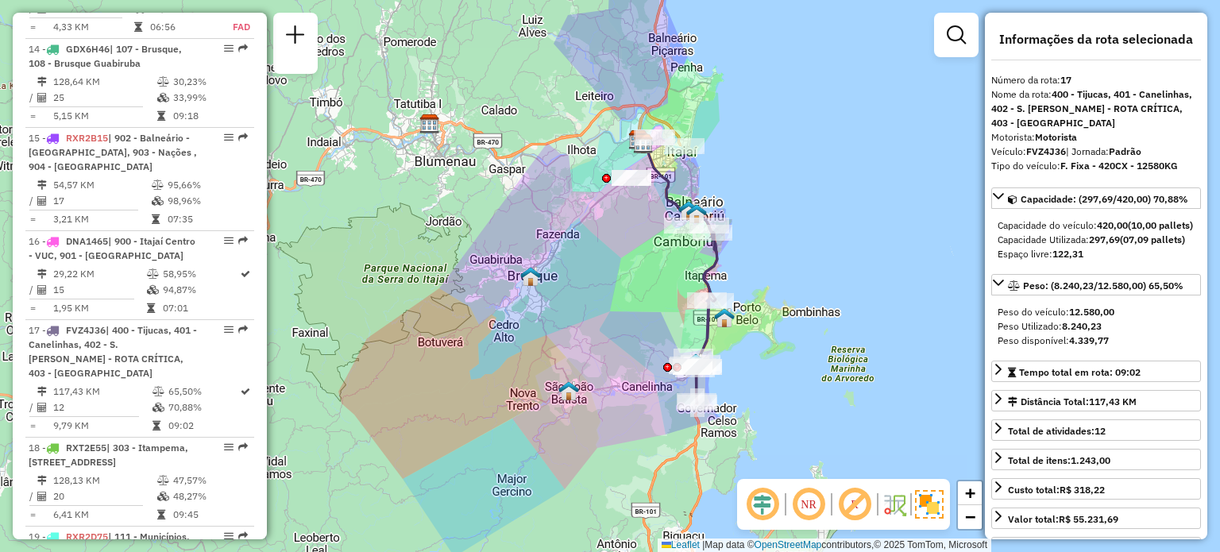
drag, startPoint x: 775, startPoint y: 274, endPoint x: 763, endPoint y: 262, distance: 16.9
click at [764, 274] on div "Janela de atendimento Grade de atendimento Capacidade Transportadoras Veículos …" at bounding box center [610, 276] width 1220 height 552
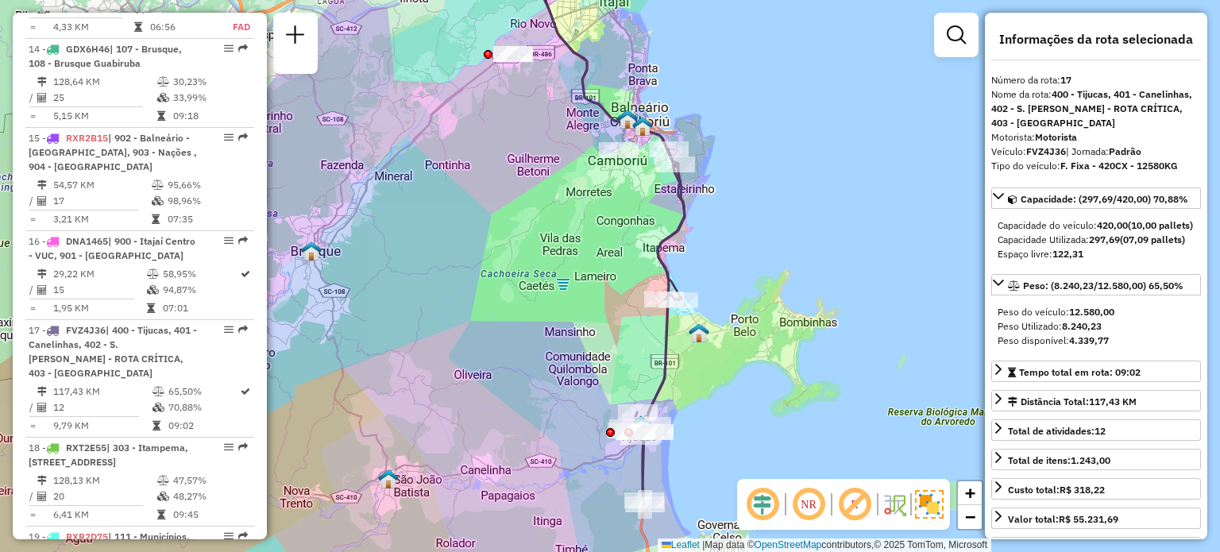
click at [782, 258] on div "Janela de atendimento Grade de atendimento Capacidade Transportadoras Veículos …" at bounding box center [610, 276] width 1220 height 552
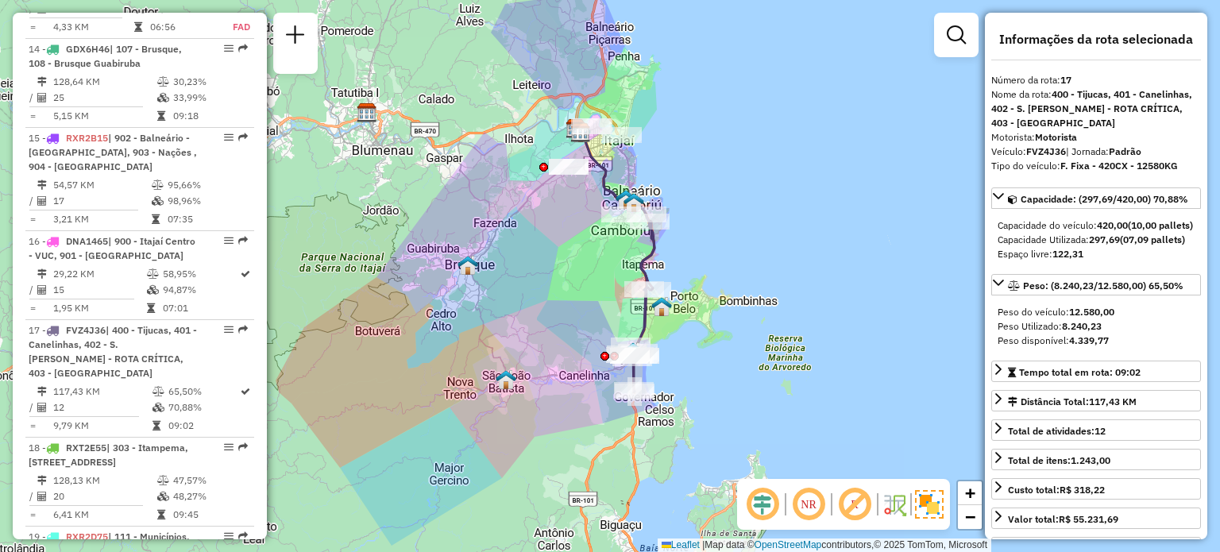
drag, startPoint x: 778, startPoint y: 245, endPoint x: 699, endPoint y: 256, distance: 79.3
click at [699, 256] on div "Janela de atendimento Grade de atendimento Capacidade Transportadoras Veículos …" at bounding box center [610, 276] width 1220 height 552
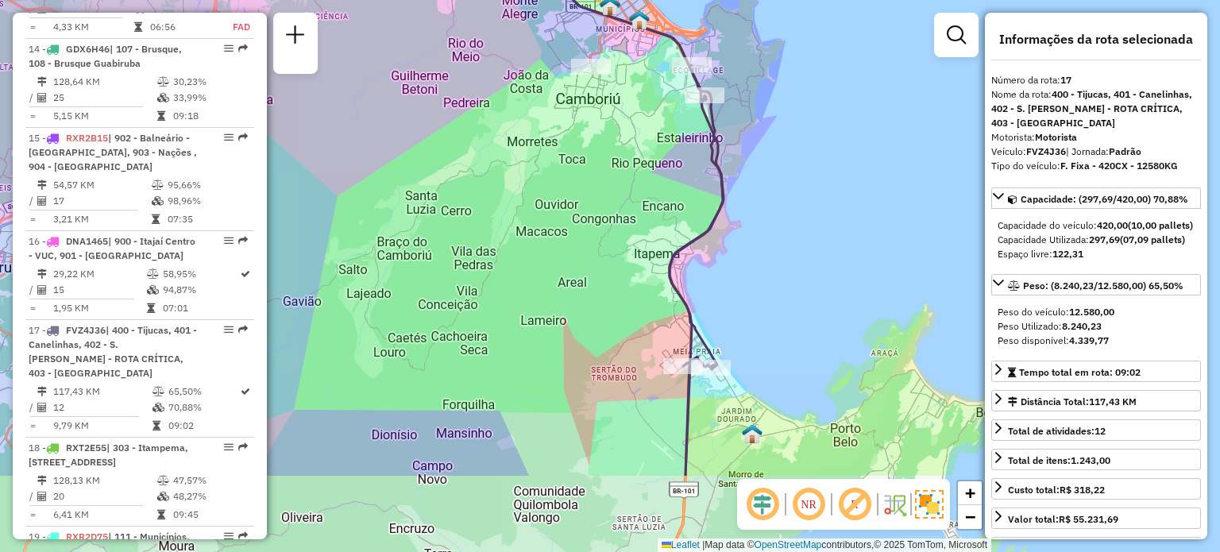
drag, startPoint x: 725, startPoint y: 329, endPoint x: 675, endPoint y: 249, distance: 94.1
click at [690, 145] on icon at bounding box center [697, 270] width 54 height 411
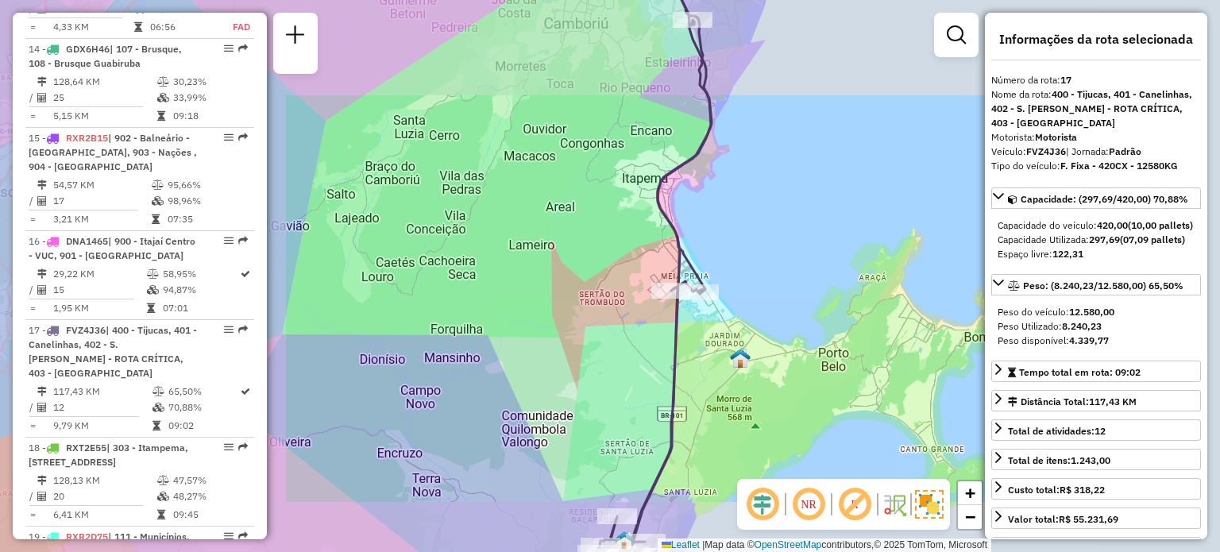
drag, startPoint x: 710, startPoint y: 356, endPoint x: 691, endPoint y: 101, distance: 255.7
click at [691, 101] on div "Janela de atendimento Grade de atendimento Capacidade Transportadoras Veículos …" at bounding box center [610, 276] width 1220 height 552
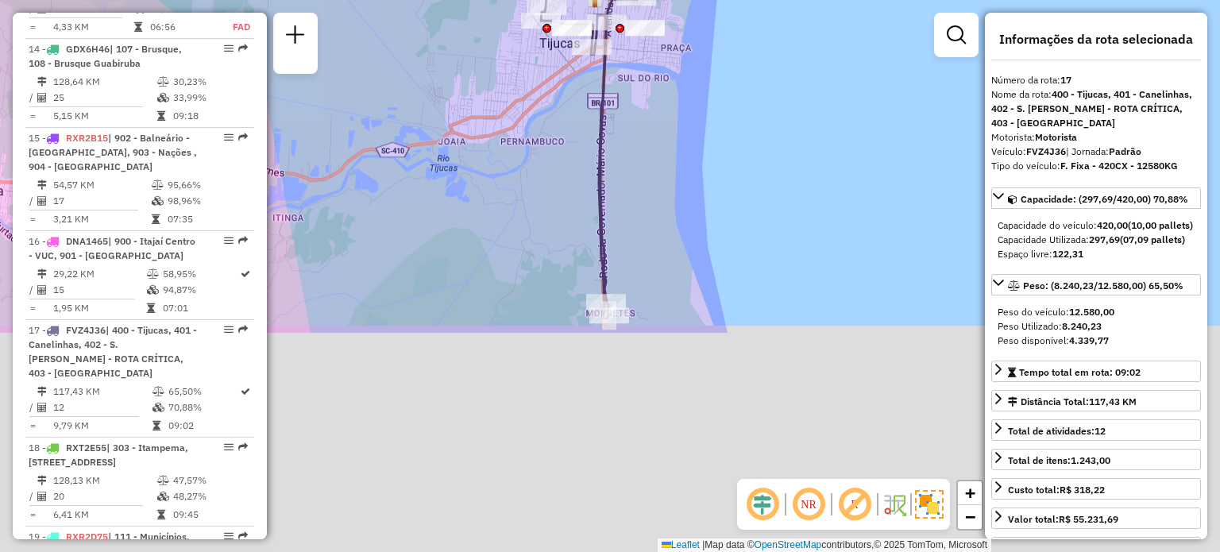
drag, startPoint x: 725, startPoint y: 161, endPoint x: 725, endPoint y: 133, distance: 28.6
click at [725, 133] on div "Rota 17 - Placa FVZ4J36 92609878 - SUPERMERCADO GIRASSO Janela de atendimento G…" at bounding box center [610, 276] width 1220 height 552
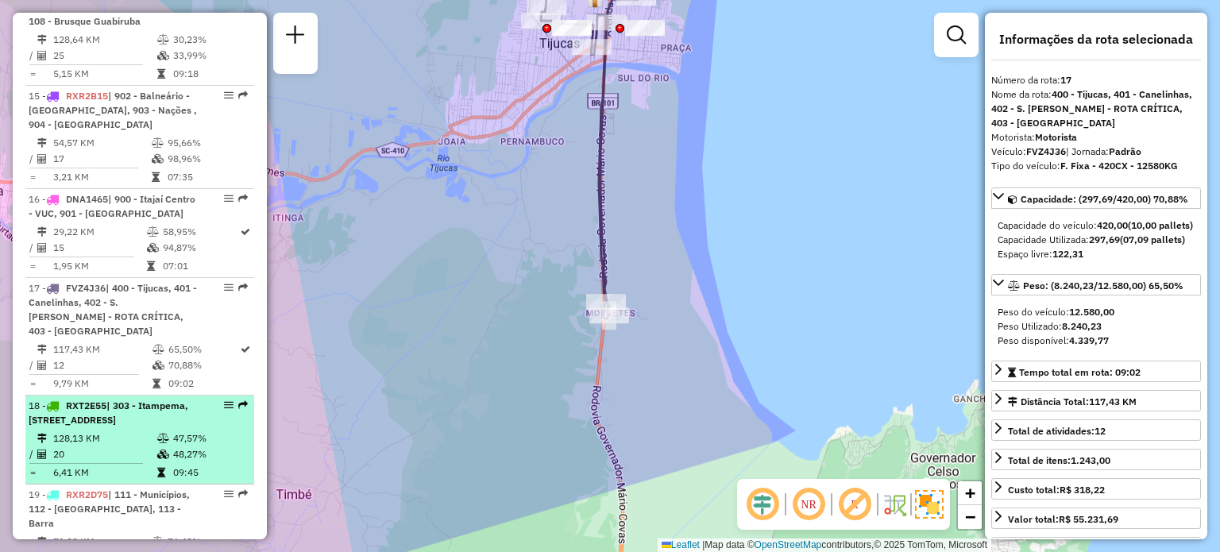
scroll to position [1976, 0]
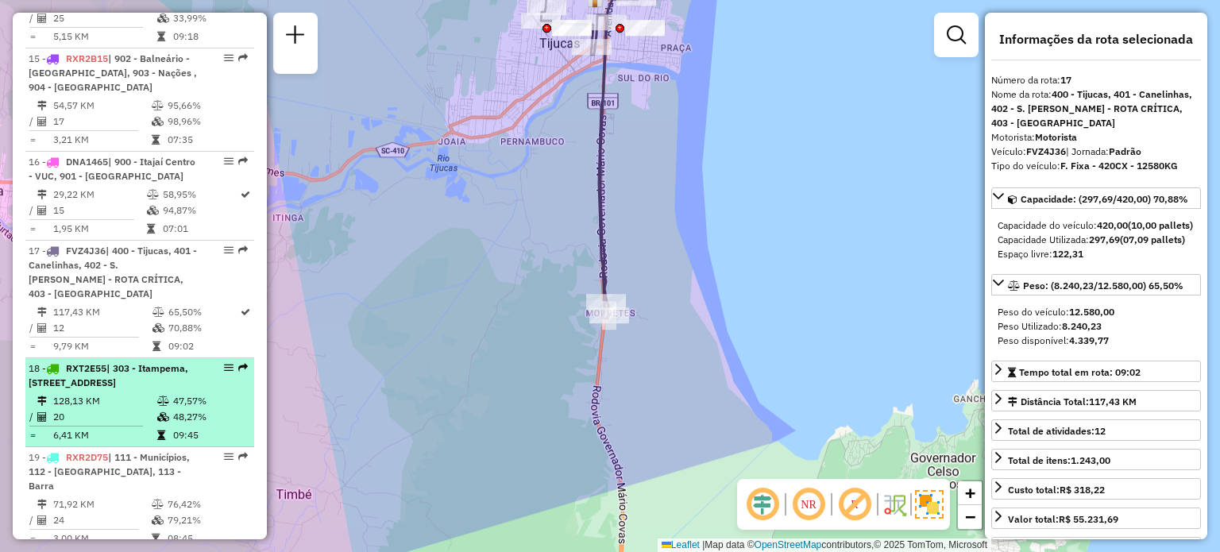
click at [141, 393] on td "128,13 KM" at bounding box center [104, 401] width 104 height 16
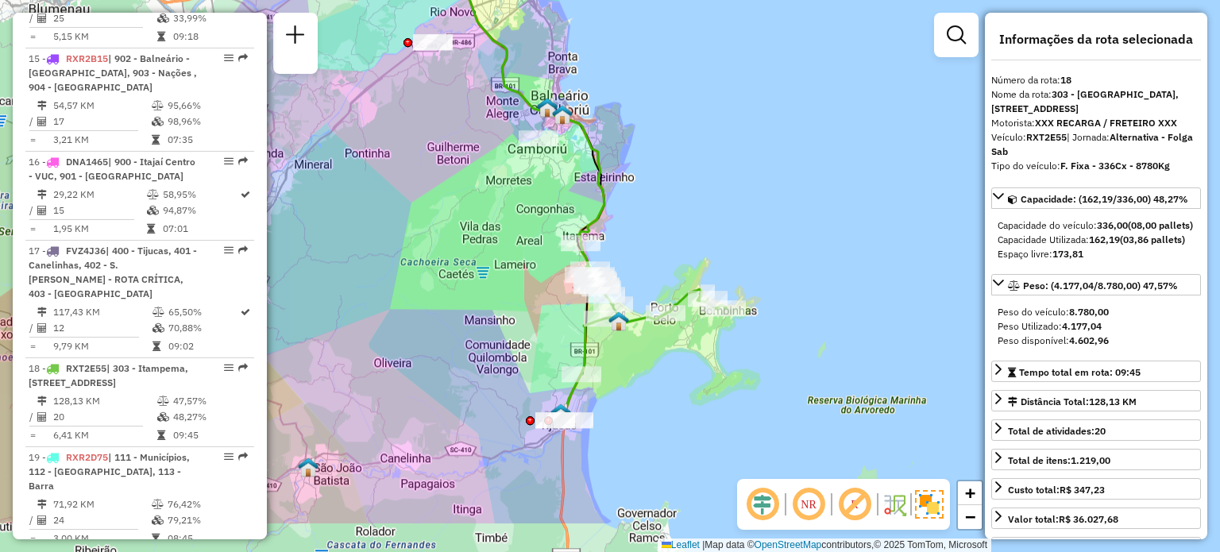
click at [679, 243] on div "Janela de atendimento Grade de atendimento Capacidade Transportadoras Veículos …" at bounding box center [610, 276] width 1220 height 552
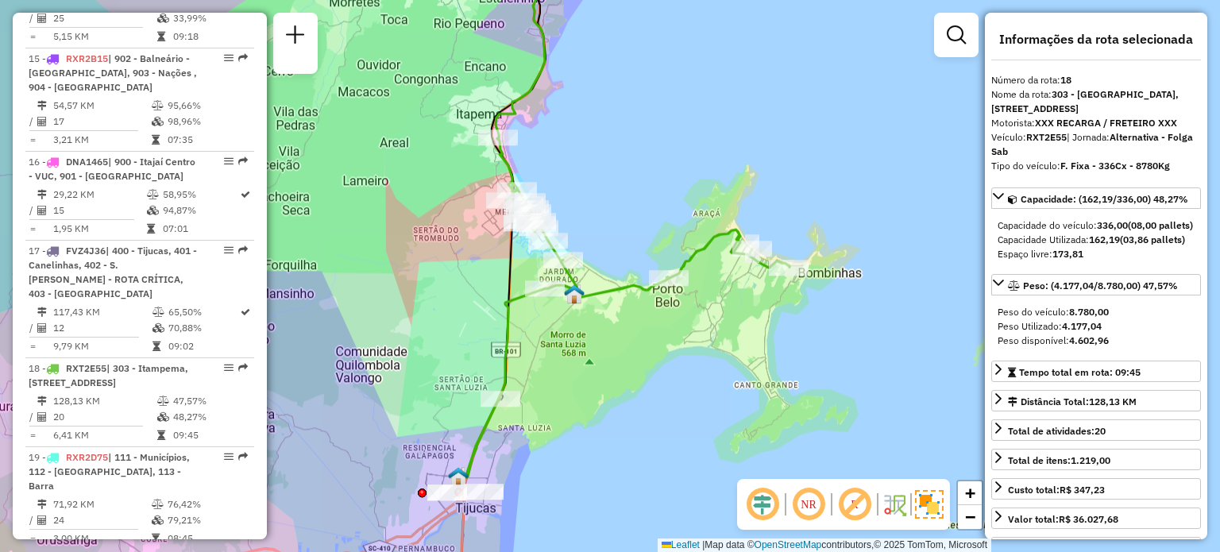
drag, startPoint x: 701, startPoint y: 180, endPoint x: 670, endPoint y: 174, distance: 31.6
click at [670, 174] on div "Janela de atendimento Grade de atendimento Capacidade Transportadoras Veículos …" at bounding box center [610, 276] width 1220 height 552
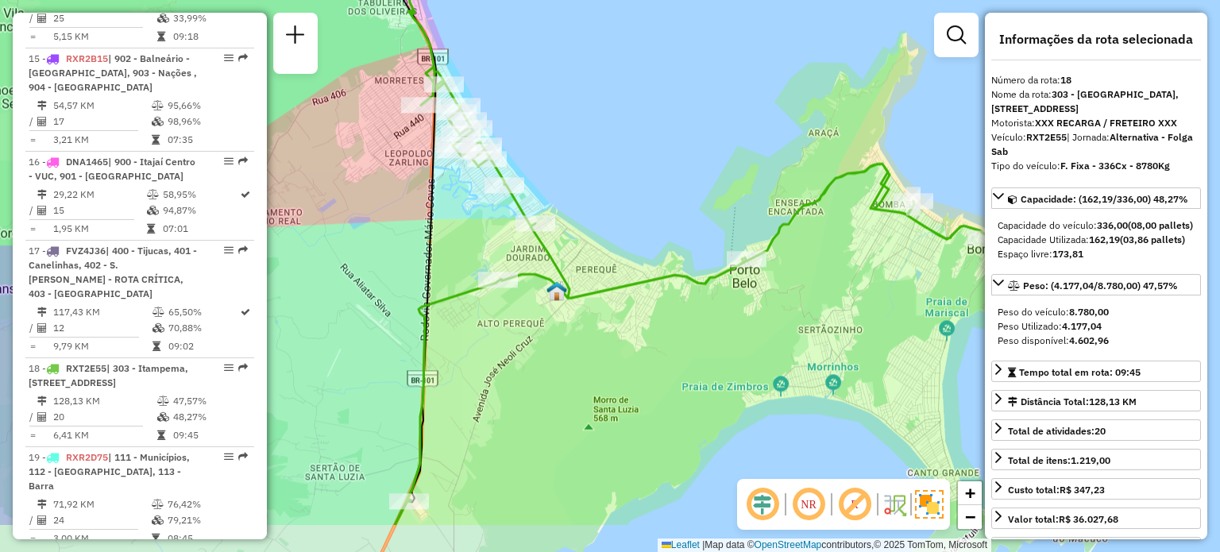
drag, startPoint x: 685, startPoint y: 179, endPoint x: 691, endPoint y: 149, distance: 30.8
click at [691, 149] on div "Janela de atendimento Grade de atendimento Capacidade Transportadoras Veículos …" at bounding box center [610, 276] width 1220 height 552
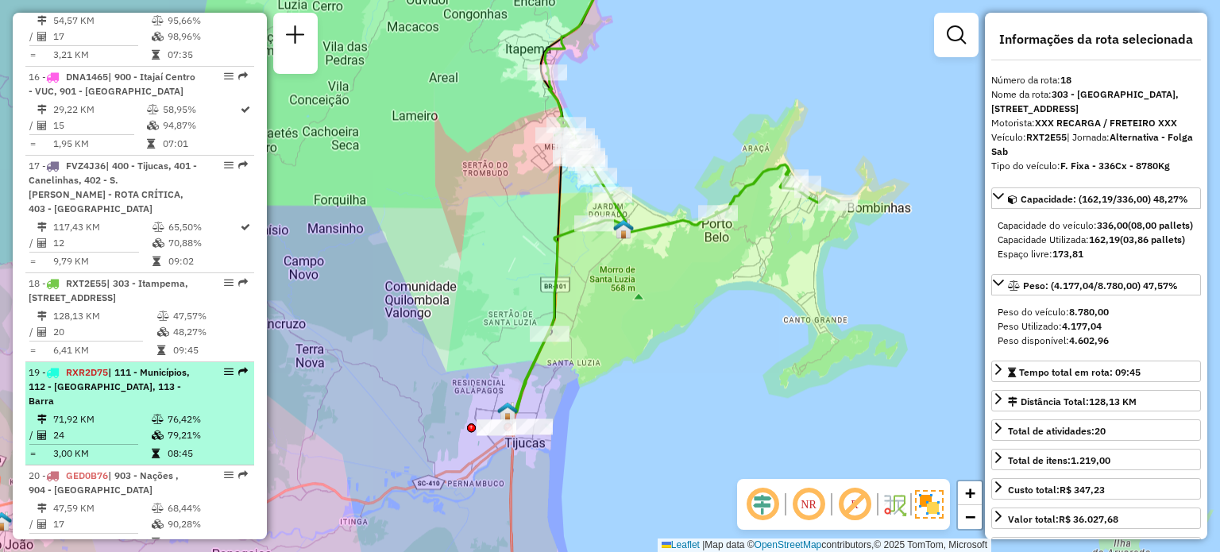
scroll to position [2135, 0]
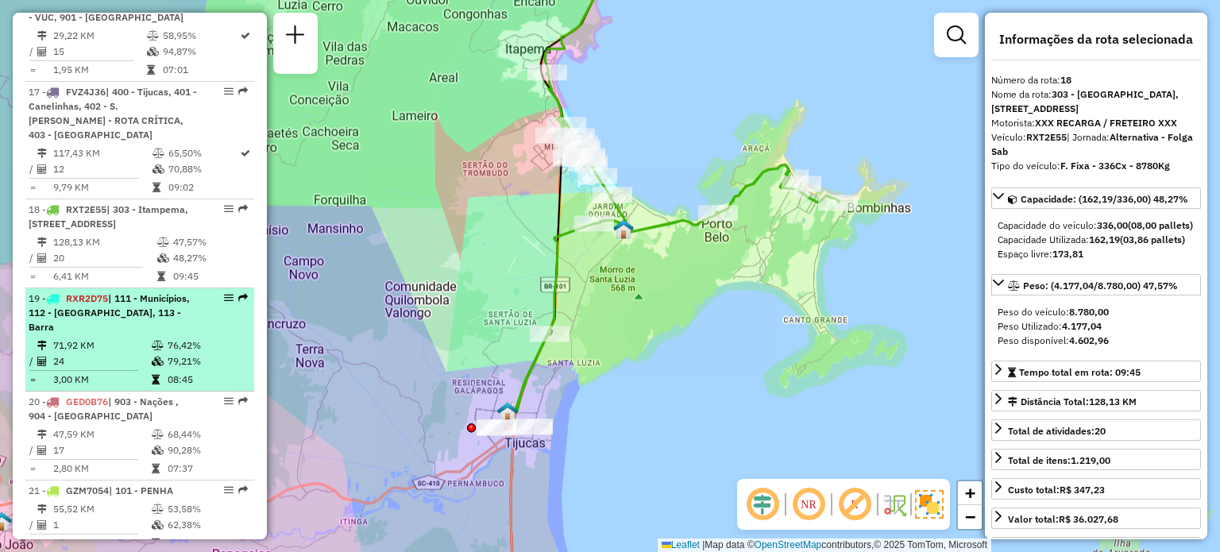
click at [157, 341] on icon at bounding box center [158, 346] width 12 height 10
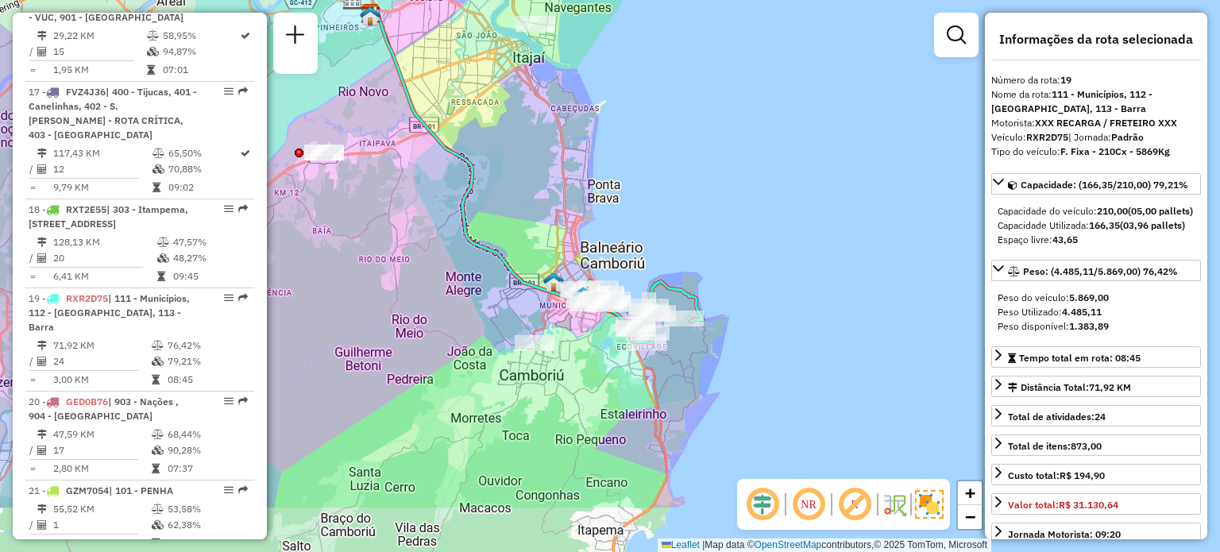
drag, startPoint x: 760, startPoint y: 334, endPoint x: 708, endPoint y: 276, distance: 78.2
click at [708, 276] on div "Janela de atendimento Grade de atendimento Capacidade Transportadoras Veículos …" at bounding box center [610, 276] width 1220 height 552
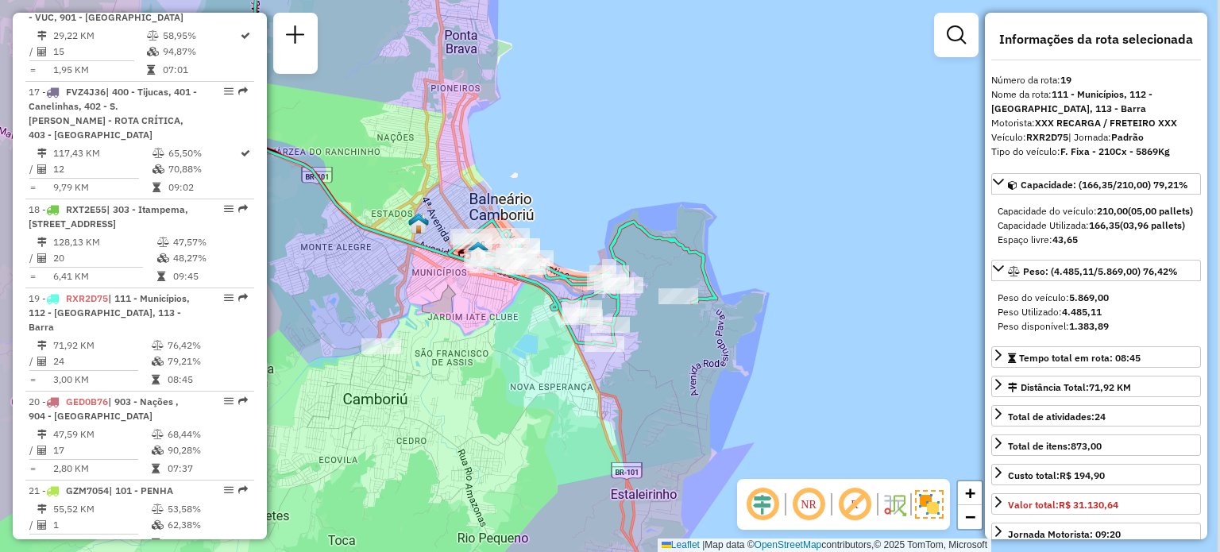
drag, startPoint x: 601, startPoint y: 225, endPoint x: 582, endPoint y: 180, distance: 48.4
click at [582, 180] on div "Janela de atendimento Grade de atendimento Capacidade Transportadoras Veículos …" at bounding box center [610, 276] width 1220 height 552
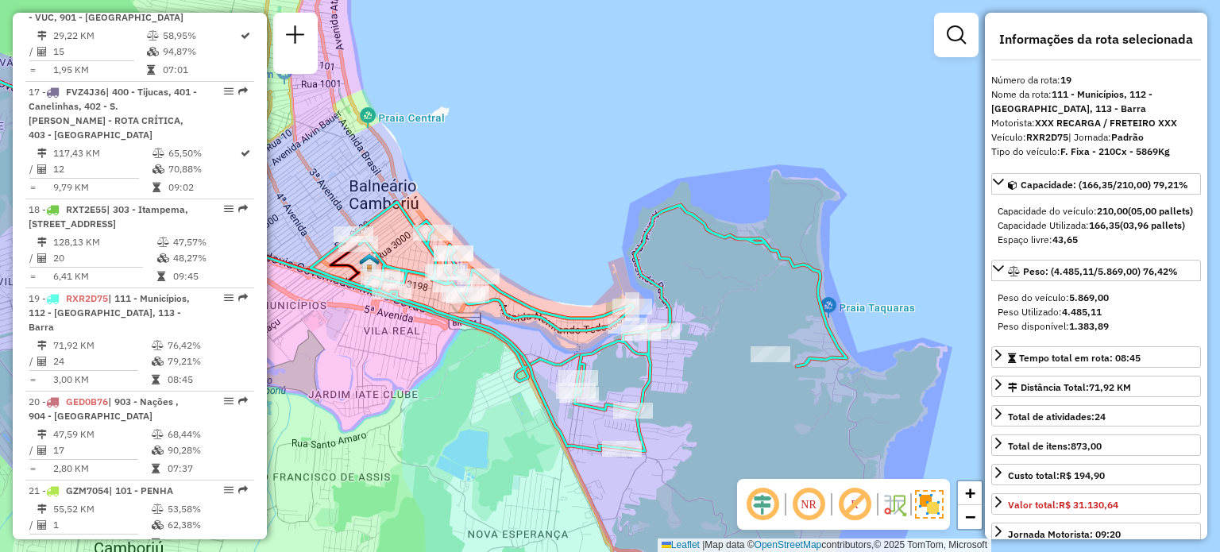
drag, startPoint x: 555, startPoint y: 226, endPoint x: 507, endPoint y: 191, distance: 59.6
click at [507, 191] on div "Janela de atendimento Grade de atendimento Capacidade Transportadoras Veículos …" at bounding box center [610, 276] width 1220 height 552
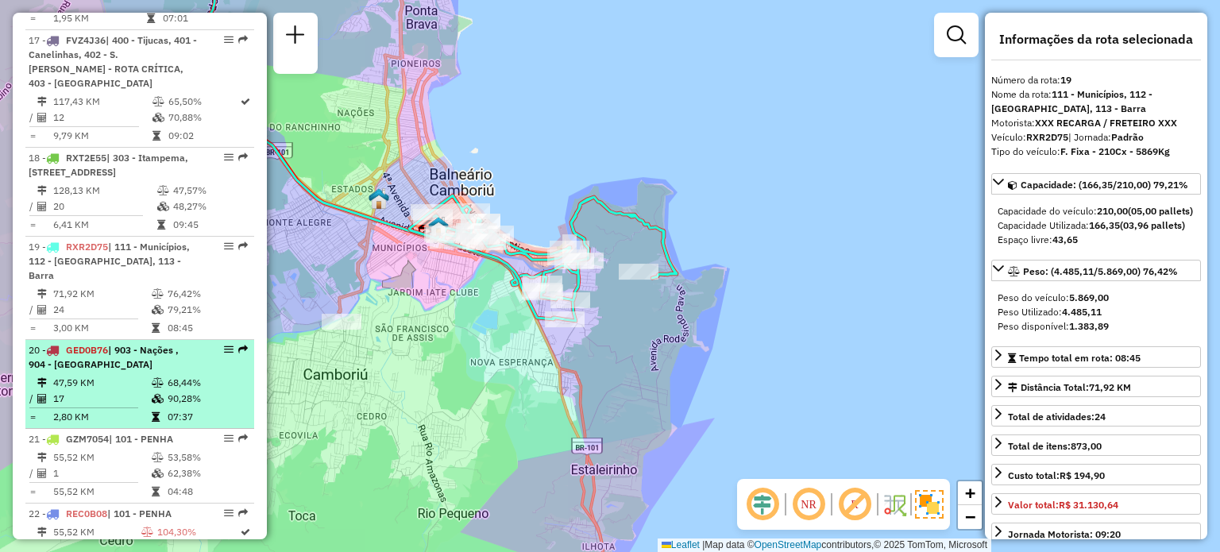
scroll to position [2214, 0]
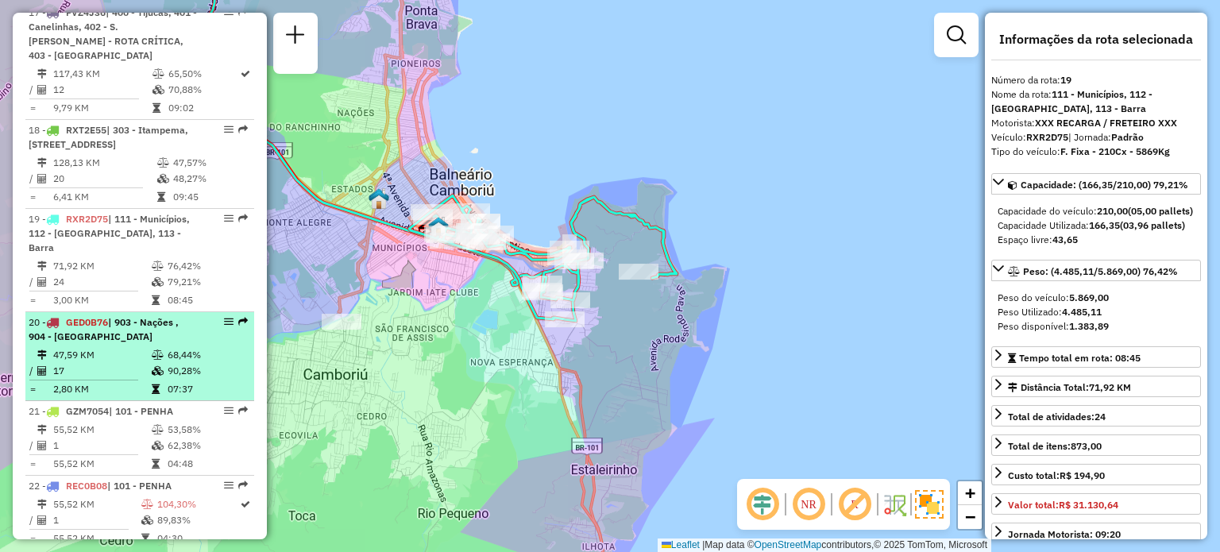
click at [106, 316] on span "GED0B76" at bounding box center [87, 322] width 42 height 12
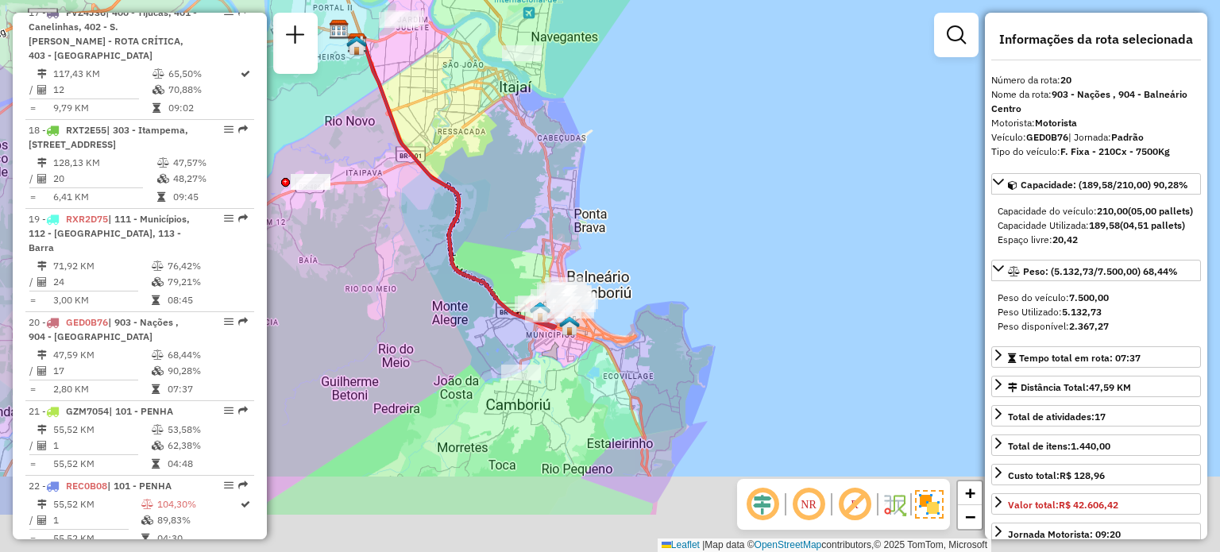
drag, startPoint x: 763, startPoint y: 349, endPoint x: 620, endPoint y: 257, distance: 169.5
click at [620, 257] on div "Janela de atendimento Grade de atendimento Capacidade Transportadoras Veículos …" at bounding box center [610, 276] width 1220 height 552
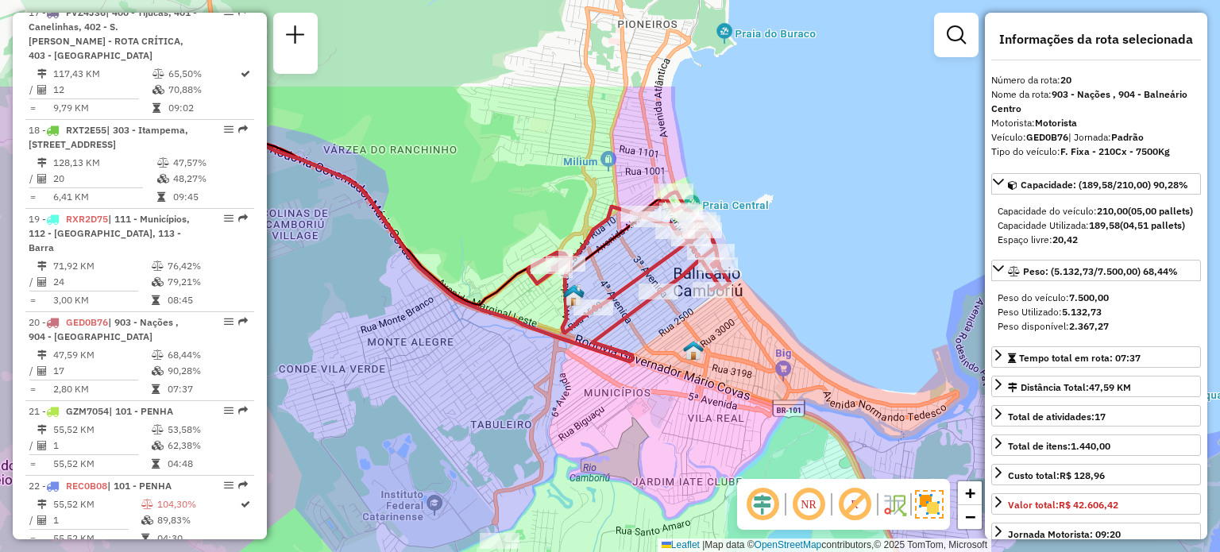
drag, startPoint x: 670, startPoint y: 191, endPoint x: 786, endPoint y: 333, distance: 183.5
click at [786, 333] on div "Janela de atendimento Grade de atendimento Capacidade Transportadoras Veículos …" at bounding box center [610, 276] width 1220 height 552
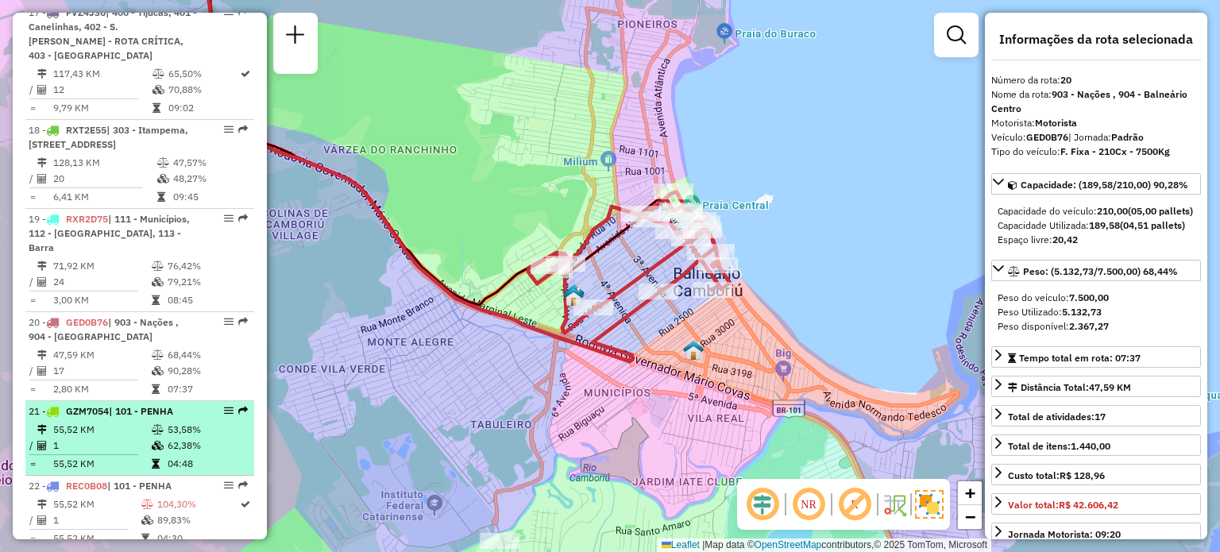
click at [118, 438] on td "1" at bounding box center [101, 446] width 99 height 16
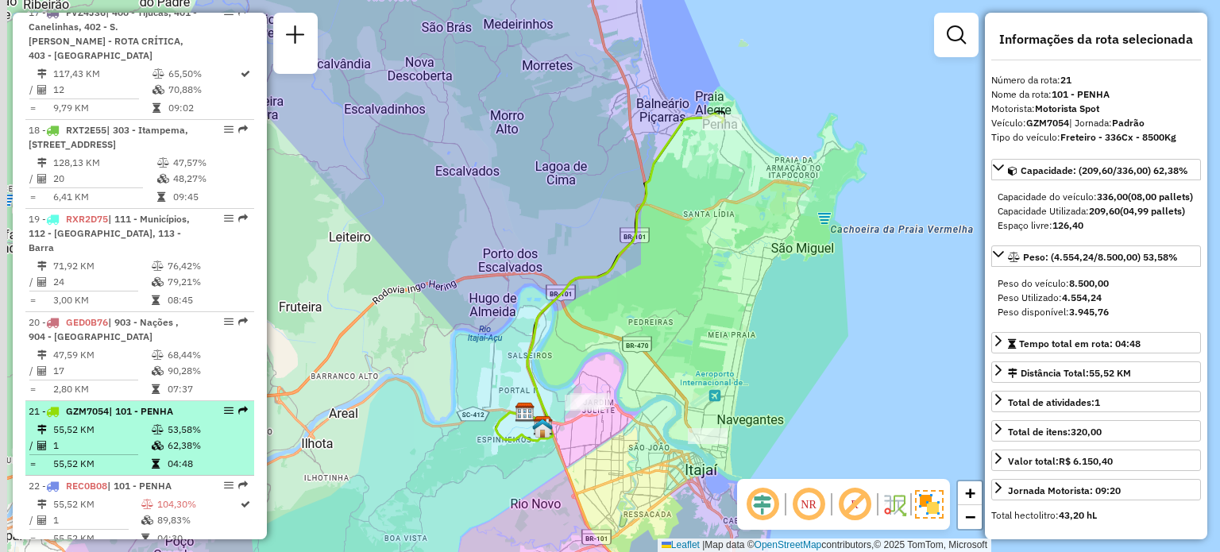
scroll to position [2293, 0]
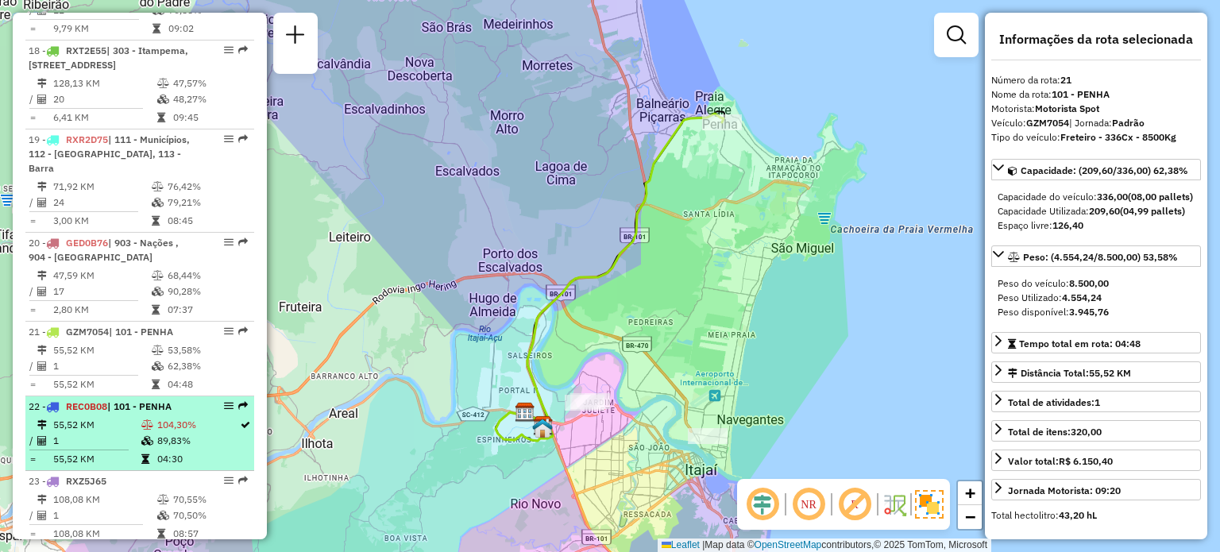
click at [124, 417] on td "55,52 KM" at bounding box center [96, 425] width 88 height 16
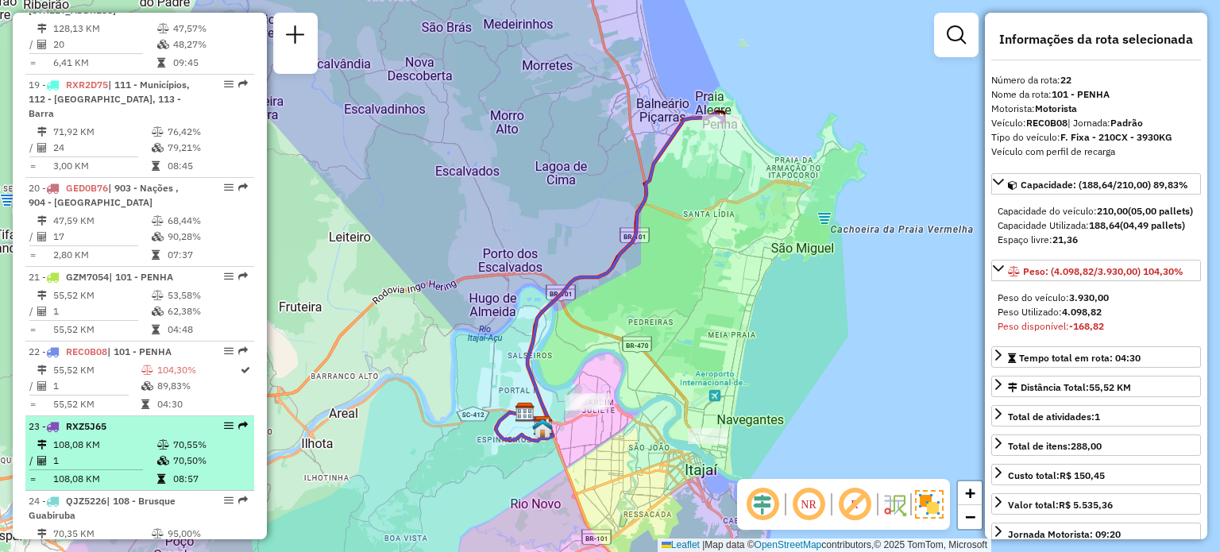
scroll to position [2373, 0]
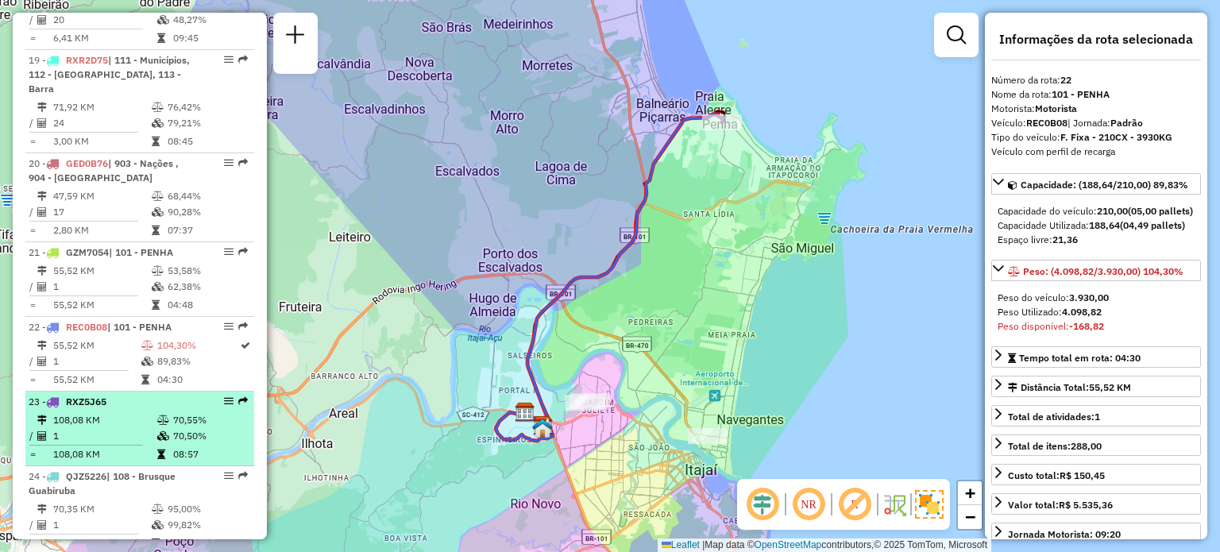
click at [133, 412] on td "108,08 KM" at bounding box center [104, 420] width 104 height 16
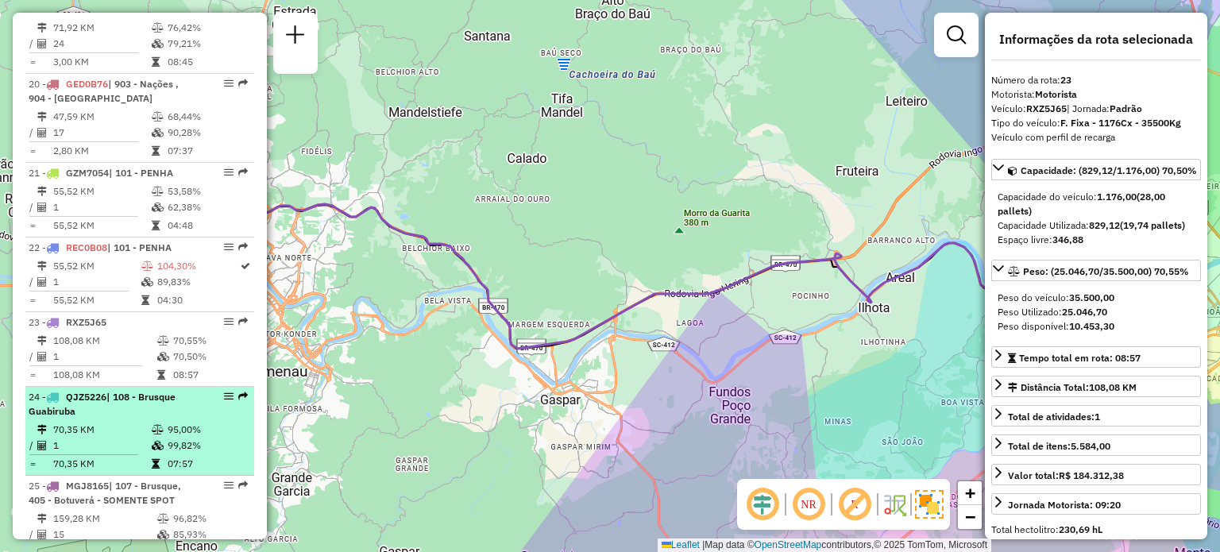
click at [112, 422] on td "70,35 KM" at bounding box center [101, 430] width 99 height 16
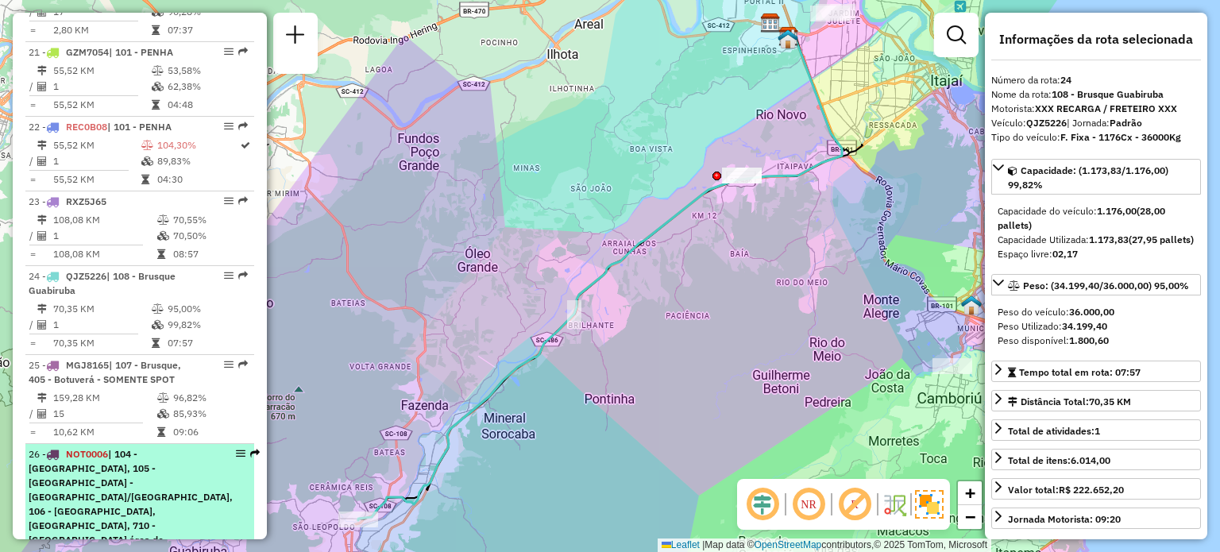
scroll to position [2611, 0]
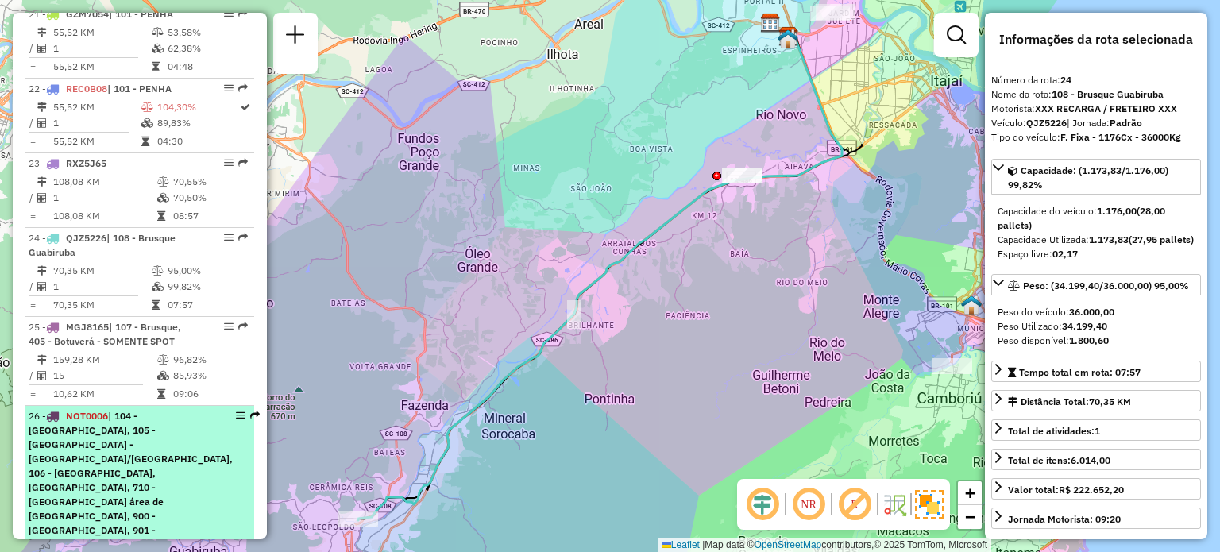
click at [127, 437] on span "| 104 - Cordeiros, 105 -Itajaí - São Vicente/Ressacada, 106 - Itajaí Itaipava, …" at bounding box center [131, 494] width 204 height 169
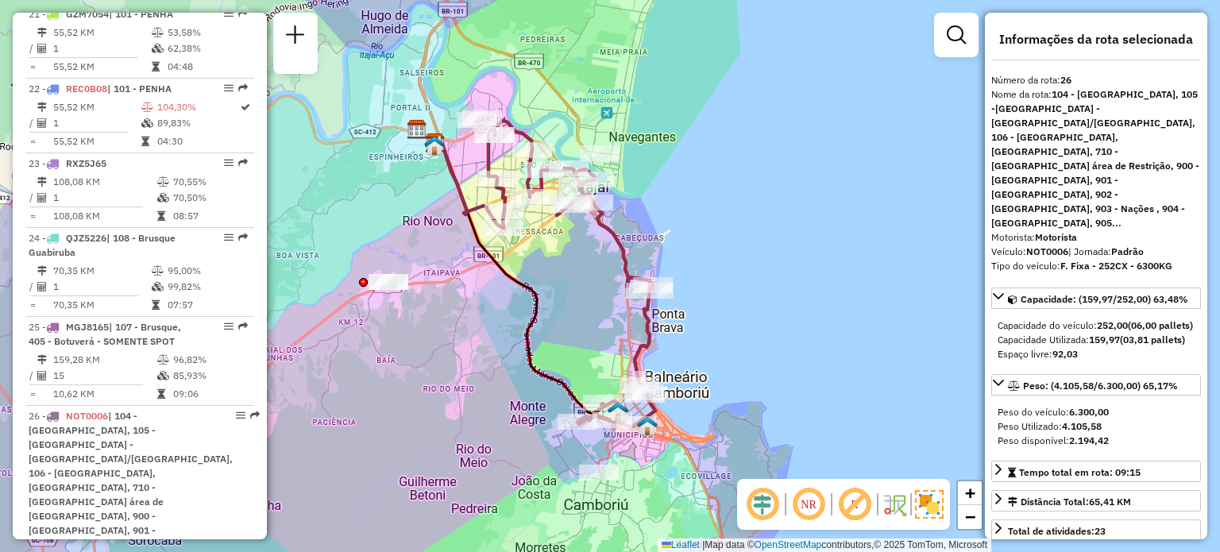
drag, startPoint x: 822, startPoint y: 341, endPoint x: 759, endPoint y: 341, distance: 62.8
click at [759, 341] on div "Janela de atendimento Grade de atendimento Capacidade Transportadoras Veículos …" at bounding box center [610, 276] width 1220 height 552
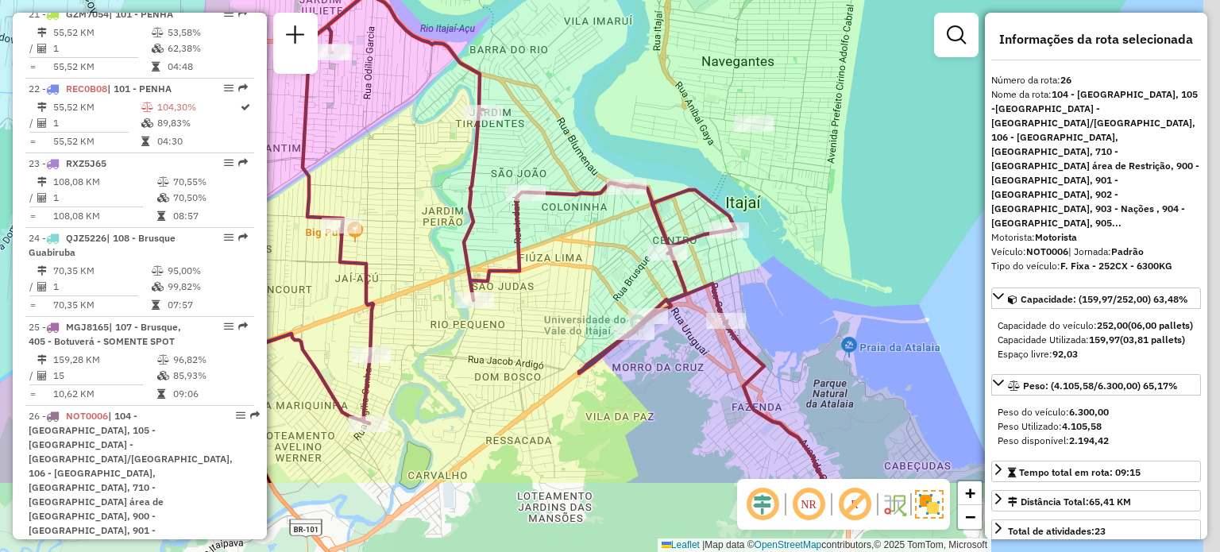
drag, startPoint x: 775, startPoint y: 207, endPoint x: 623, endPoint y: 85, distance: 194.4
click at [623, 85] on div "Janela de atendimento Grade de atendimento Capacidade Transportadoras Veículos …" at bounding box center [610, 276] width 1220 height 552
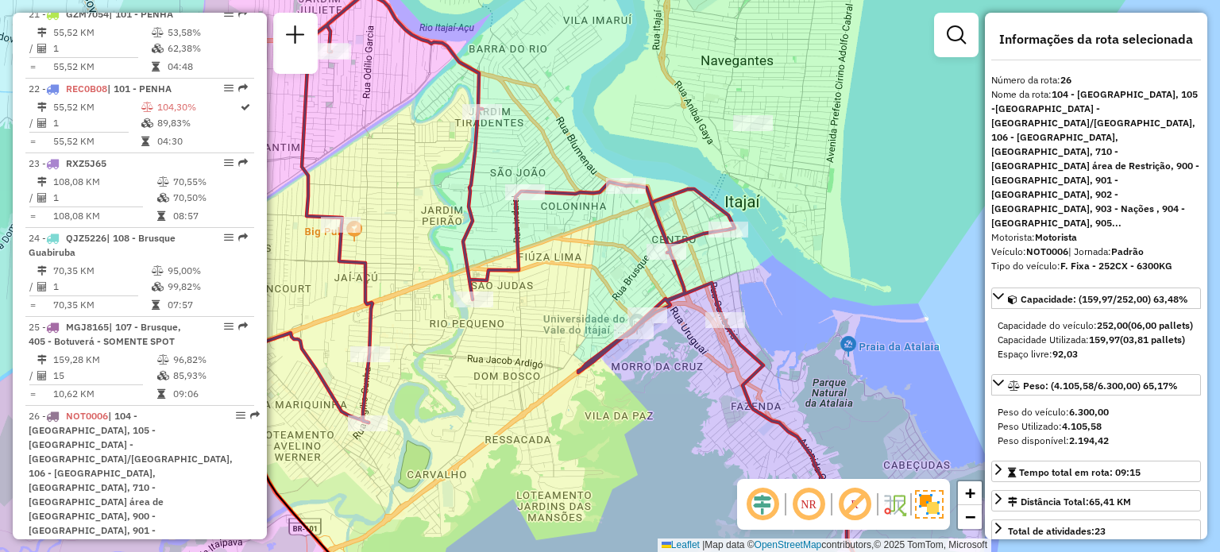
drag, startPoint x: 880, startPoint y: 300, endPoint x: 687, endPoint y: 97, distance: 280.4
click at [687, 95] on div "Janela de atendimento Grade de atendimento Capacidade Transportadoras Veículos …" at bounding box center [610, 276] width 1220 height 552
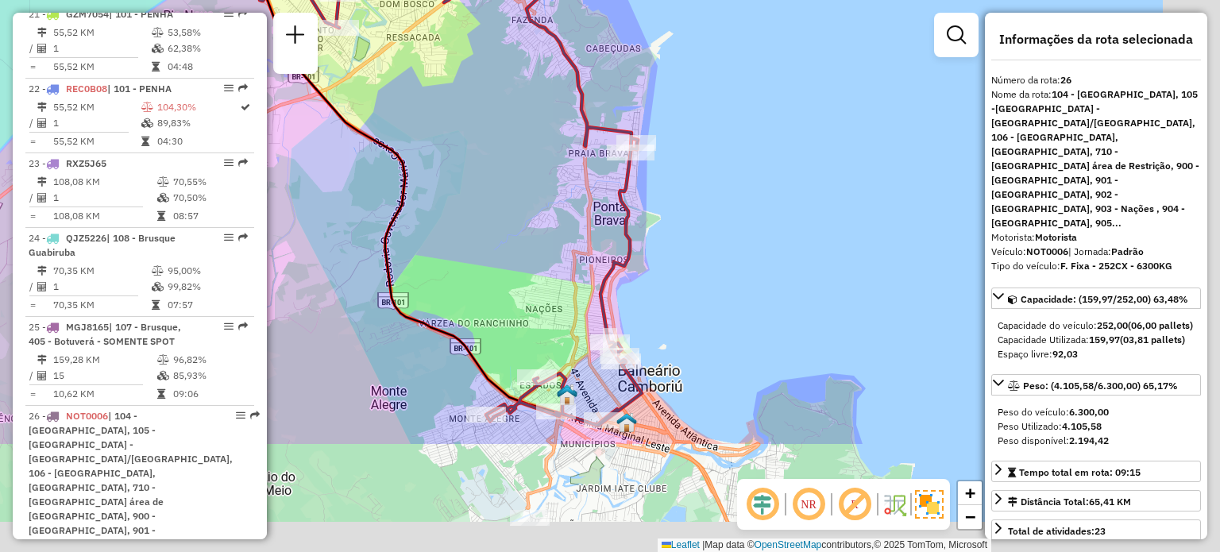
drag, startPoint x: 788, startPoint y: 288, endPoint x: 708, endPoint y: 188, distance: 128.3
click at [708, 176] on div "Janela de atendimento Grade de atendimento Capacidade Transportadoras Veículos …" at bounding box center [610, 276] width 1220 height 552
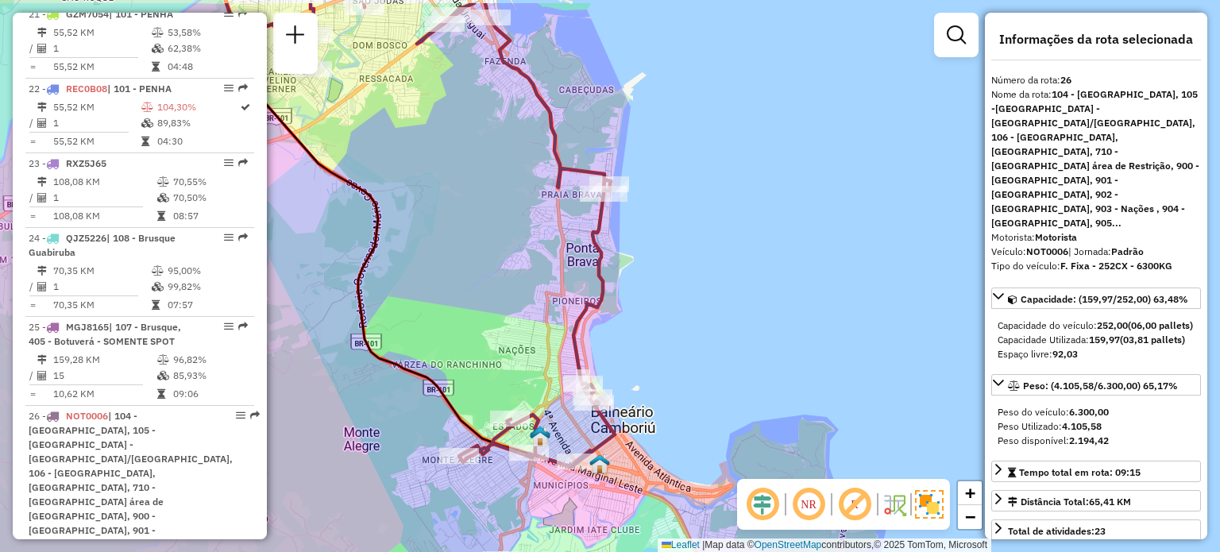
drag, startPoint x: 706, startPoint y: 276, endPoint x: 694, endPoint y: 342, distance: 67.9
click at [694, 342] on div "Janela de atendimento Grade de atendimento Capacidade Transportadoras Veículos …" at bounding box center [610, 276] width 1220 height 552
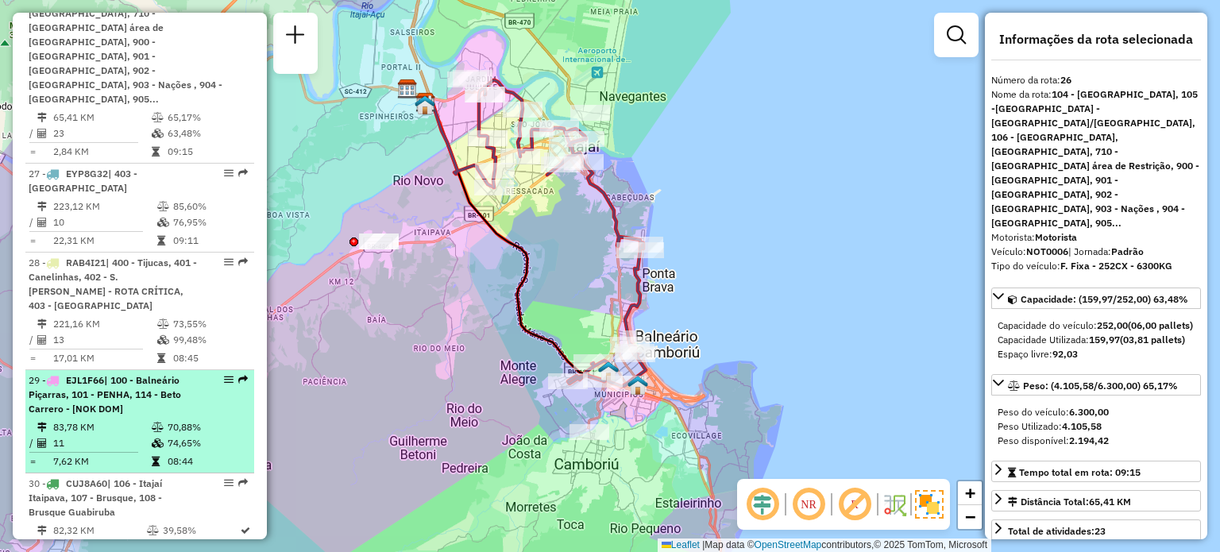
scroll to position [3088, 0]
click at [114, 371] on div "29 - EJL1F66 | 100 - Balneário Piçarras, 101 - PENHA, 114 - Beto Carrero - [NOK…" at bounding box center [113, 392] width 168 height 43
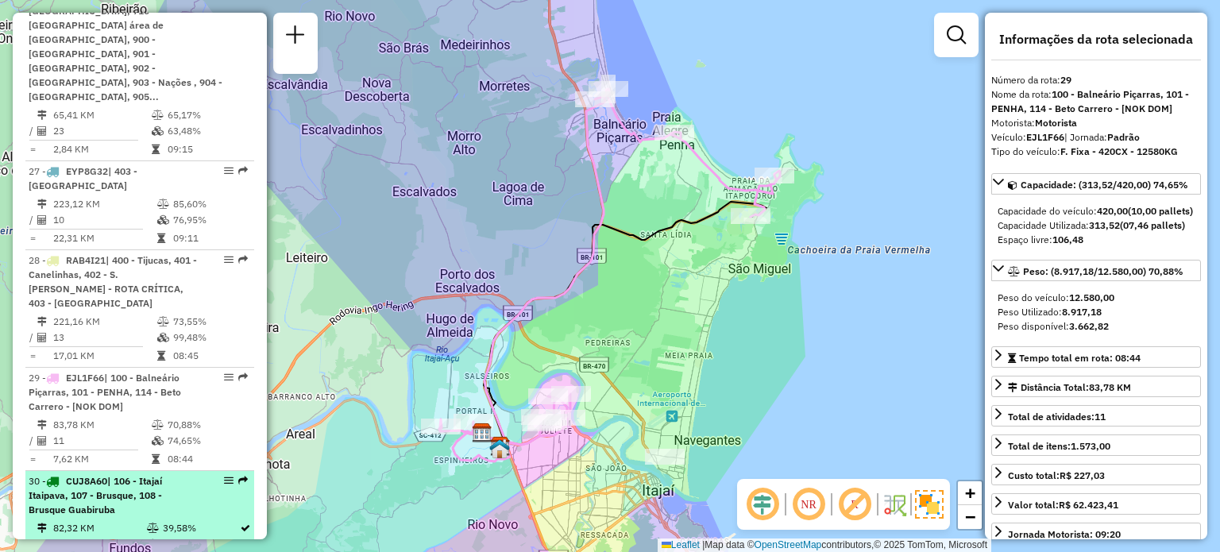
click at [132, 475] on span "| 106 - Itajaí Itaipava, 107 - Brusque, 108 - Brusque Guabiruba" at bounding box center [95, 495] width 133 height 41
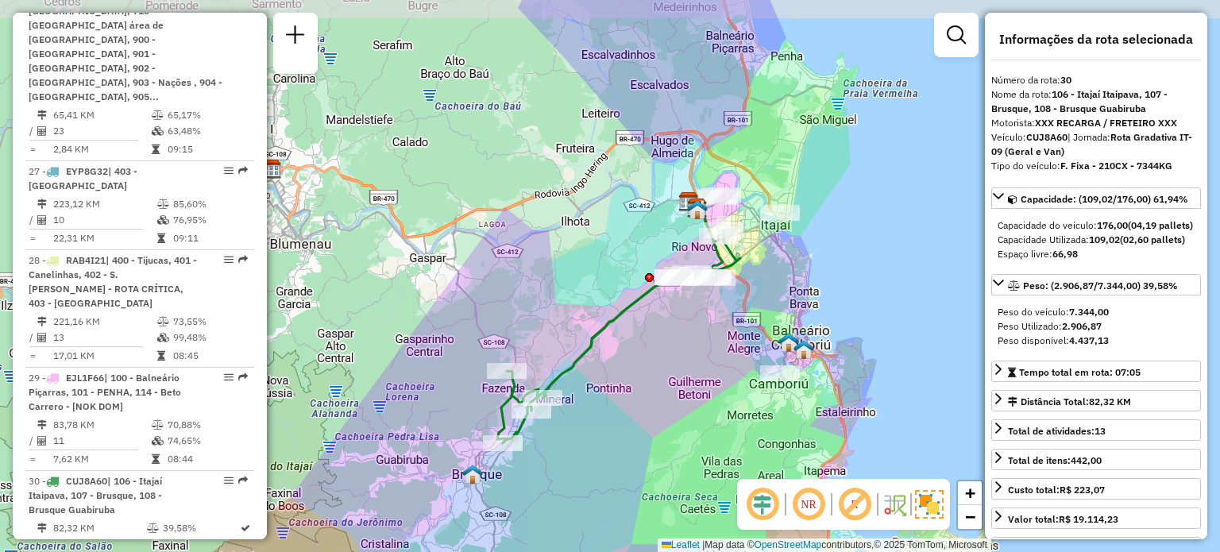
drag, startPoint x: 728, startPoint y: 319, endPoint x: 666, endPoint y: 349, distance: 68.9
click at [667, 349] on div "Janela de atendimento Grade de atendimento Capacidade Transportadoras Veículos …" at bounding box center [610, 276] width 1220 height 552
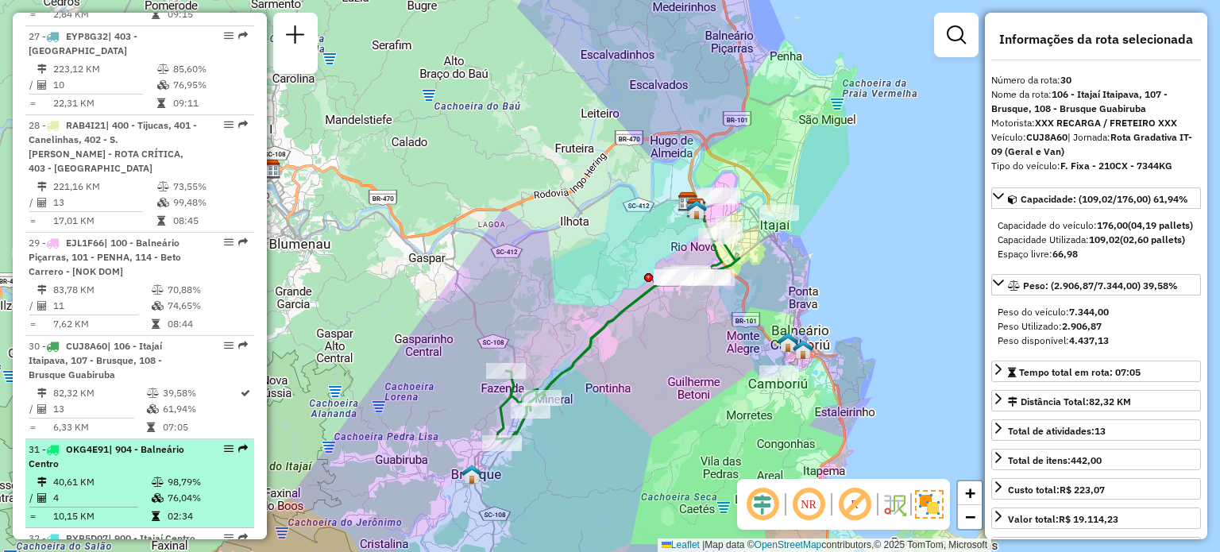
scroll to position [3247, 0]
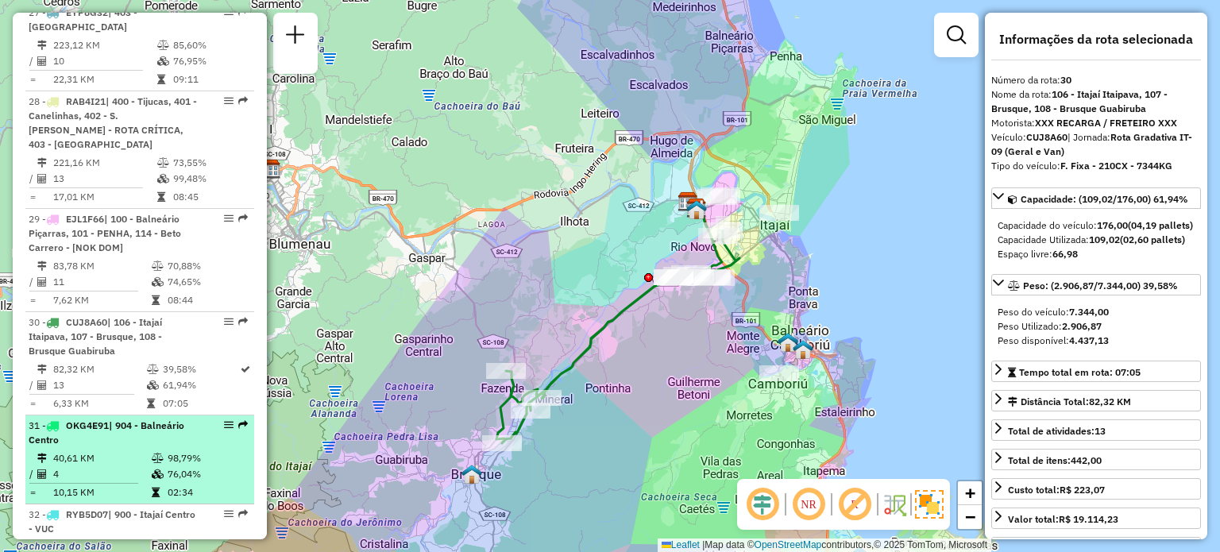
click at [134, 450] on td "40,61 KM" at bounding box center [101, 458] width 99 height 16
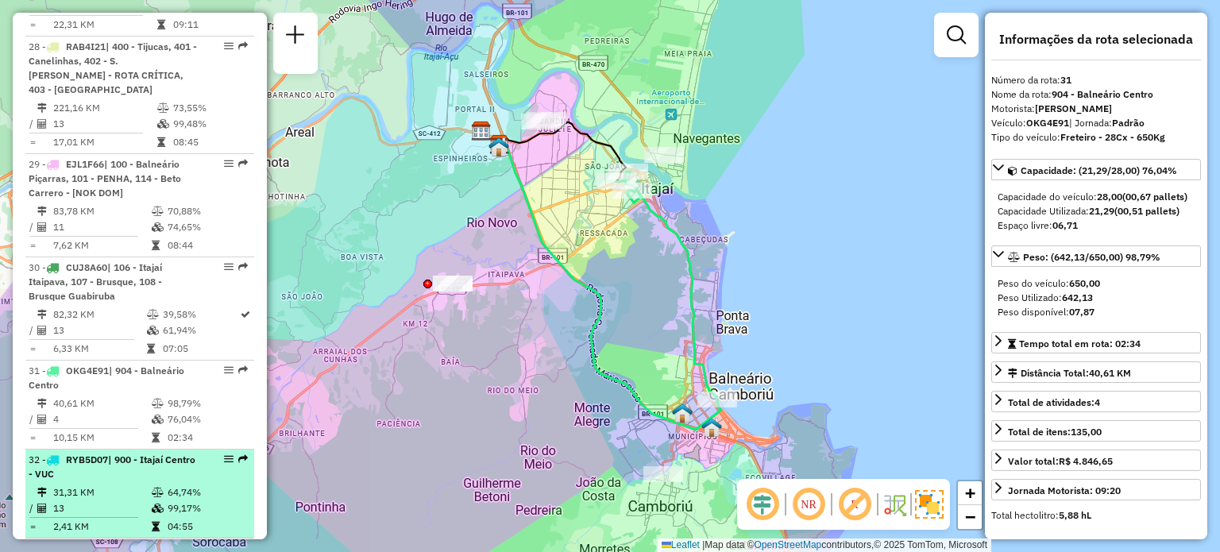
scroll to position [3326, 0]
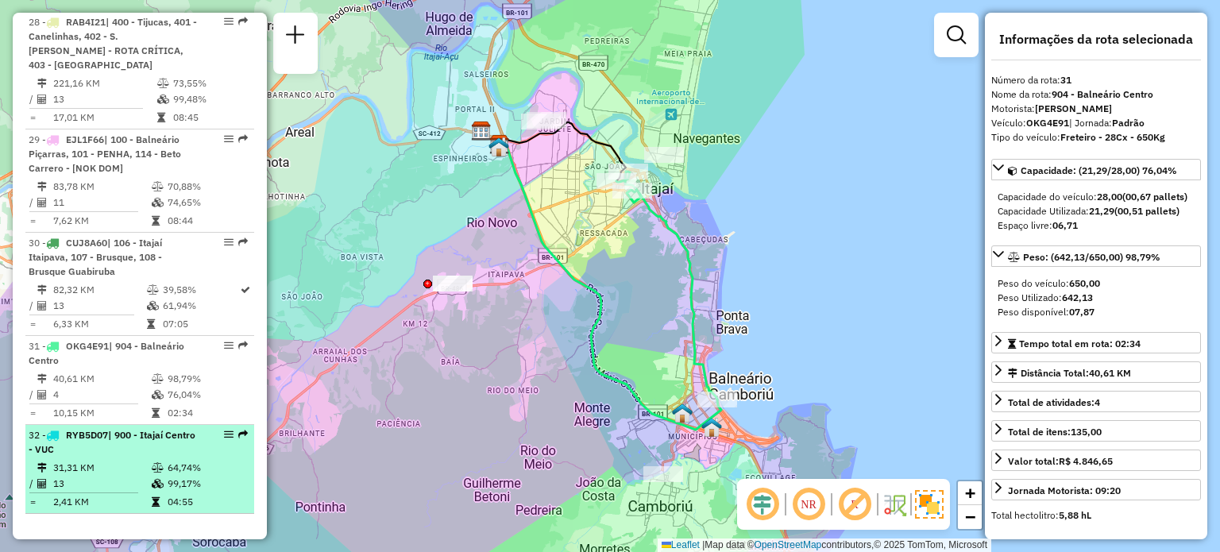
click at [121, 428] on div "32 - RYB5D07 | 900 - Itajaí Centro - VUC" at bounding box center [113, 442] width 168 height 29
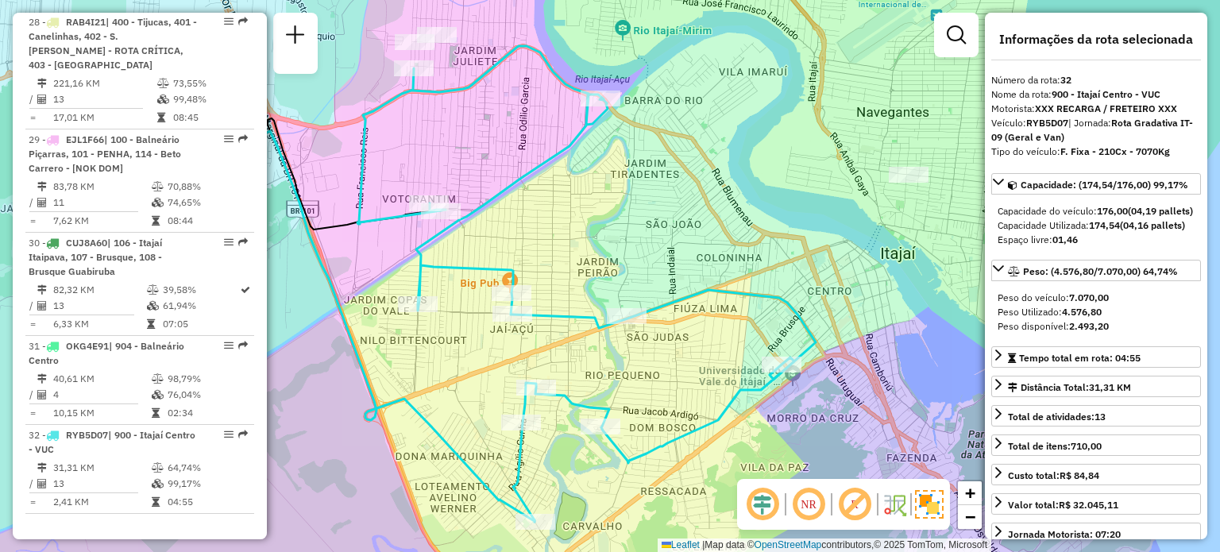
drag, startPoint x: 728, startPoint y: 253, endPoint x: 651, endPoint y: 262, distance: 77.6
click at [651, 262] on div "Janela de atendimento Grade de atendimento Capacidade Transportadoras Veículos …" at bounding box center [610, 276] width 1220 height 552
